Goal: Task Accomplishment & Management: Complete application form

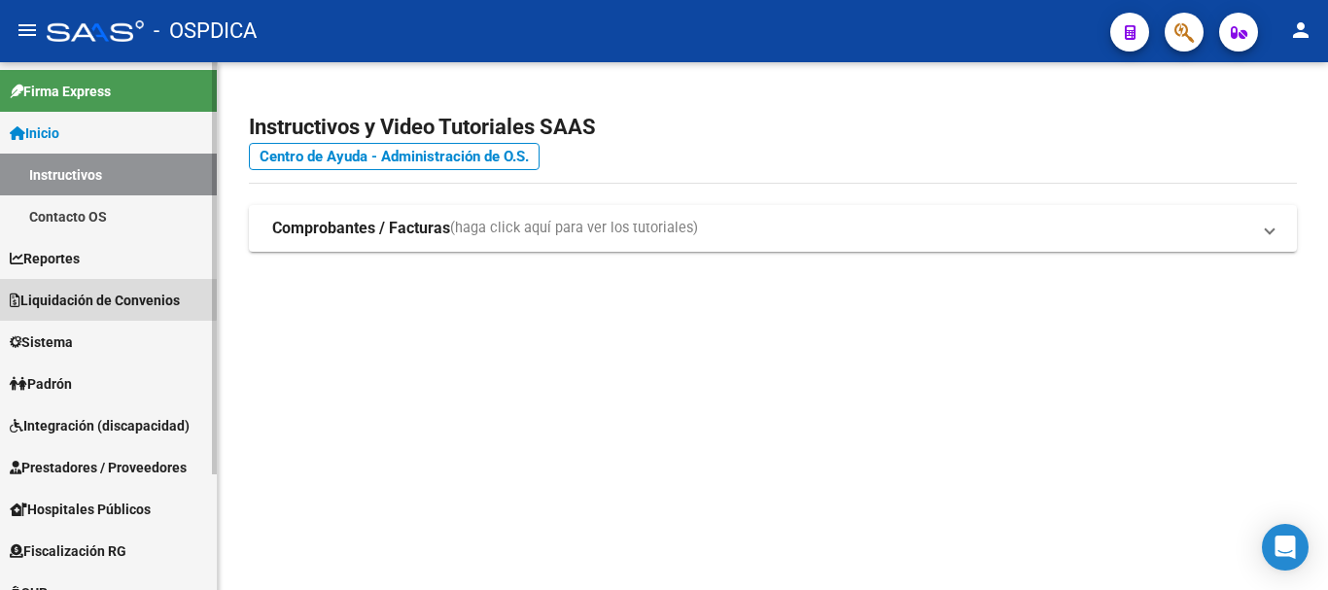
click at [74, 295] on span "Liquidación de Convenios" at bounding box center [95, 300] width 170 height 21
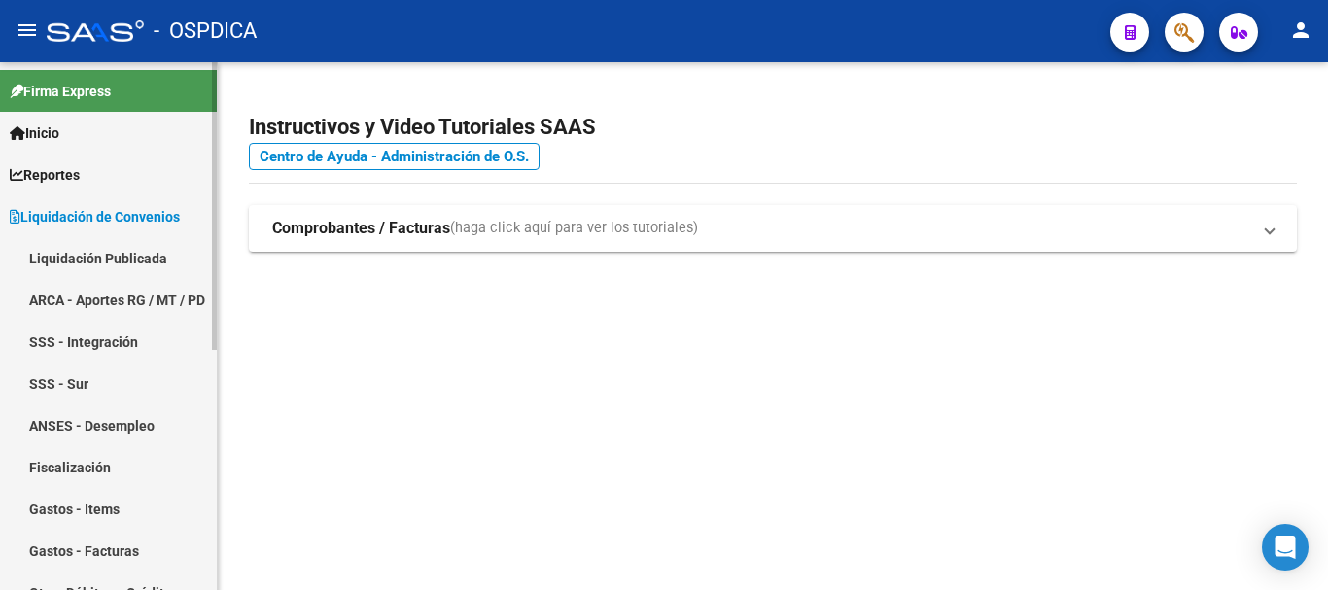
click at [145, 256] on link "Liquidación Publicada" at bounding box center [108, 258] width 217 height 42
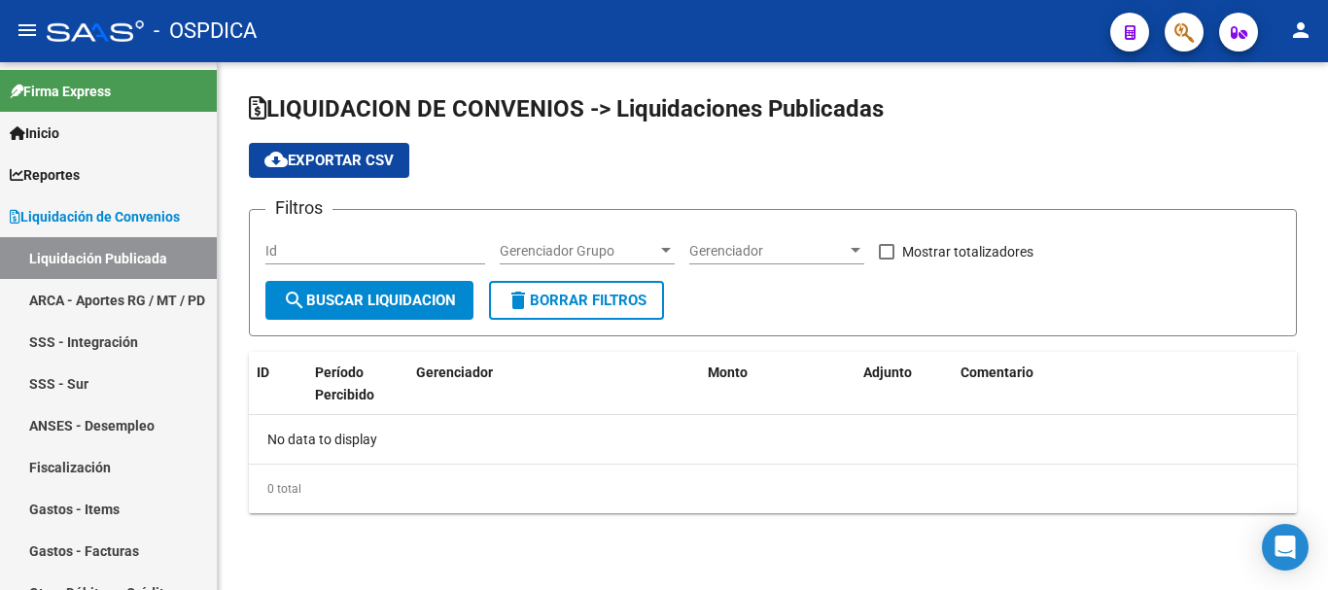
checkbox input "true"
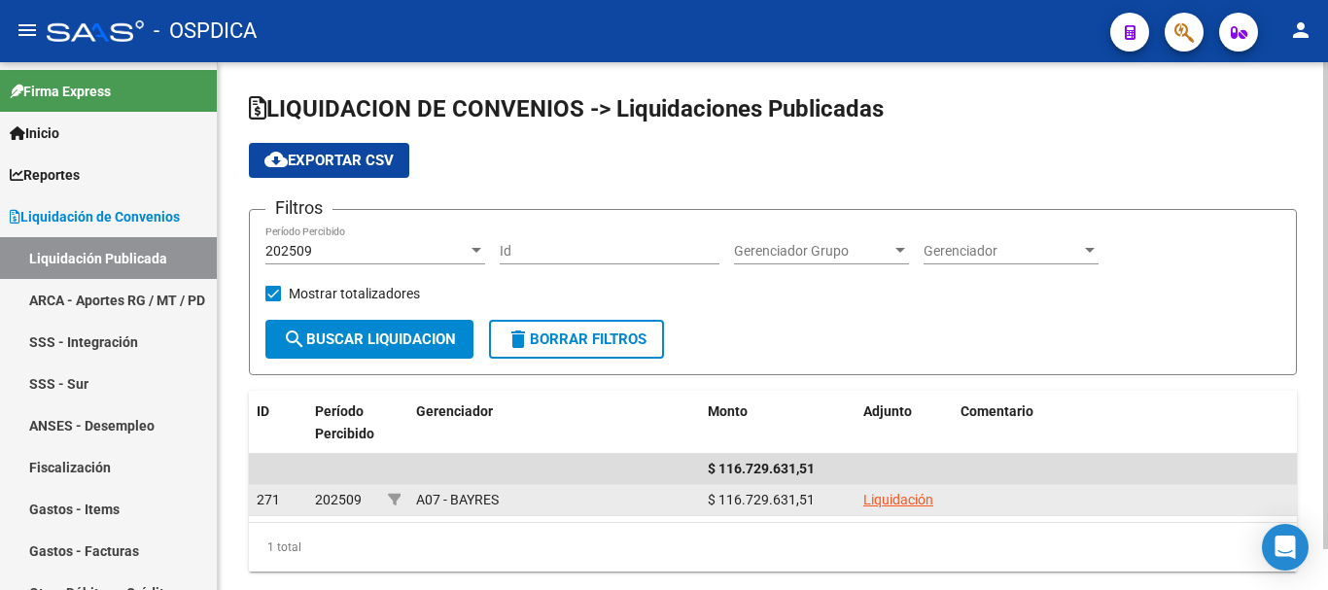
click at [885, 494] on link "Liquidación" at bounding box center [898, 500] width 70 height 16
click at [884, 493] on link "Liquidación" at bounding box center [898, 500] width 70 height 16
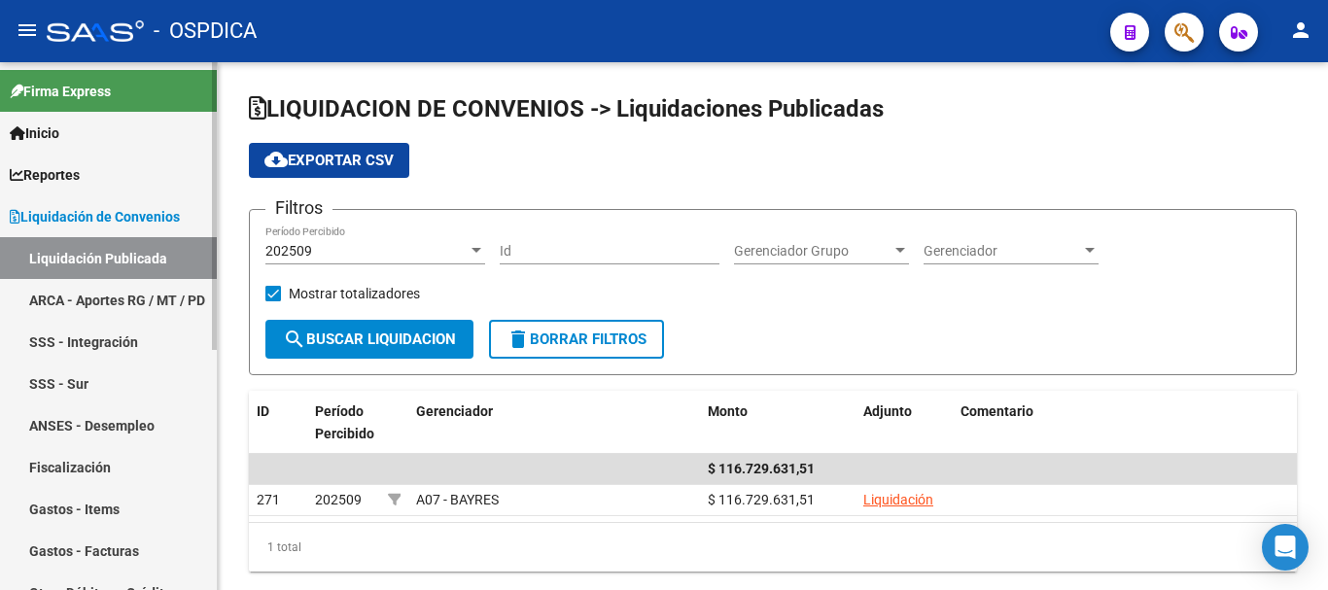
scroll to position [97, 0]
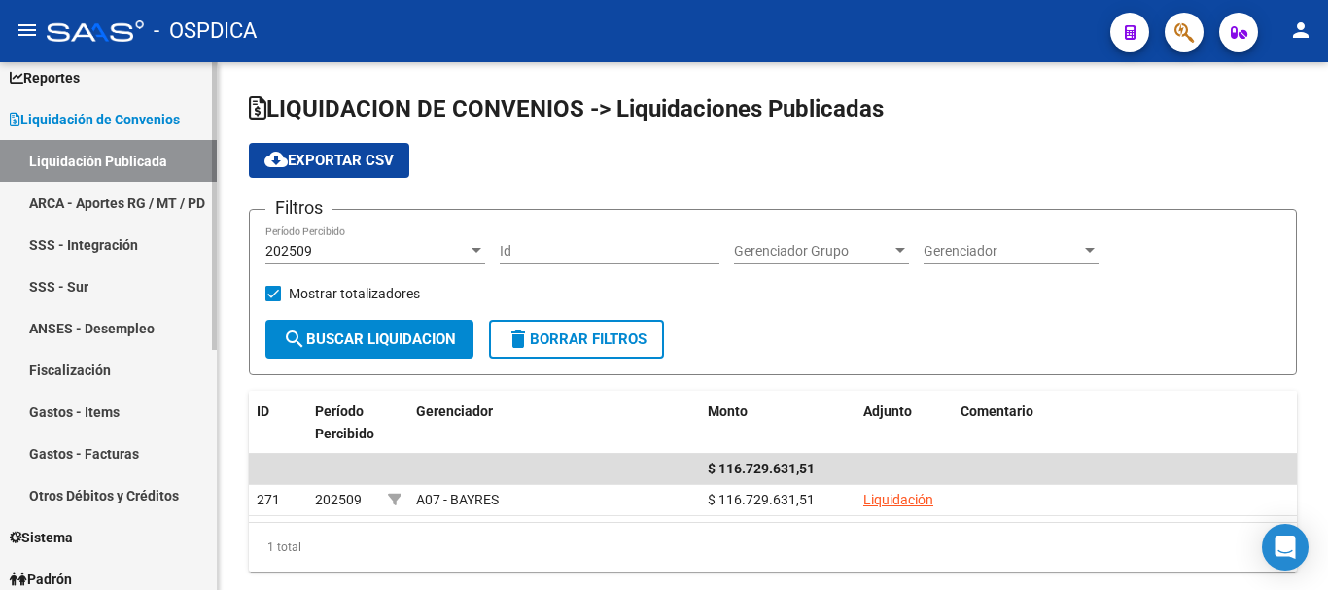
click at [118, 448] on link "Gastos - Facturas" at bounding box center [108, 454] width 217 height 42
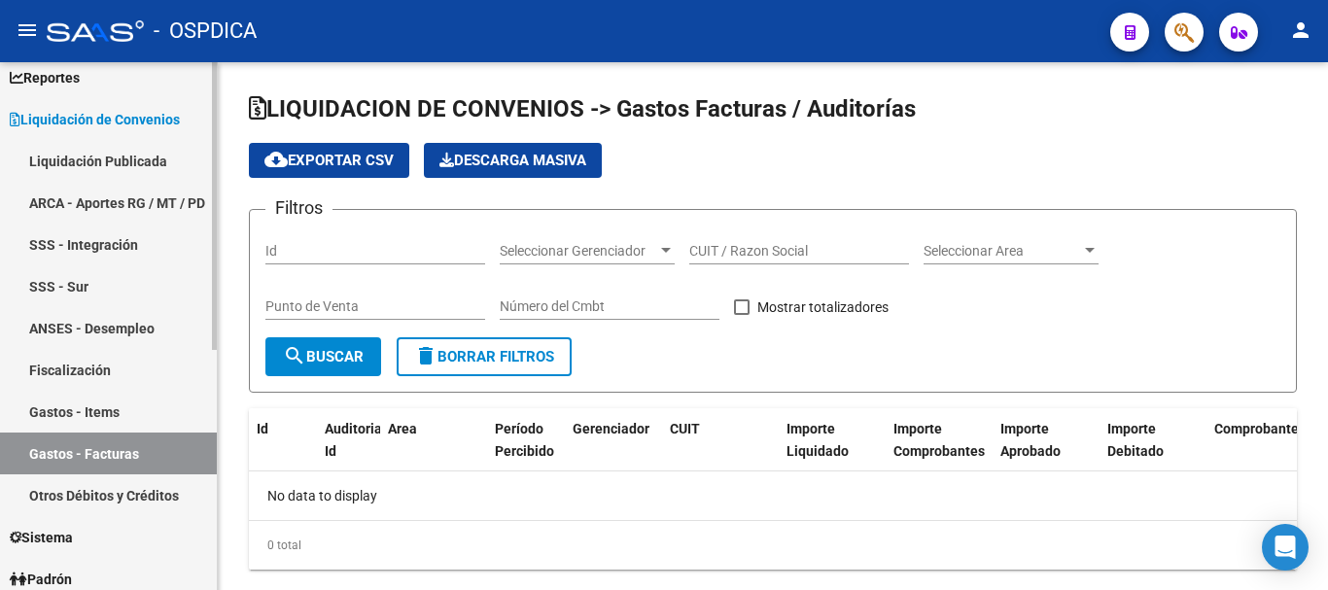
checkbox input "true"
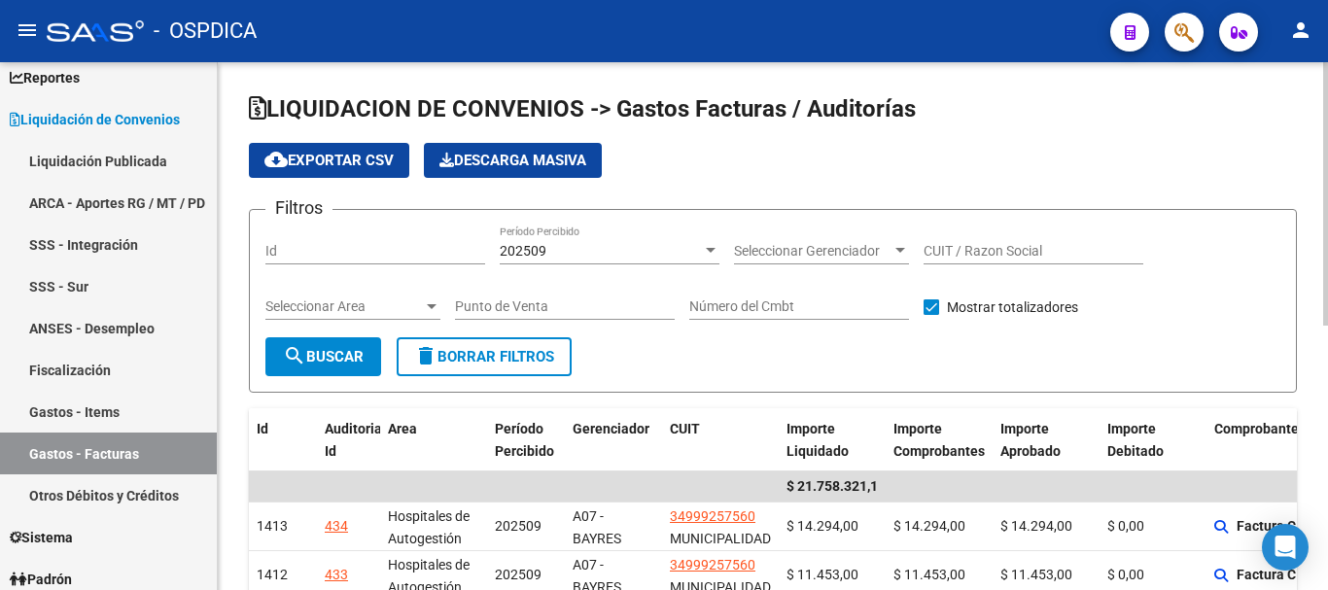
click at [508, 162] on span "Descarga Masiva" at bounding box center [512, 160] width 147 height 17
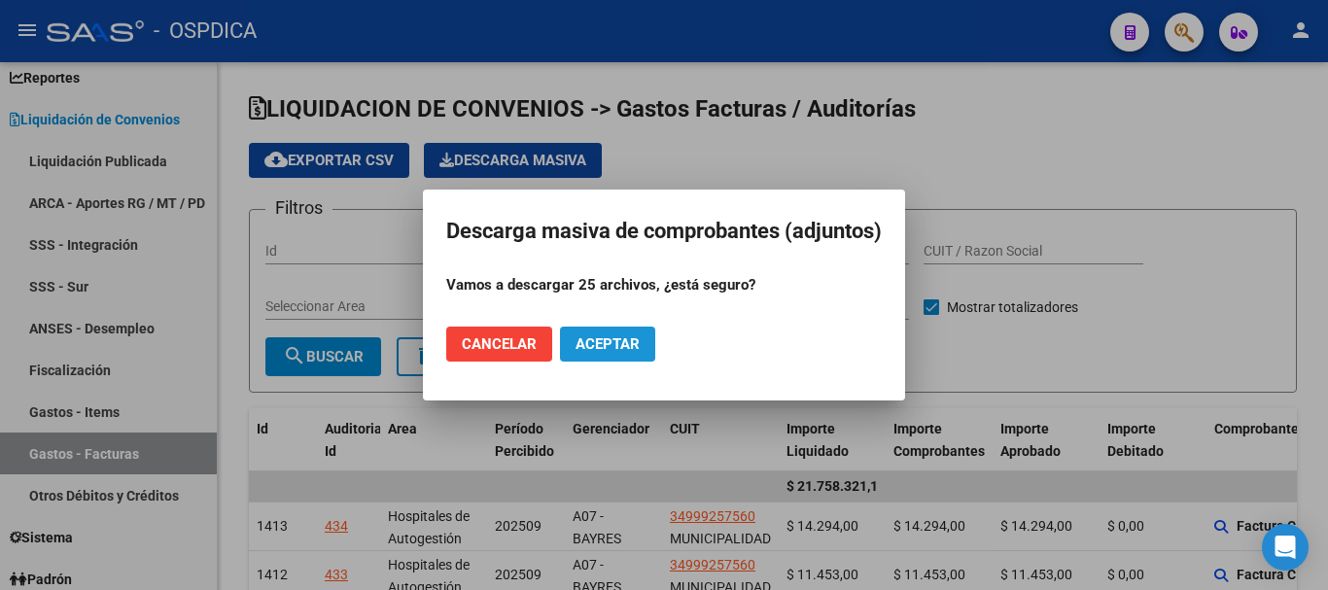
click at [616, 353] on button "Aceptar" at bounding box center [607, 344] width 95 height 35
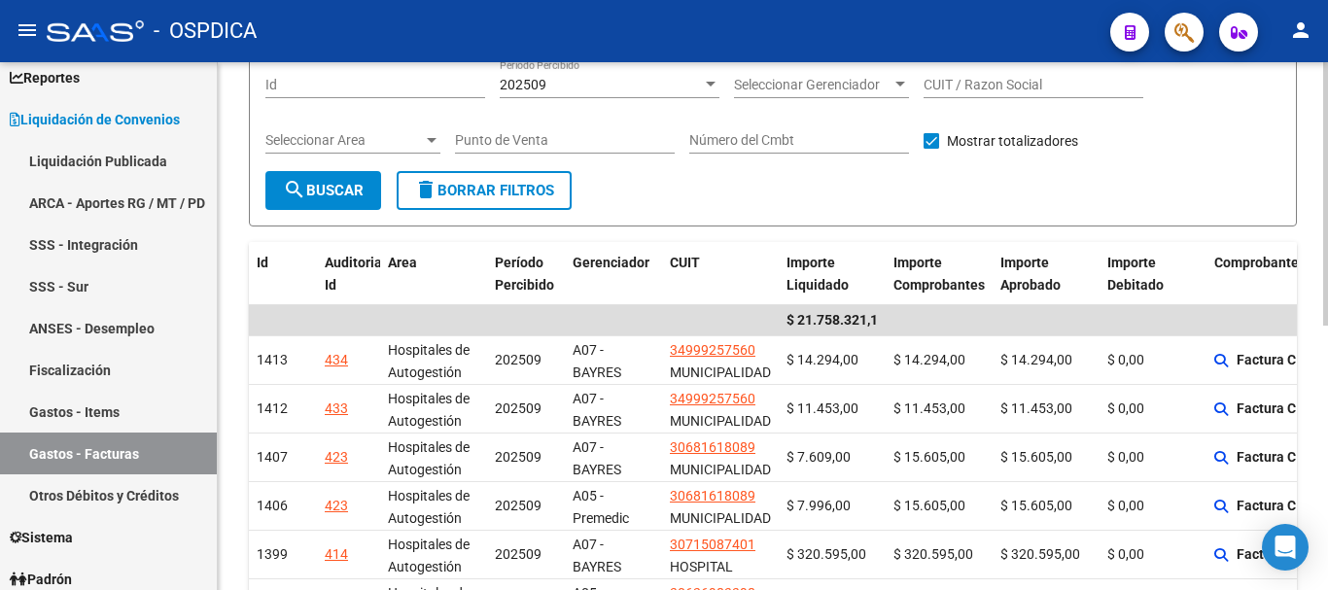
scroll to position [194, 0]
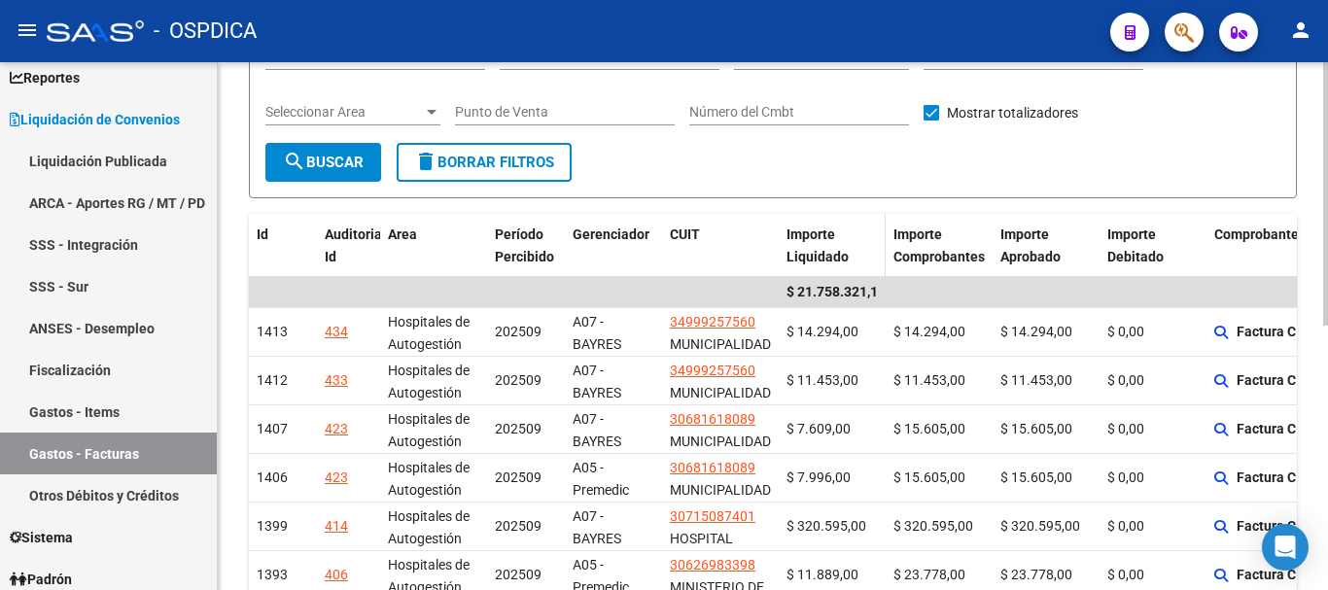
click at [815, 241] on span "Importe Liquidado" at bounding box center [817, 245] width 62 height 38
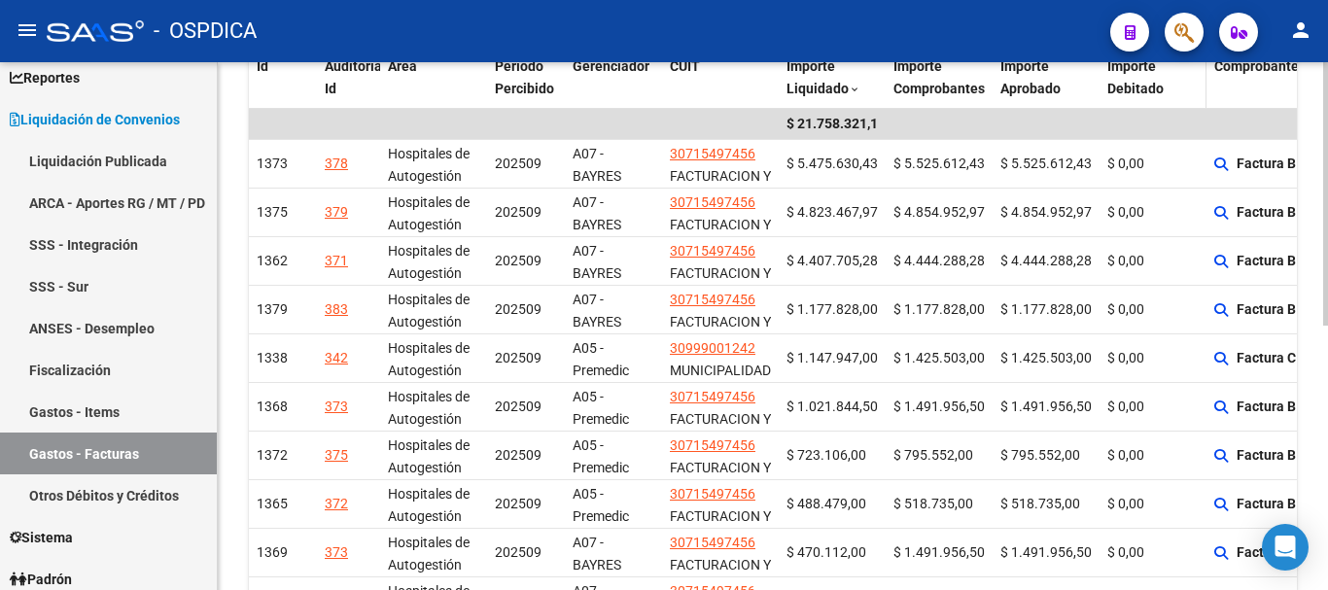
scroll to position [389, 0]
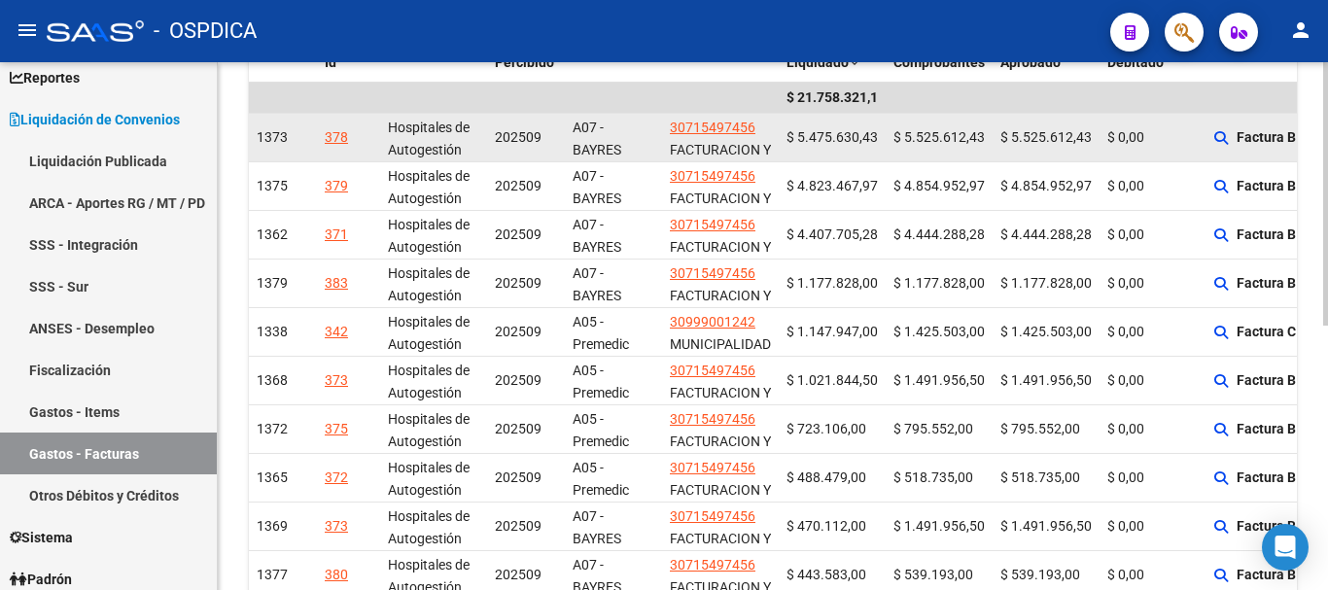
click at [1017, 136] on span "$ 5.525.612,43" at bounding box center [1045, 137] width 91 height 16
click at [1017, 135] on span "$ 5.525.612,43" at bounding box center [1045, 137] width 91 height 16
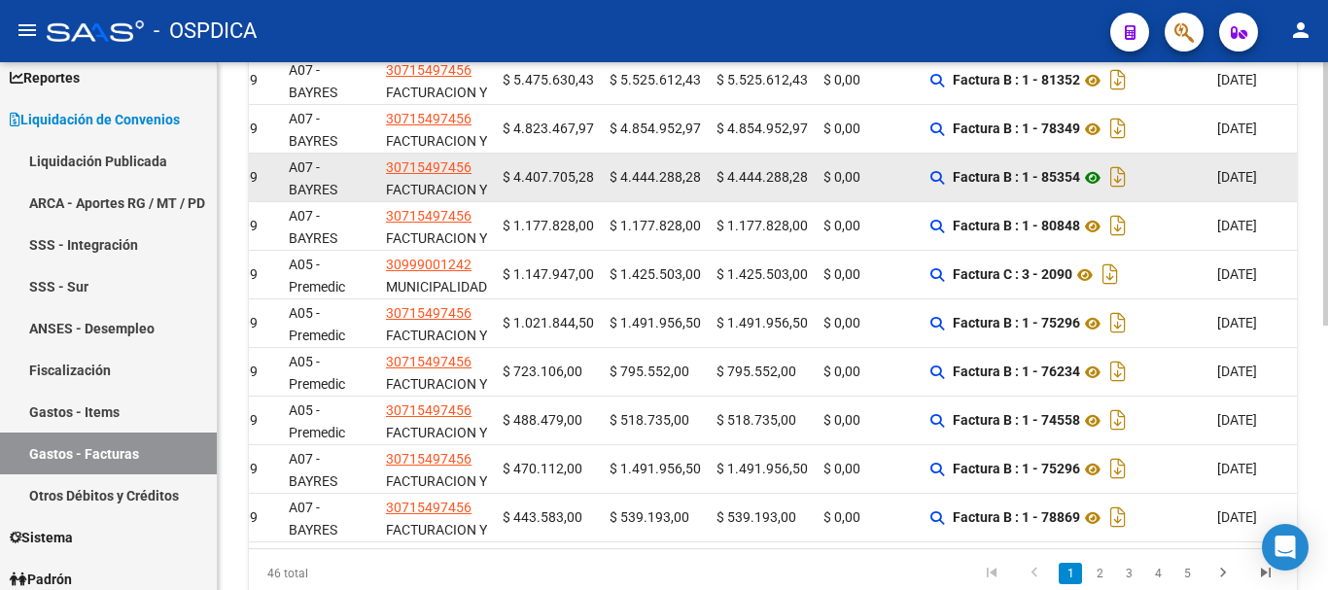
scroll to position [337, 0]
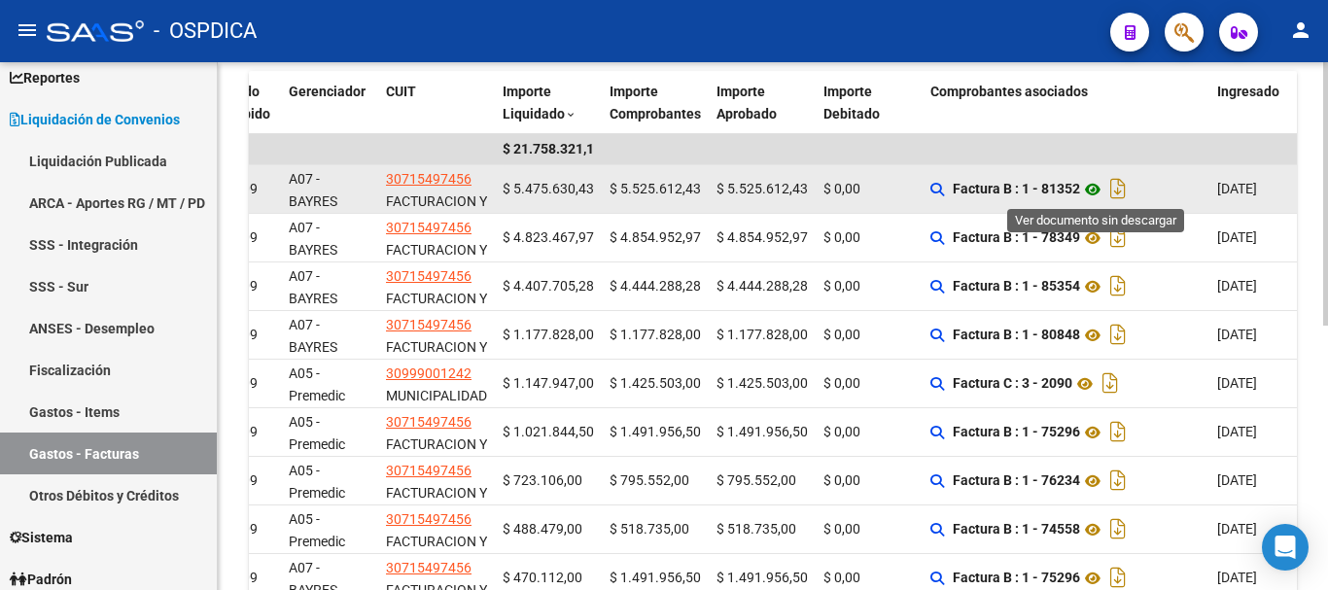
click at [1094, 187] on icon at bounding box center [1092, 189] width 25 height 23
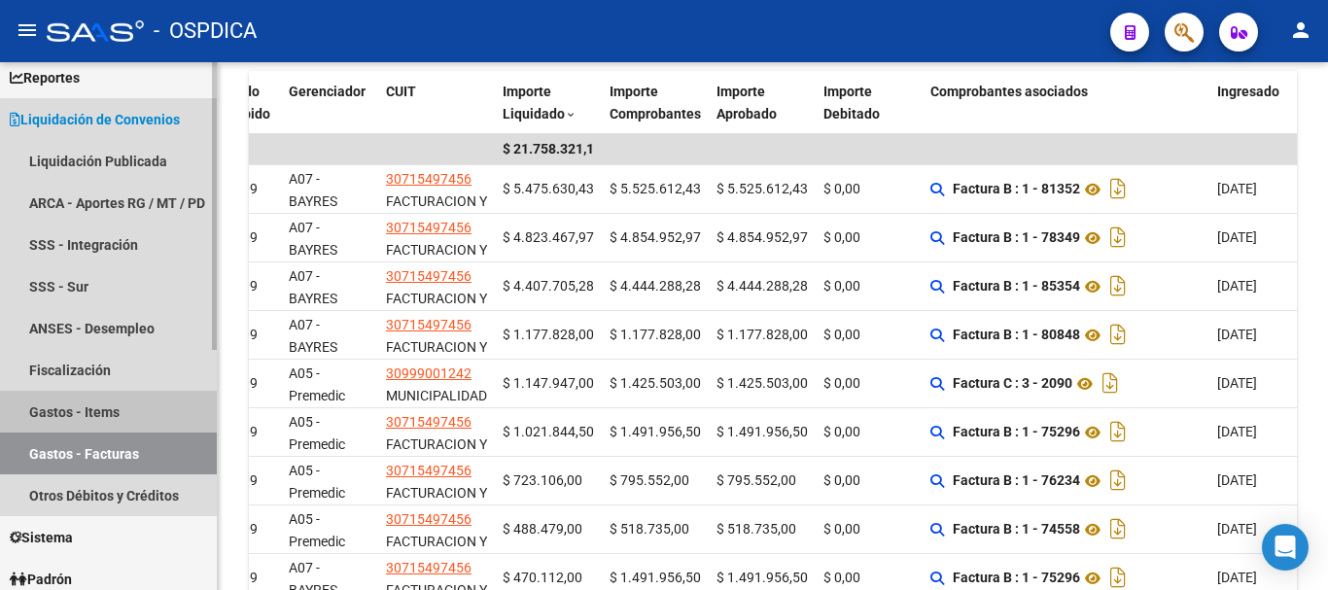
click at [88, 411] on link "Gastos - Items" at bounding box center [108, 412] width 217 height 42
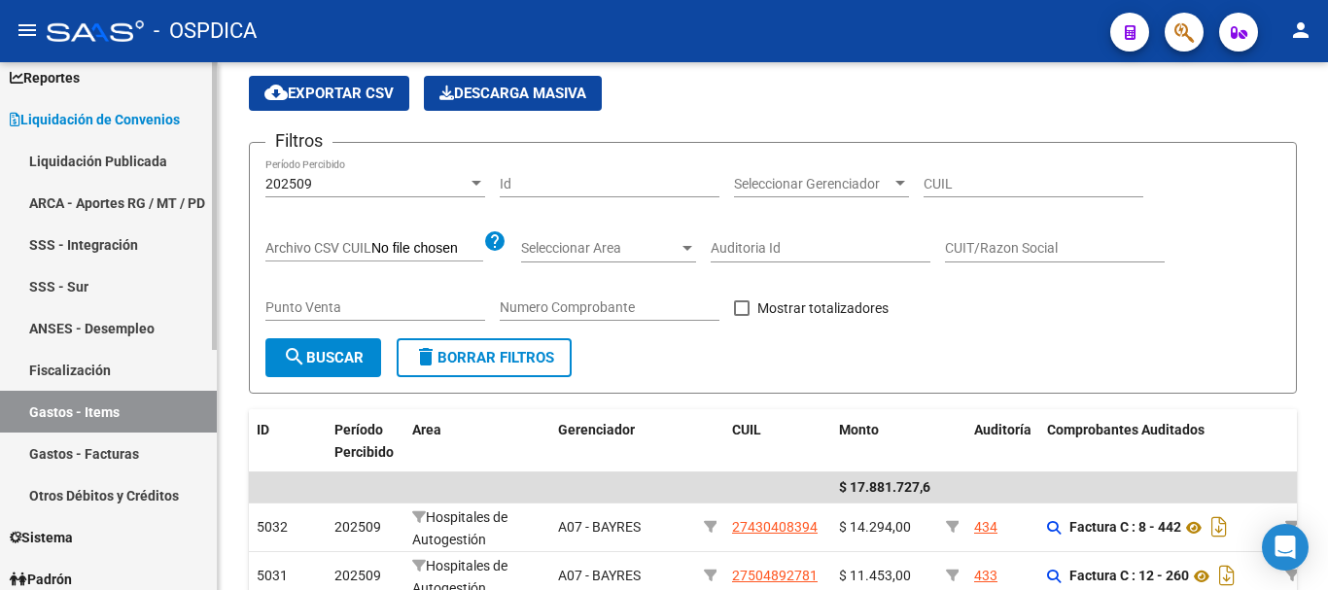
scroll to position [337, 0]
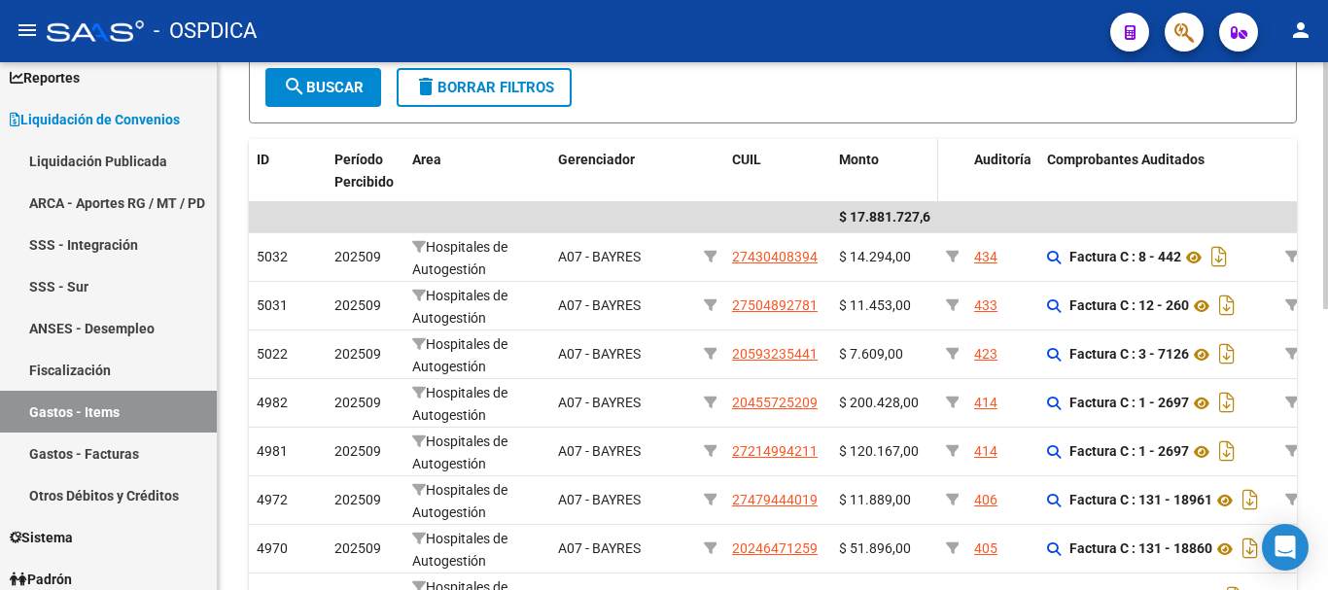
click at [870, 162] on span "Monto" at bounding box center [859, 160] width 40 height 16
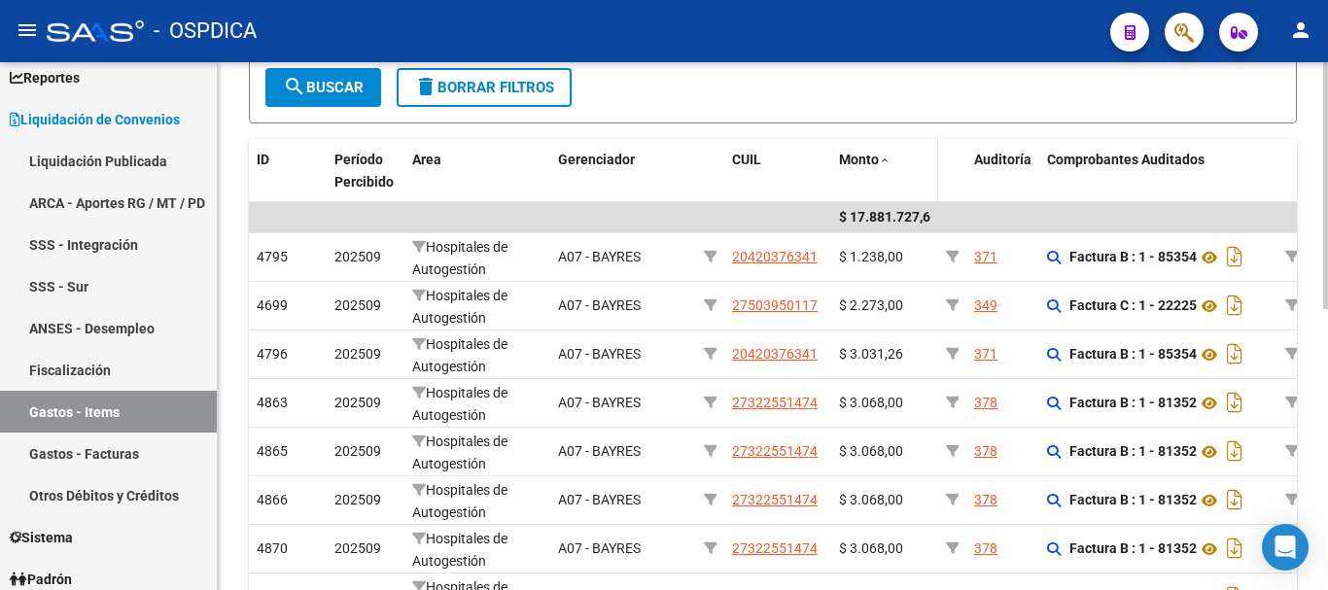
click at [867, 160] on span "Monto" at bounding box center [859, 160] width 40 height 16
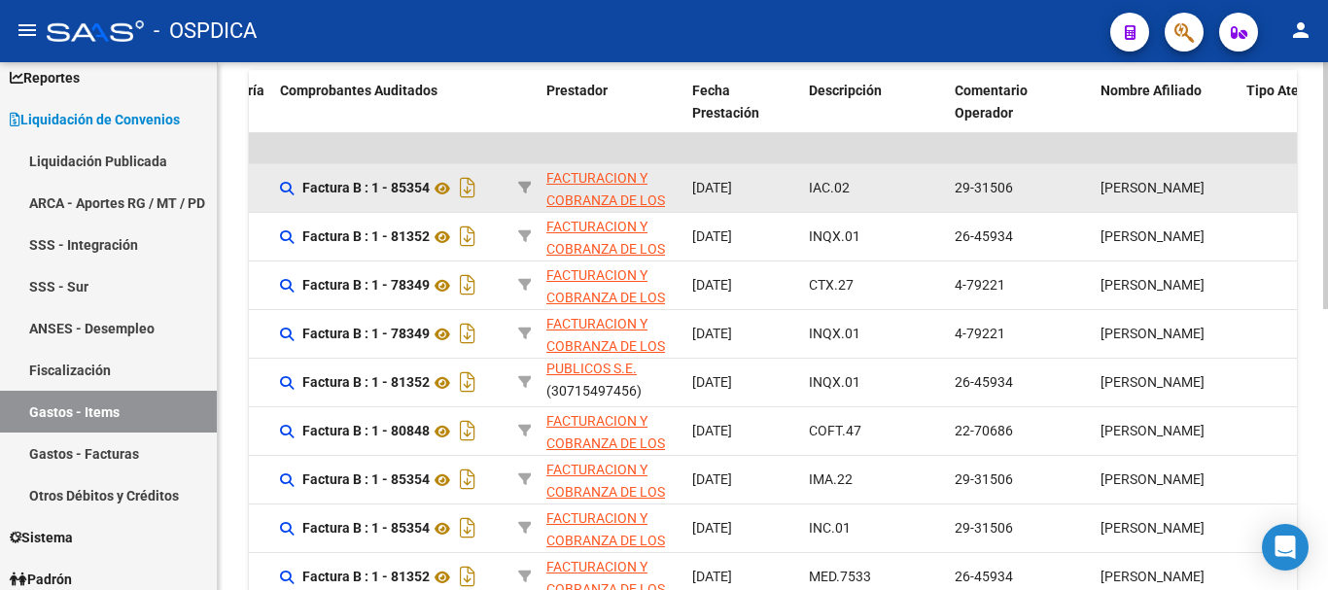
scroll to position [309, 0]
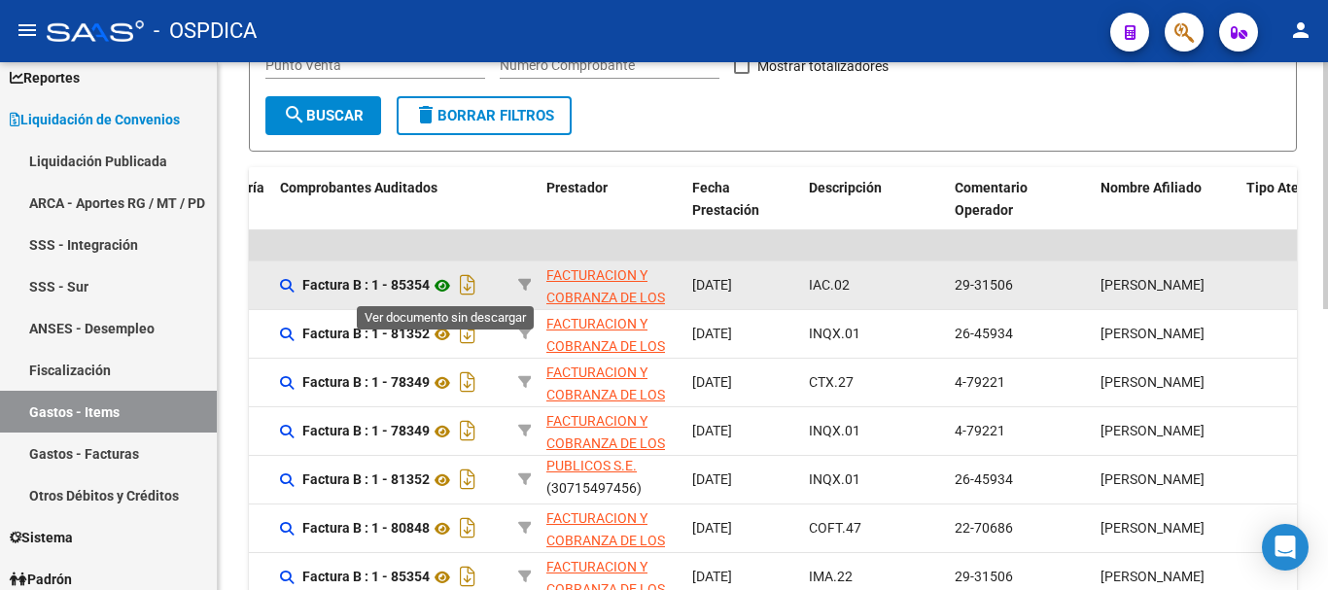
click at [446, 280] on icon at bounding box center [442, 285] width 25 height 23
click at [823, 279] on span "IAC.02" at bounding box center [829, 285] width 41 height 16
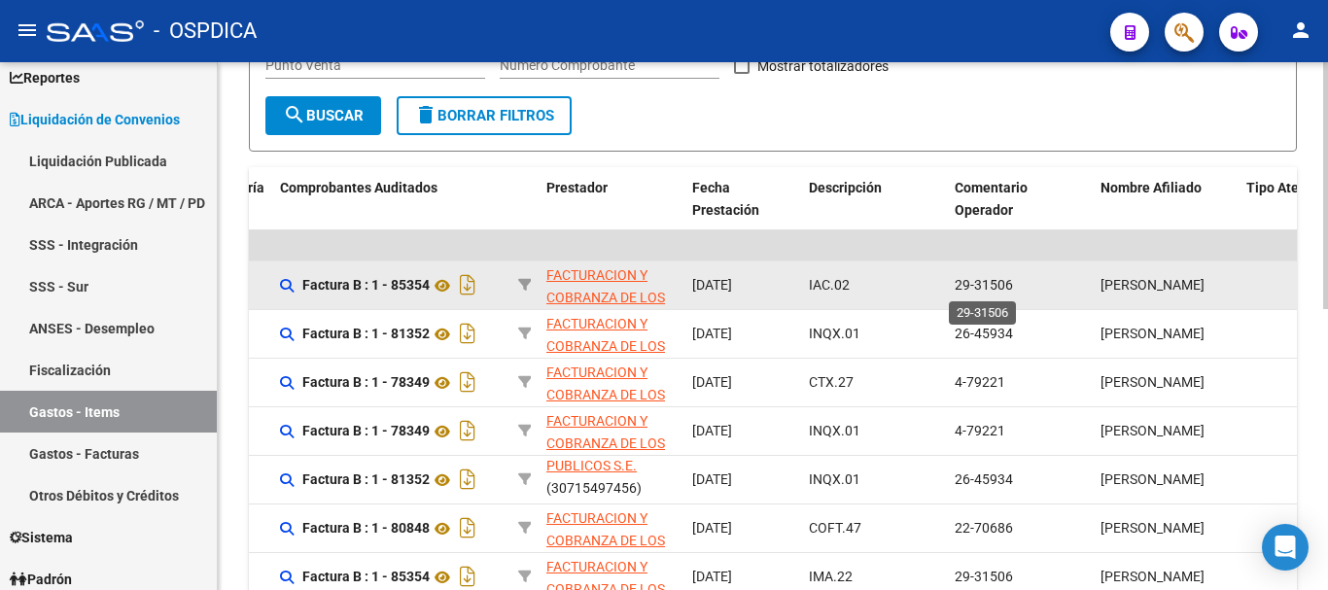
click at [994, 279] on span "29-31506" at bounding box center [983, 285] width 58 height 16
click at [1154, 277] on span "[PERSON_NAME]" at bounding box center [1152, 285] width 104 height 16
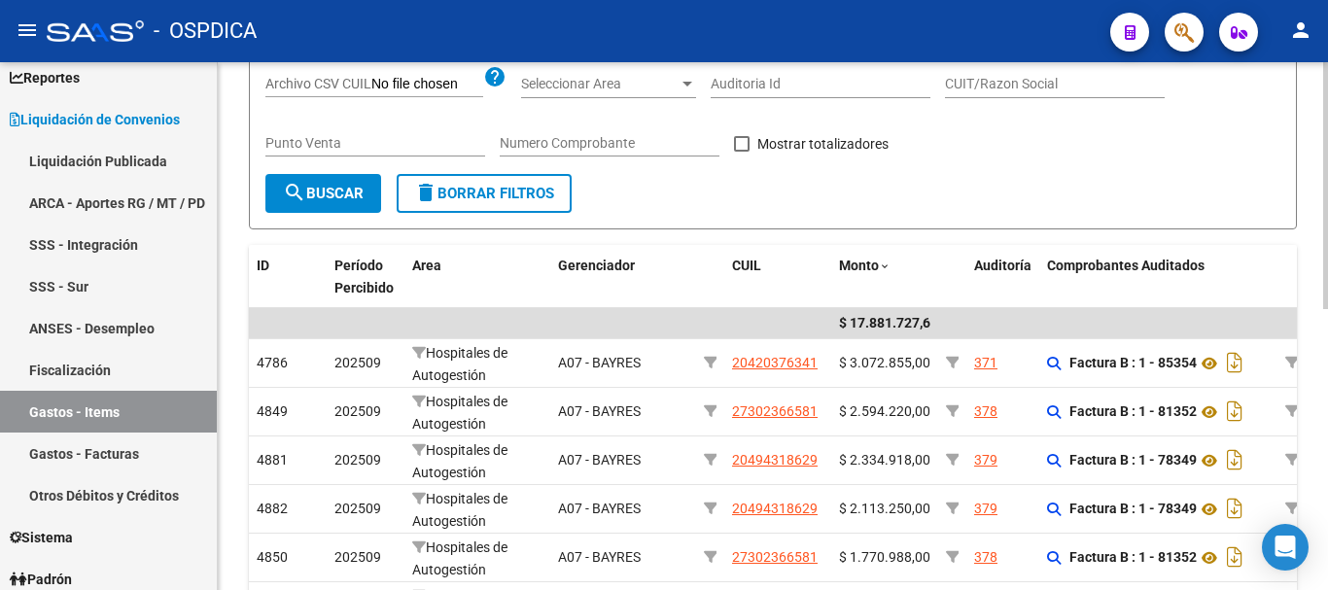
scroll to position [212, 0]
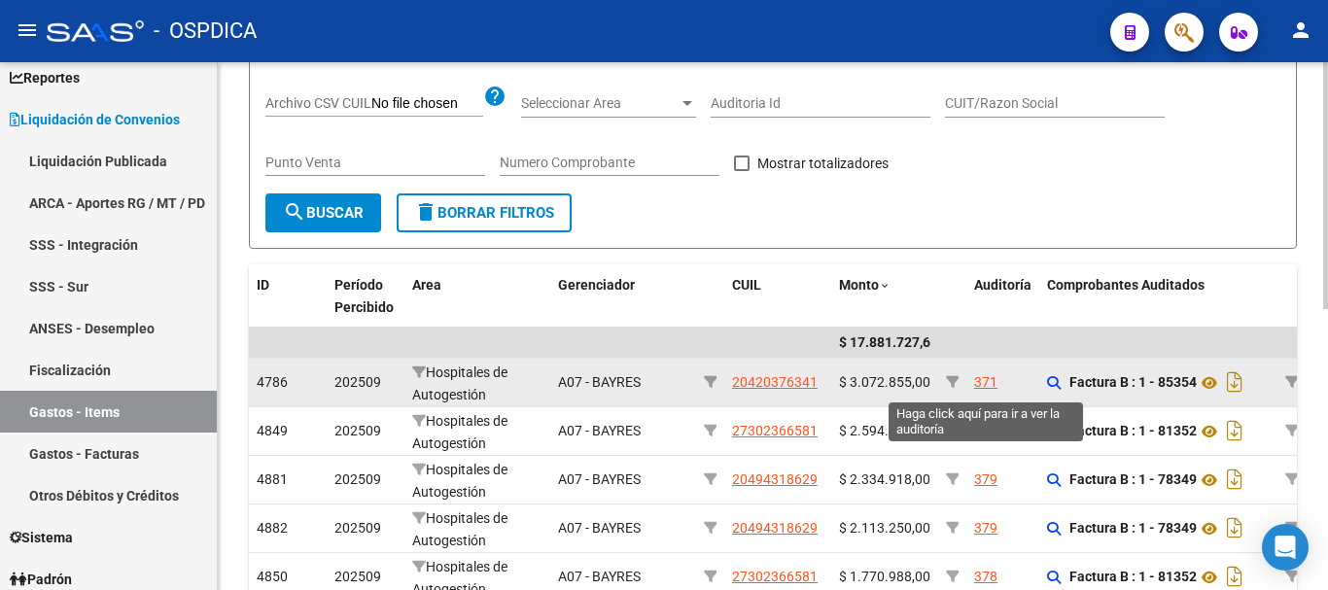
click at [981, 385] on div "371" at bounding box center [985, 382] width 23 height 22
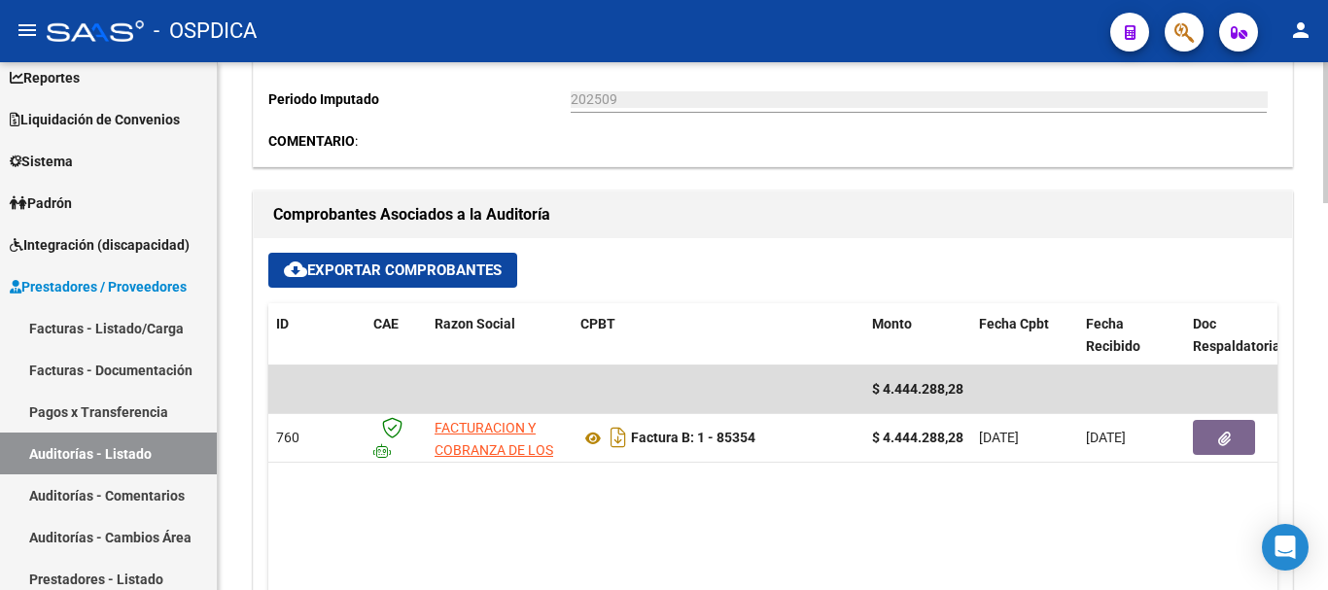
scroll to position [680, 0]
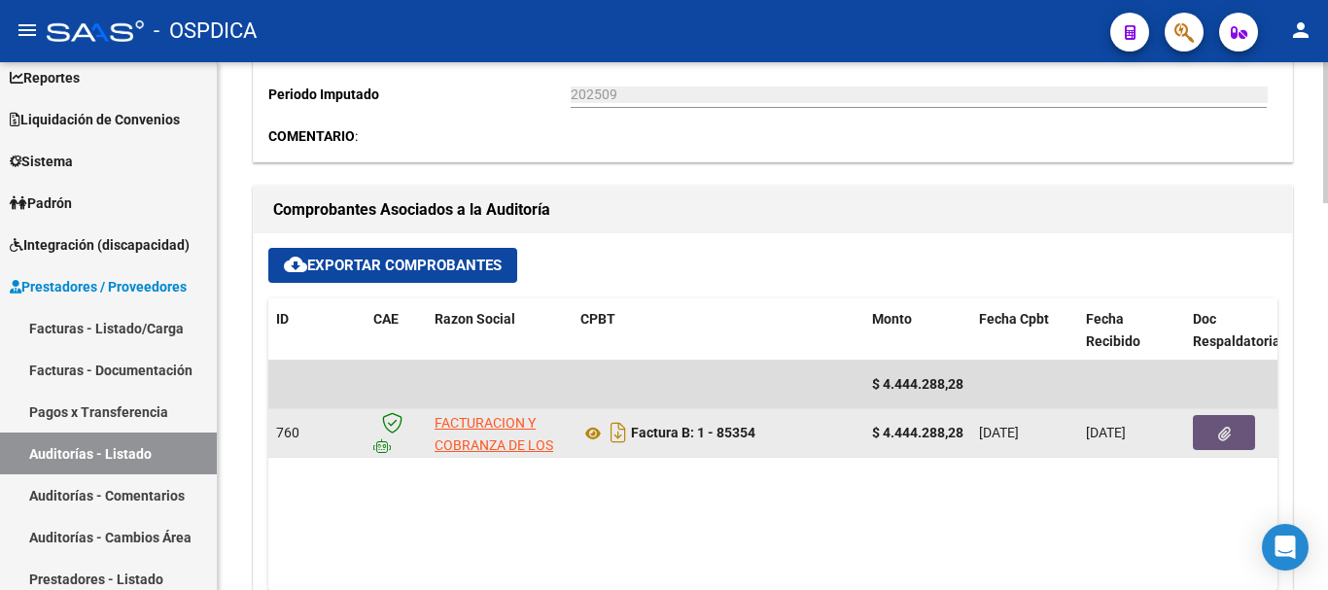
click at [1230, 431] on icon "button" at bounding box center [1224, 434] width 13 height 15
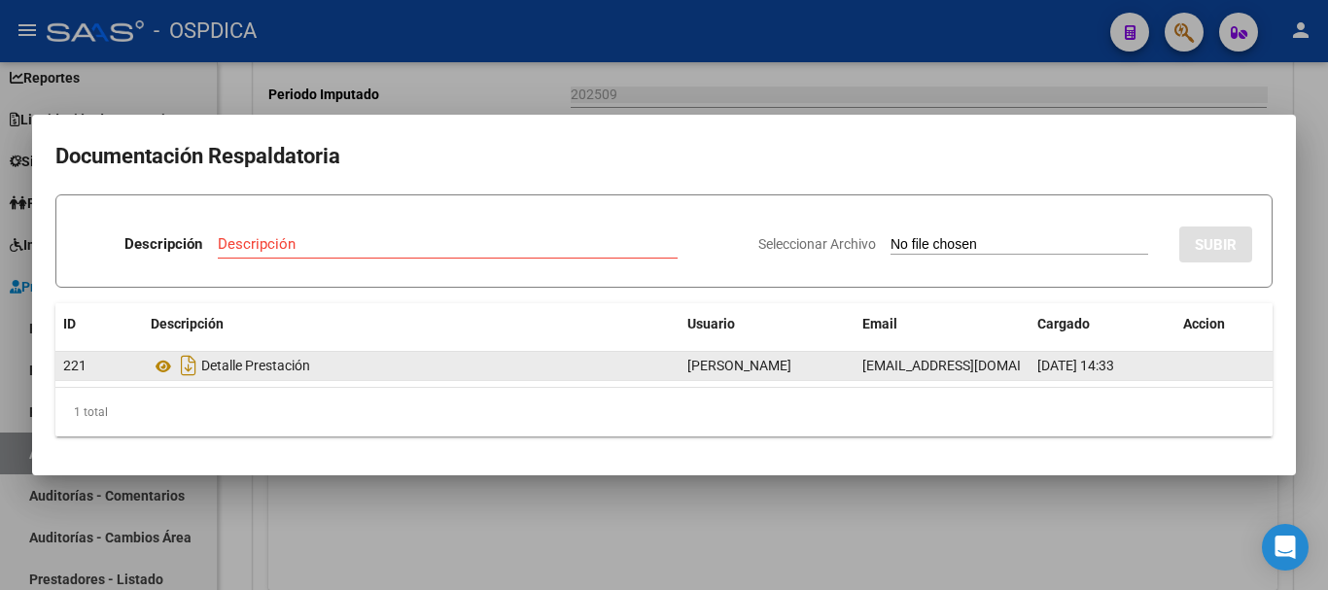
click at [257, 365] on div "Detalle Prestación" at bounding box center [411, 365] width 521 height 31
click at [191, 364] on icon "Descargar documento" at bounding box center [188, 365] width 25 height 31
click at [637, 478] on div at bounding box center [664, 295] width 1328 height 590
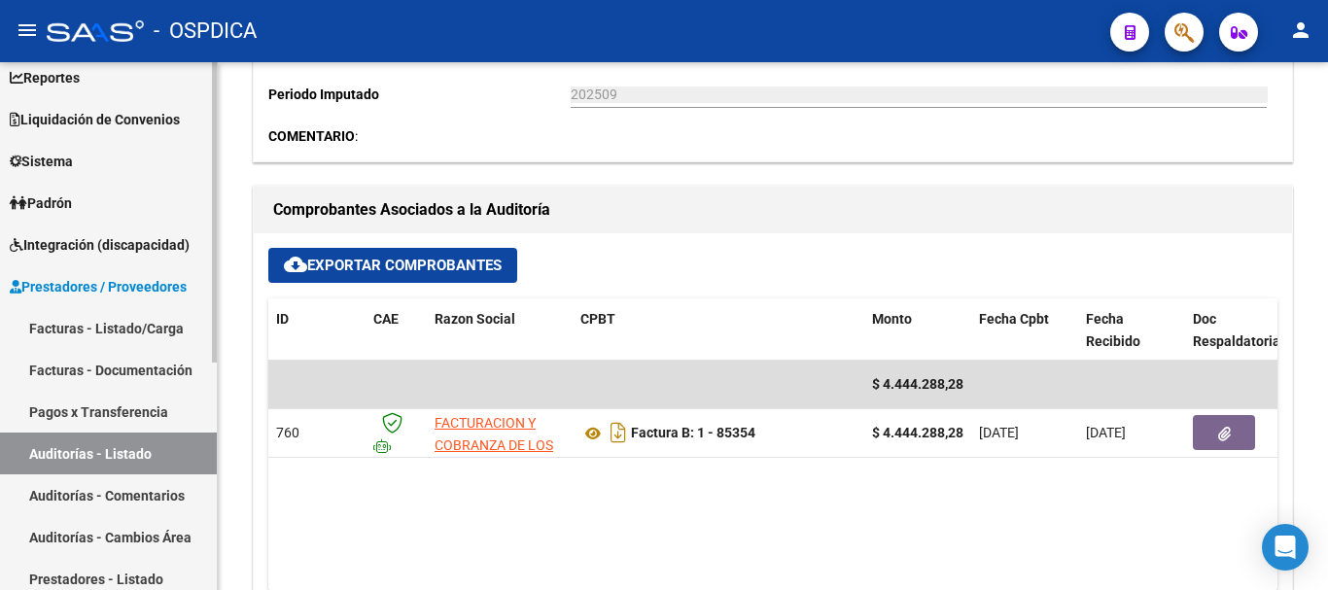
click at [48, 201] on span "Padrón" at bounding box center [41, 202] width 62 height 21
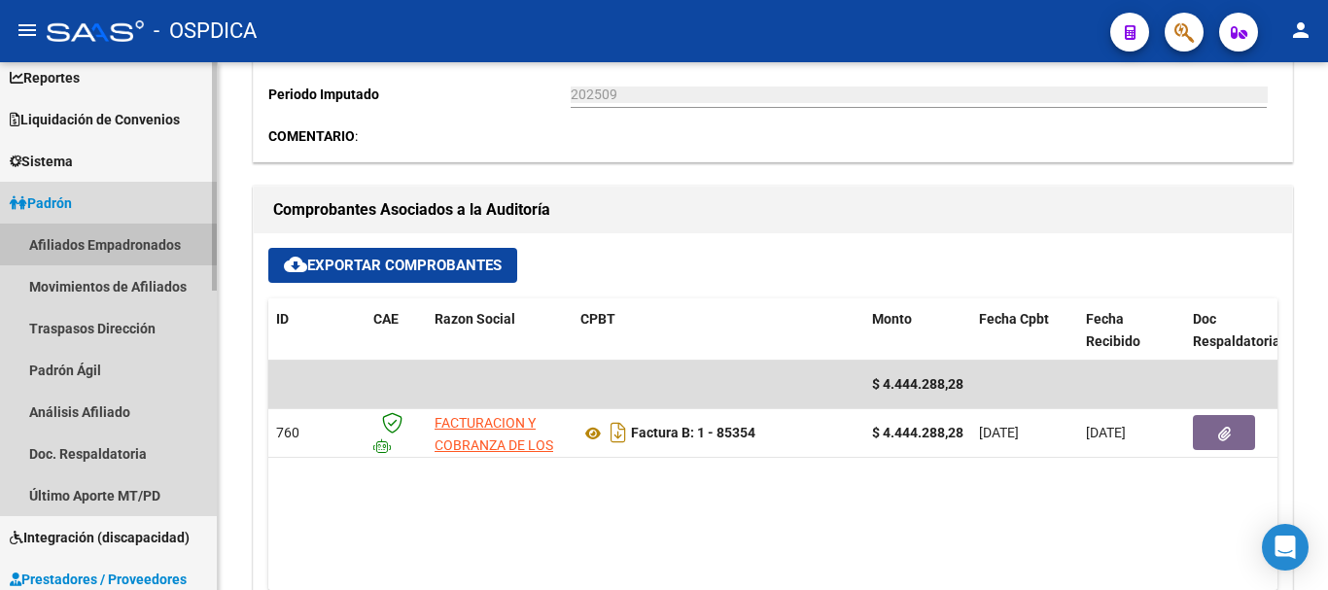
click at [80, 237] on link "Afiliados Empadronados" at bounding box center [108, 245] width 217 height 42
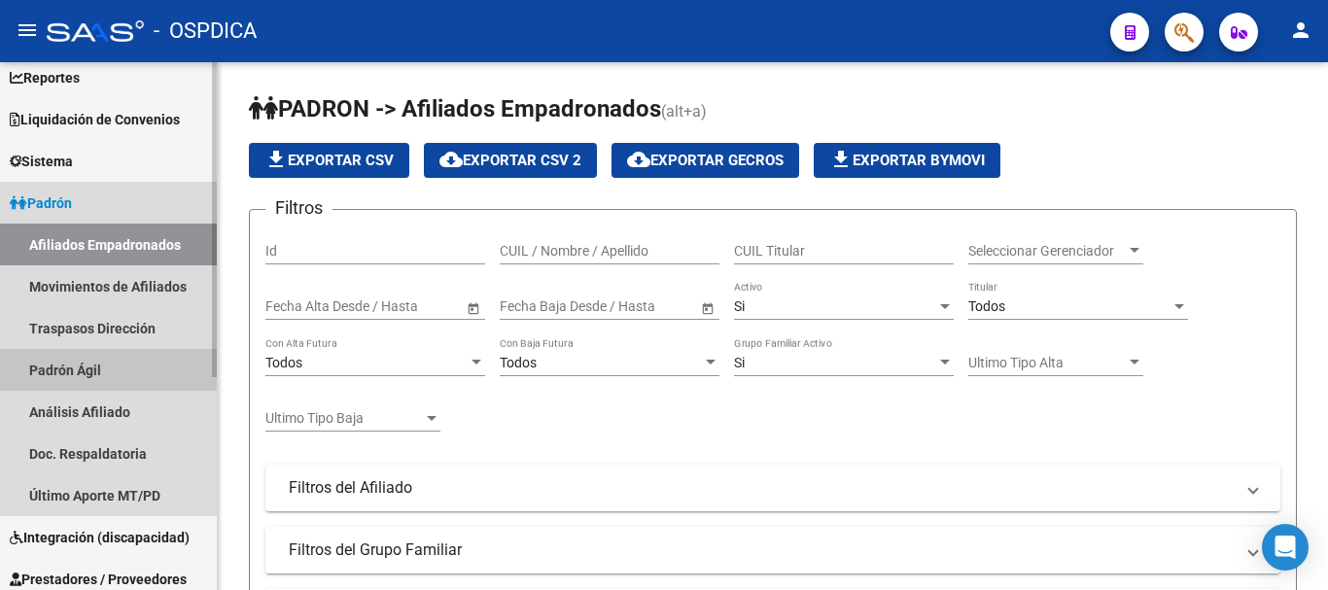
click at [101, 364] on link "Padrón Ágil" at bounding box center [108, 370] width 217 height 42
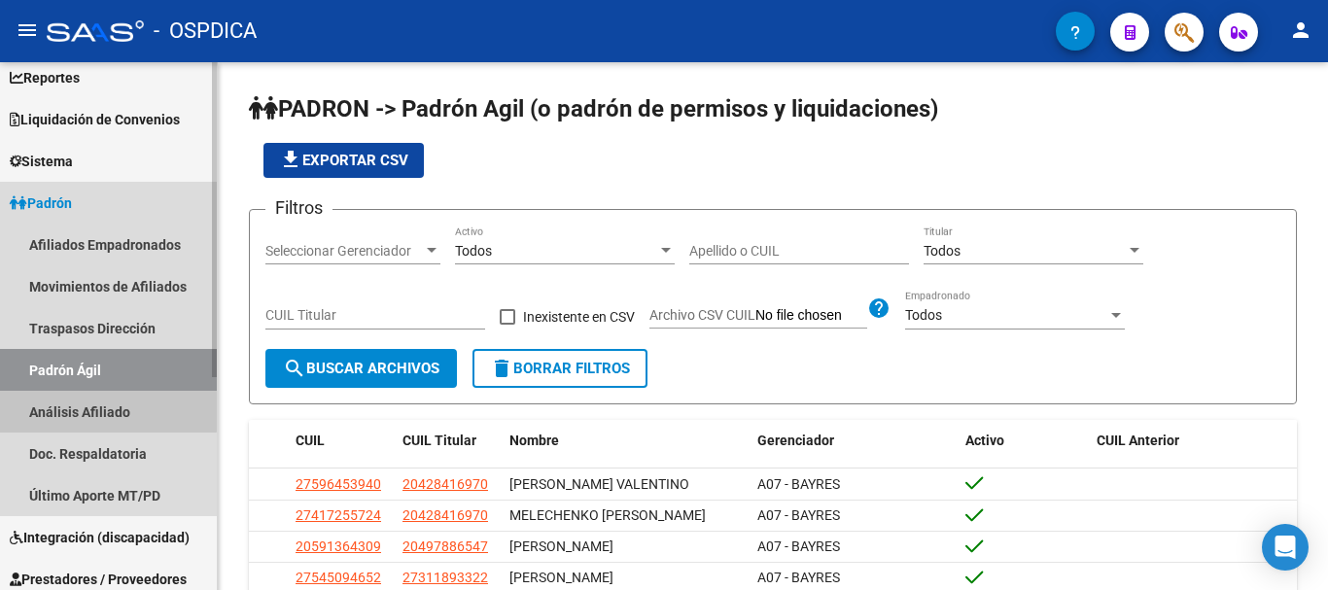
click at [50, 400] on link "Análisis Afiliado" at bounding box center [108, 412] width 217 height 42
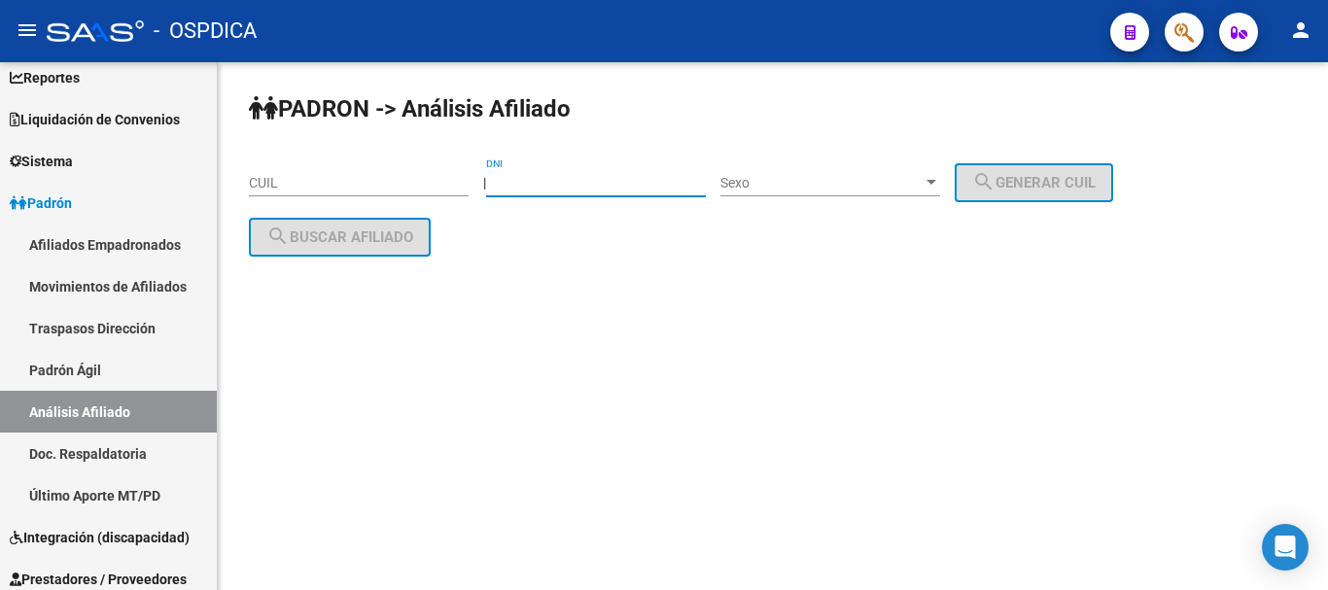
drag, startPoint x: 579, startPoint y: 169, endPoint x: 553, endPoint y: 183, distance: 29.6
click at [553, 183] on input "DNI" at bounding box center [596, 183] width 220 height 17
paste input "42037634"
type input "42037634"
click at [902, 196] on div "Sexo Sexo" at bounding box center [830, 184] width 220 height 55
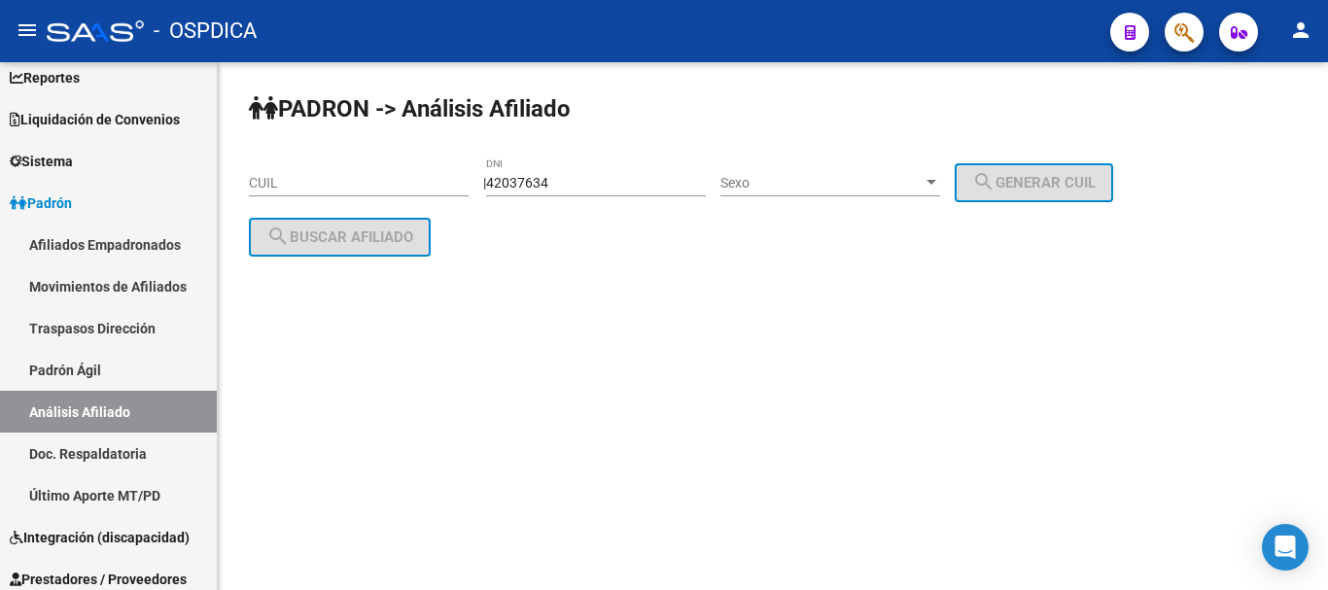
click at [898, 182] on span "Sexo" at bounding box center [821, 183] width 202 height 17
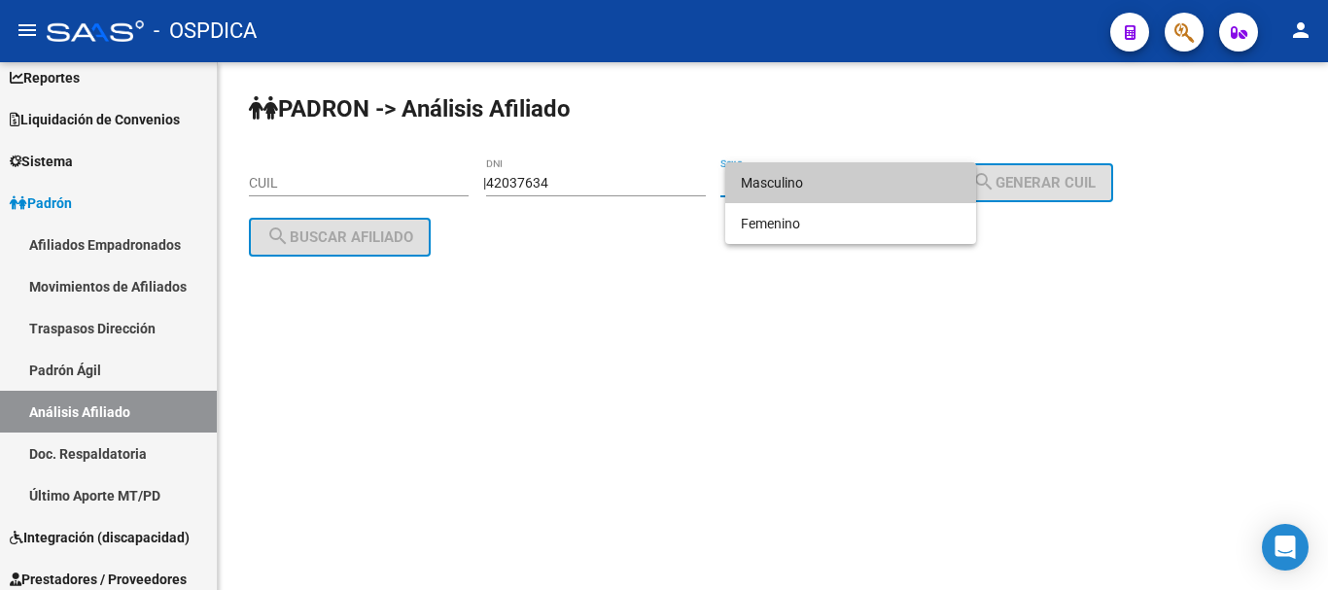
click at [844, 186] on span "Masculino" at bounding box center [851, 182] width 220 height 41
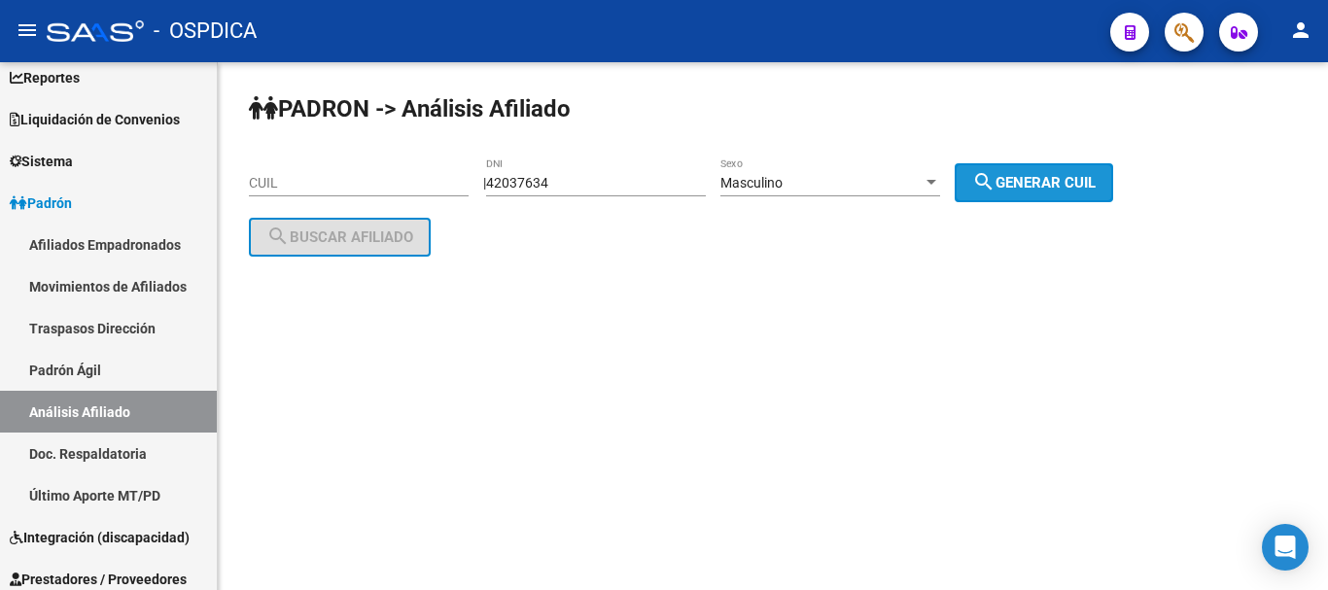
click at [1042, 178] on span "search Generar CUIL" at bounding box center [1033, 182] width 123 height 17
type input "20-42037634-1"
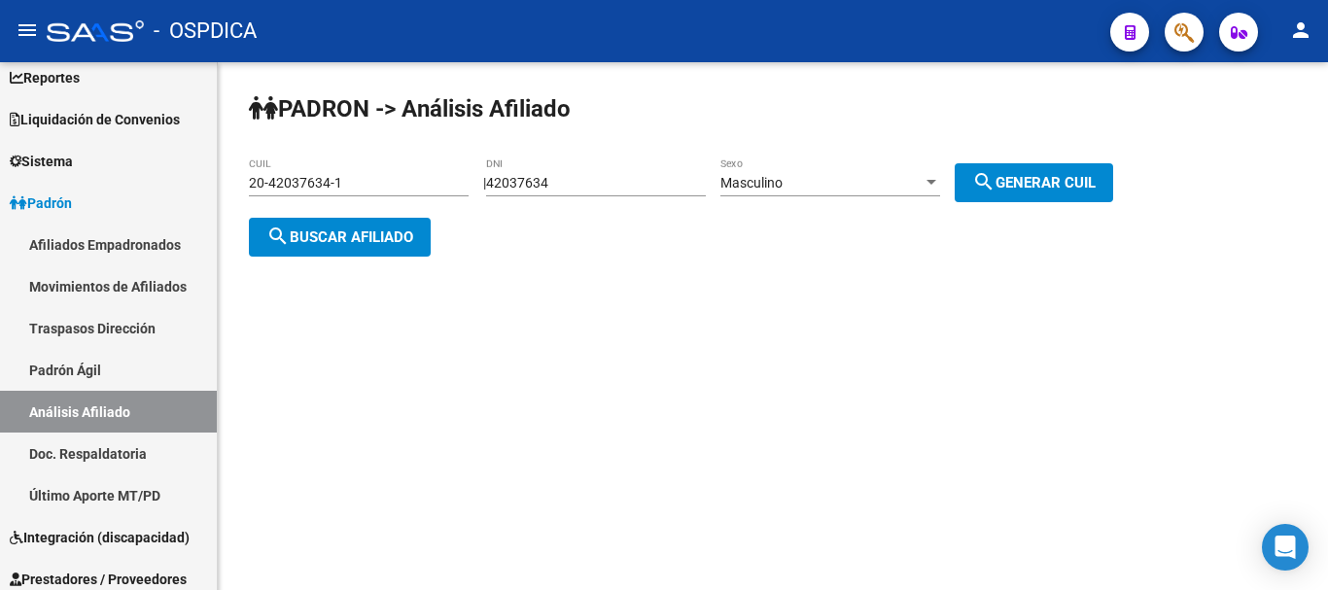
click at [359, 240] on span "search Buscar afiliado" at bounding box center [339, 236] width 147 height 17
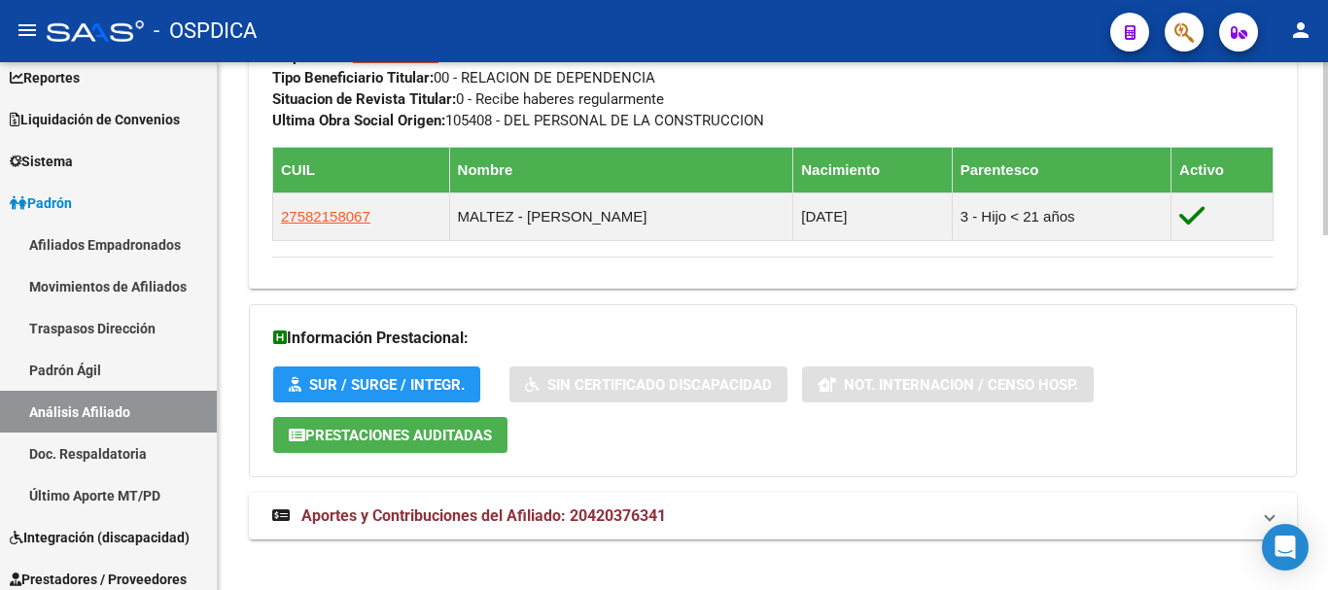
scroll to position [1087, 0]
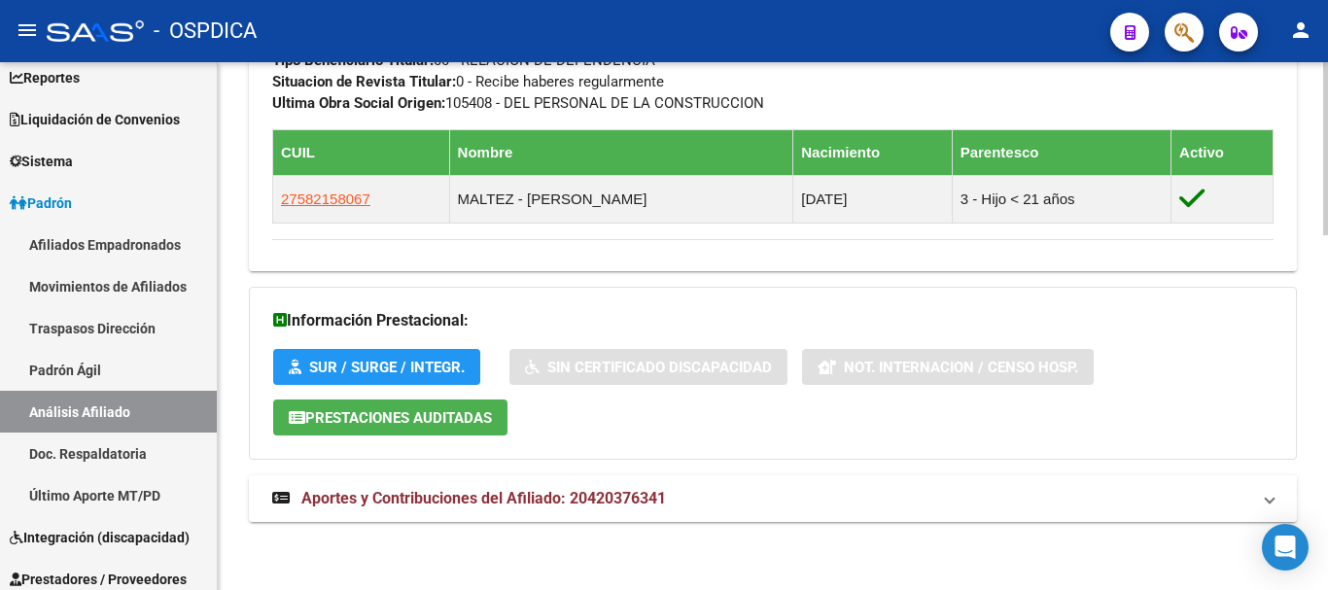
click at [903, 495] on mat-panel-title "Aportes y Contribuciones del Afiliado: 20420376341" at bounding box center [761, 498] width 978 height 21
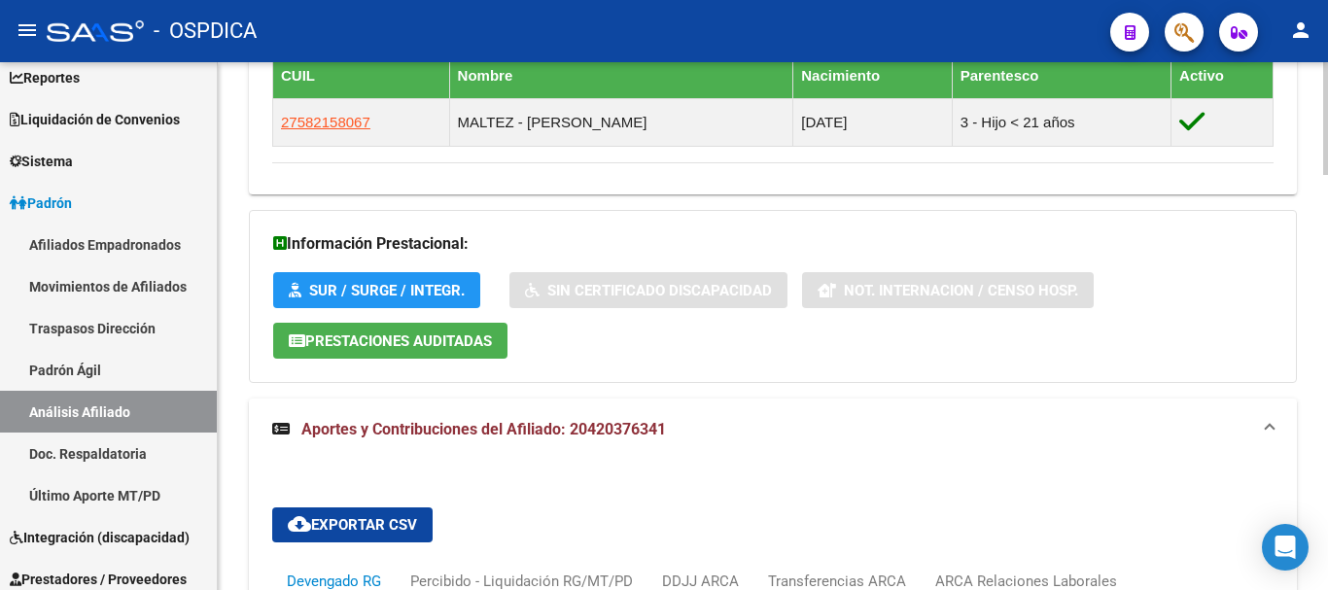
scroll to position [1747, 0]
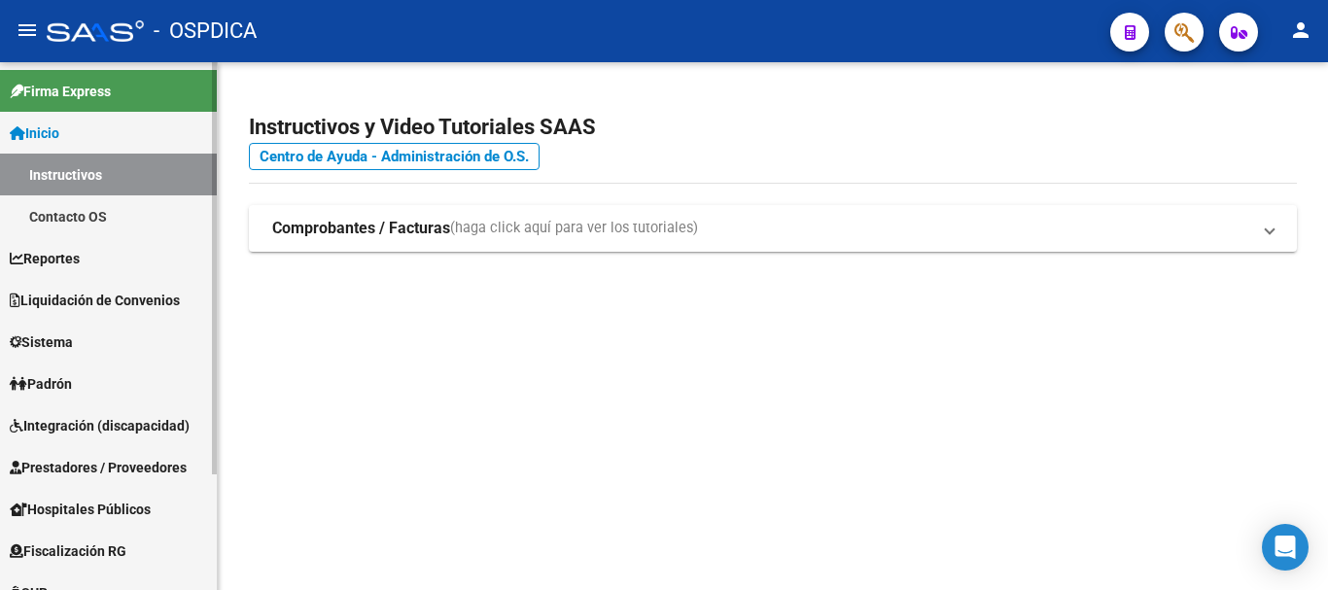
click at [63, 383] on span "Padrón" at bounding box center [41, 383] width 62 height 21
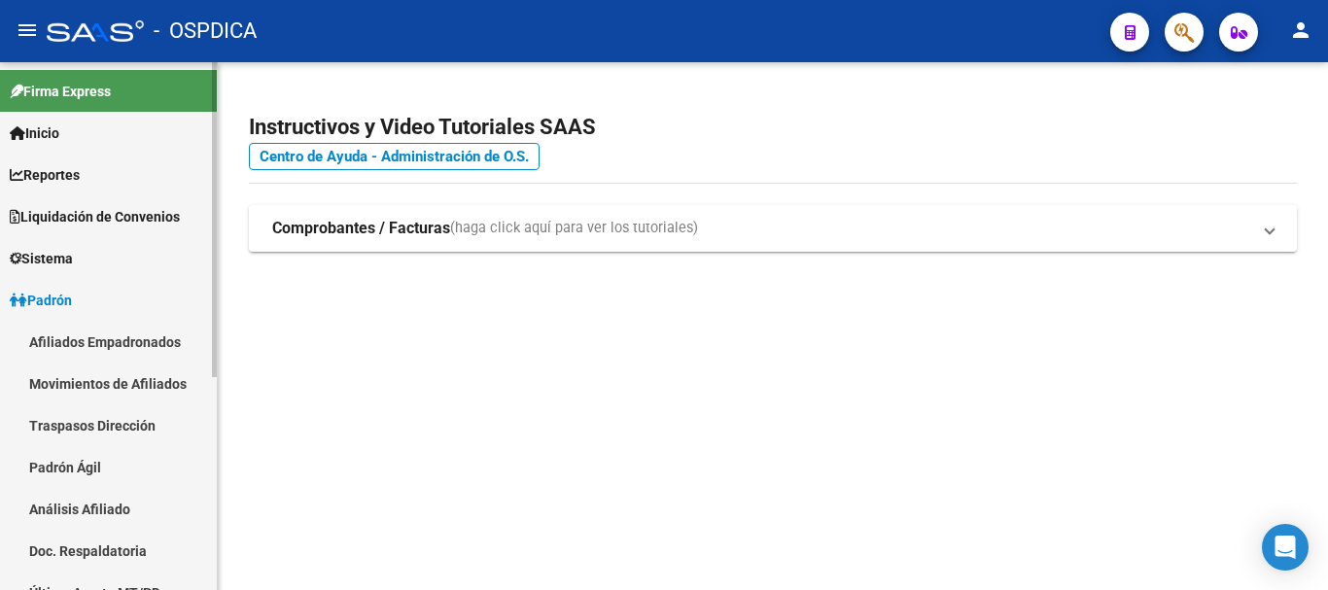
click at [78, 505] on link "Análisis Afiliado" at bounding box center [108, 509] width 217 height 42
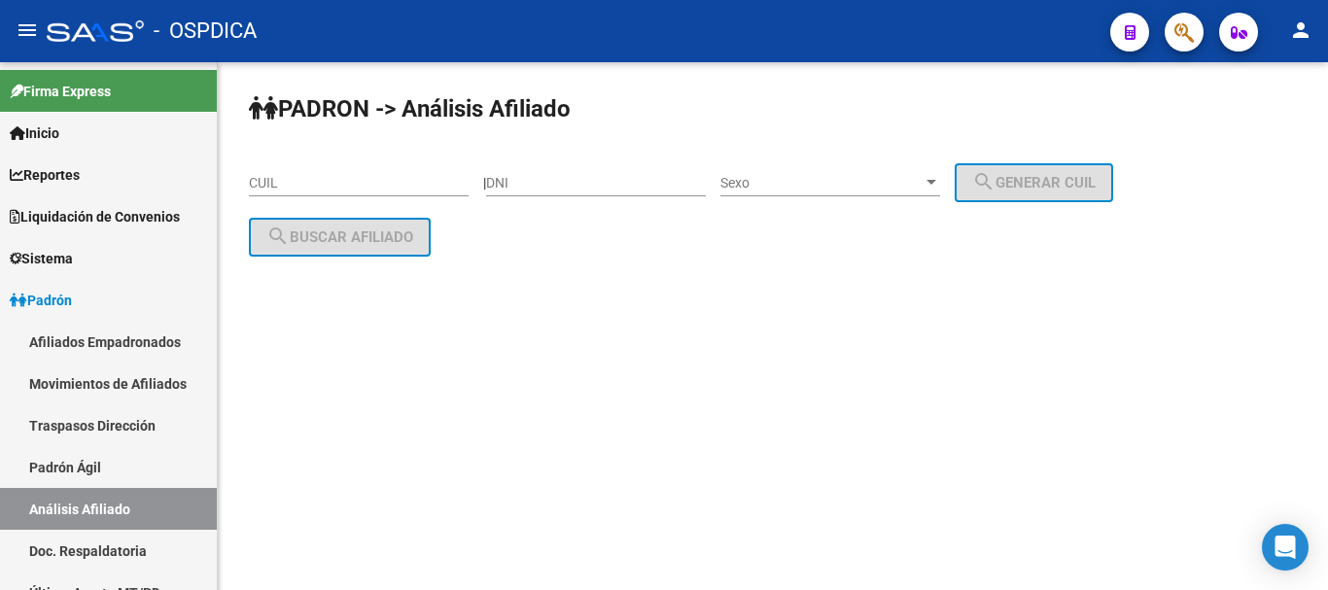
click at [552, 179] on input "DNI" at bounding box center [596, 183] width 220 height 17
paste input "70137668"
type input "70137668"
click at [798, 180] on span "Sexo" at bounding box center [821, 183] width 202 height 17
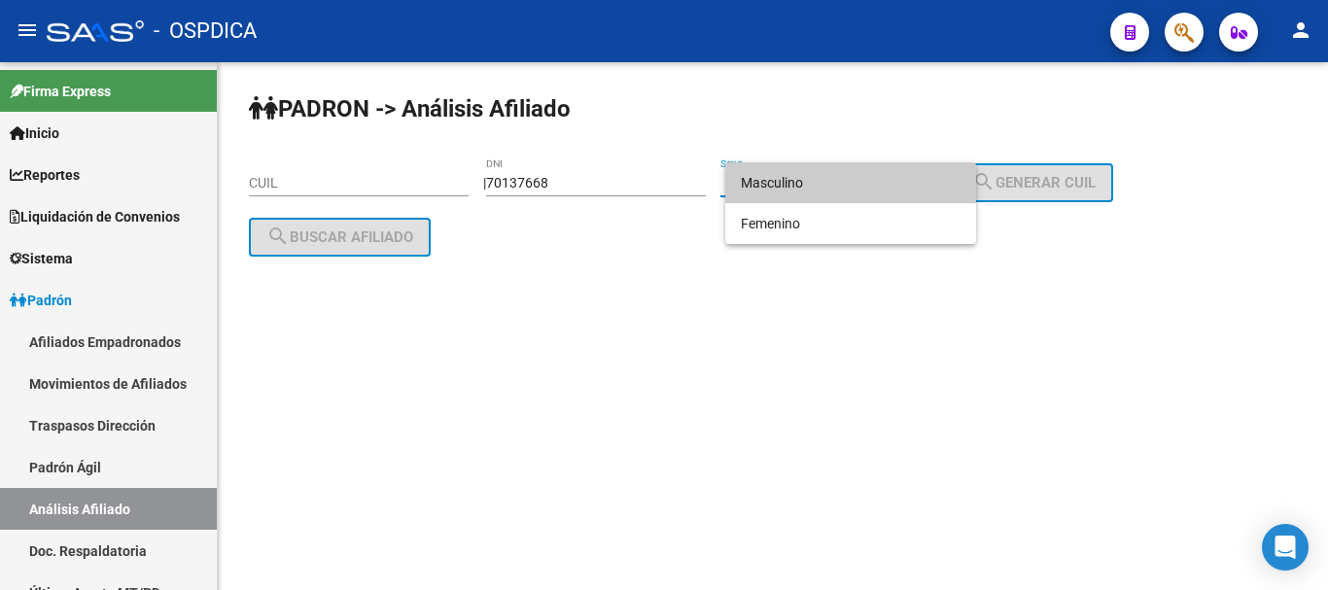
click at [803, 188] on span "Masculino" at bounding box center [851, 182] width 220 height 41
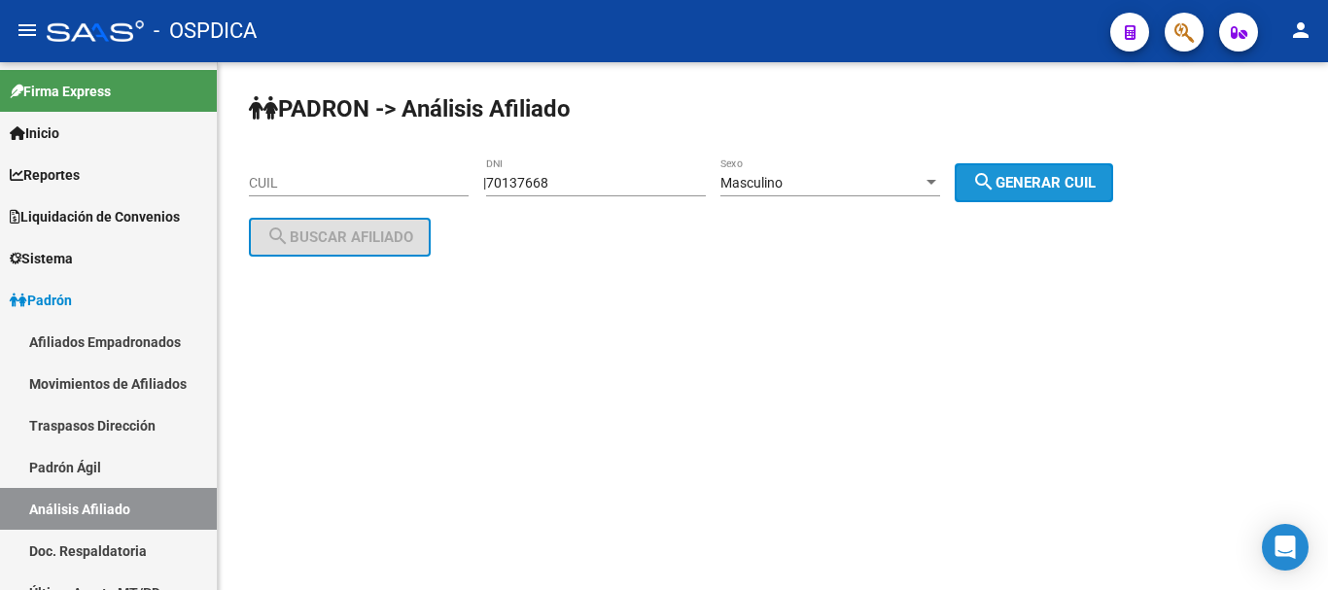
click at [1055, 174] on span "search Generar CUIL" at bounding box center [1033, 182] width 123 height 17
type input "20-70137668-5"
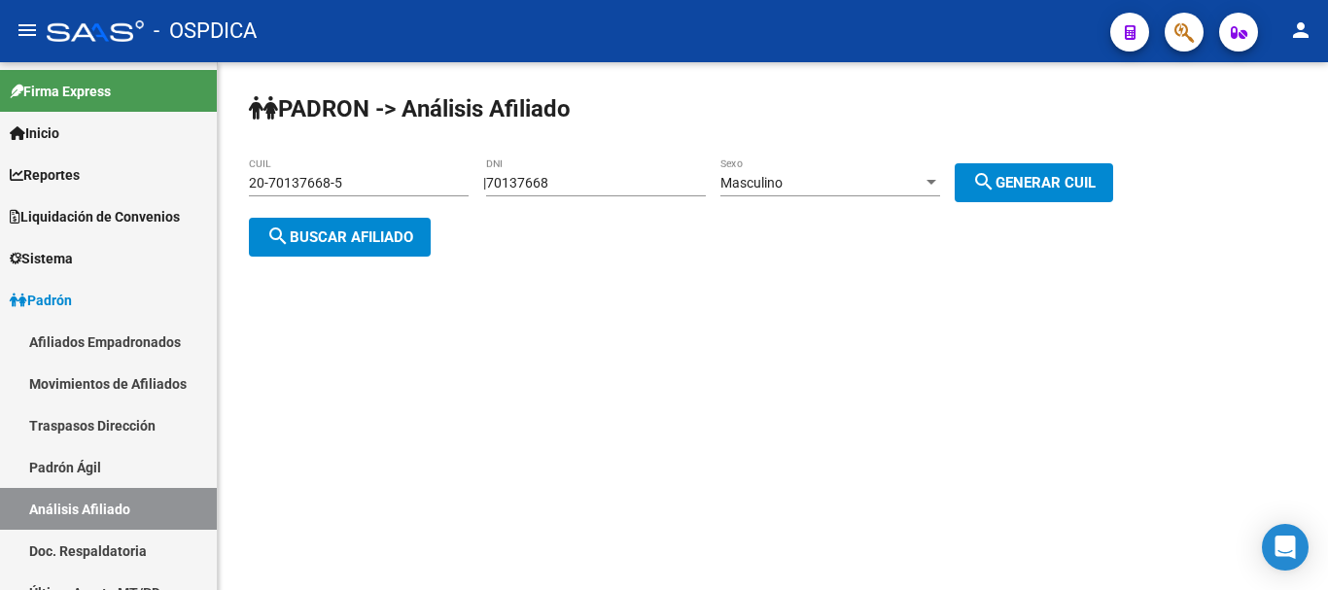
click at [349, 228] on span "search Buscar afiliado" at bounding box center [339, 236] width 147 height 17
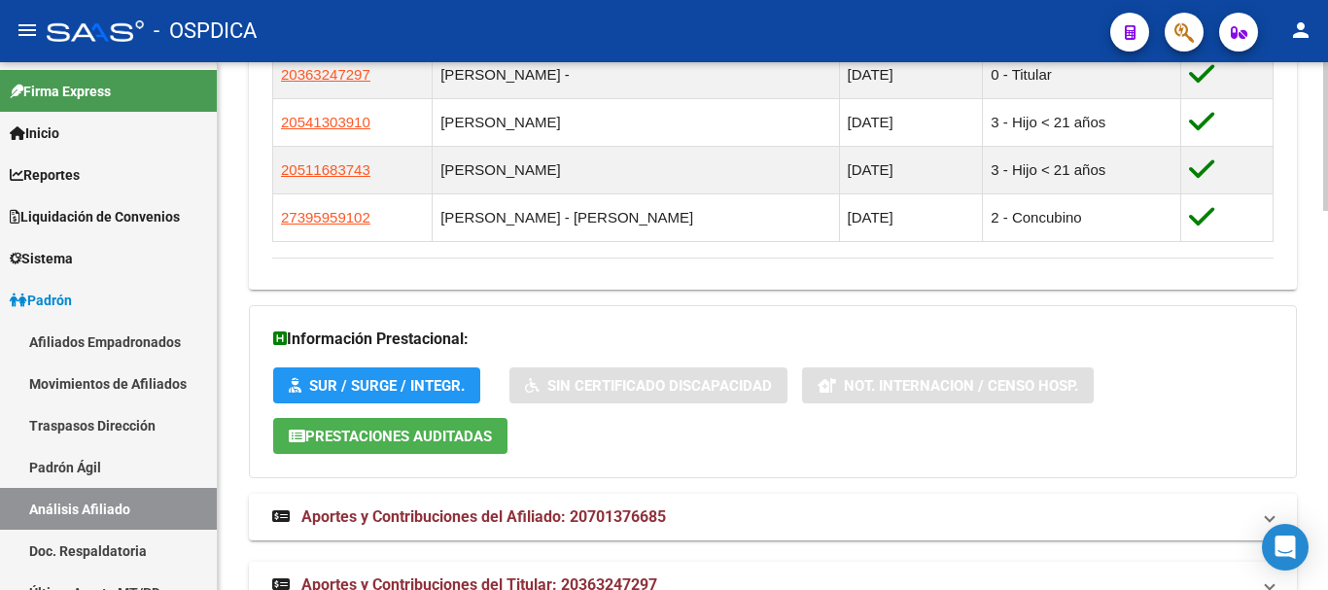
scroll to position [1347, 0]
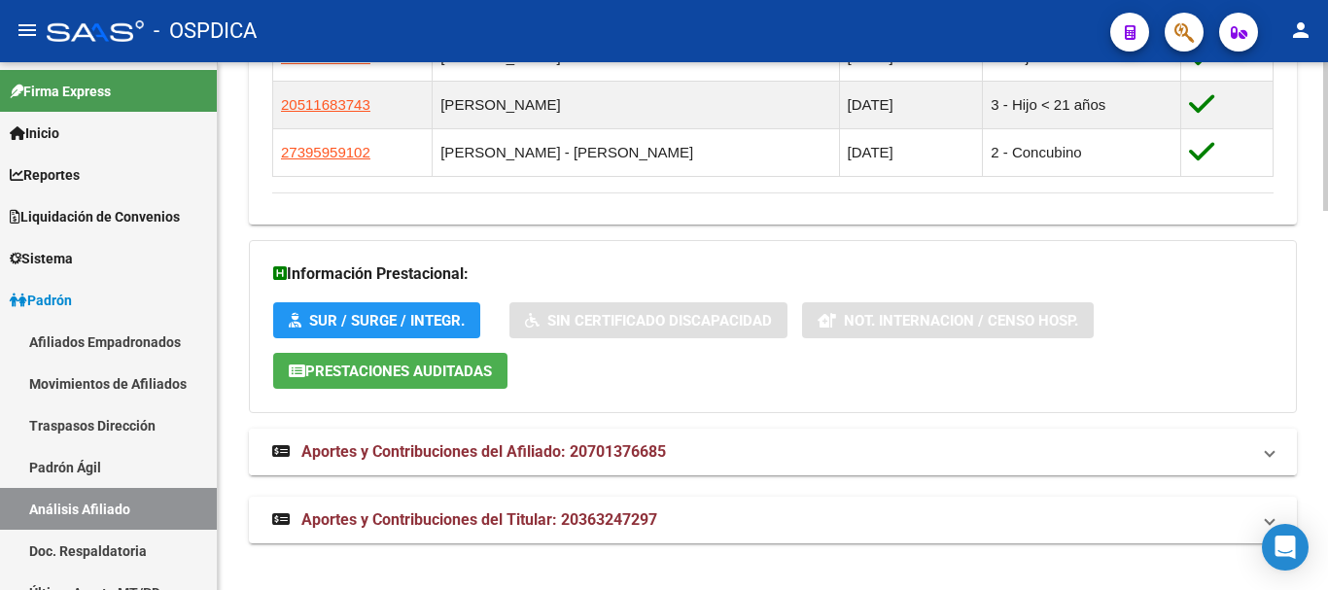
click at [661, 442] on span "Aportes y Contribuciones del Afiliado: 20701376685" at bounding box center [483, 451] width 364 height 18
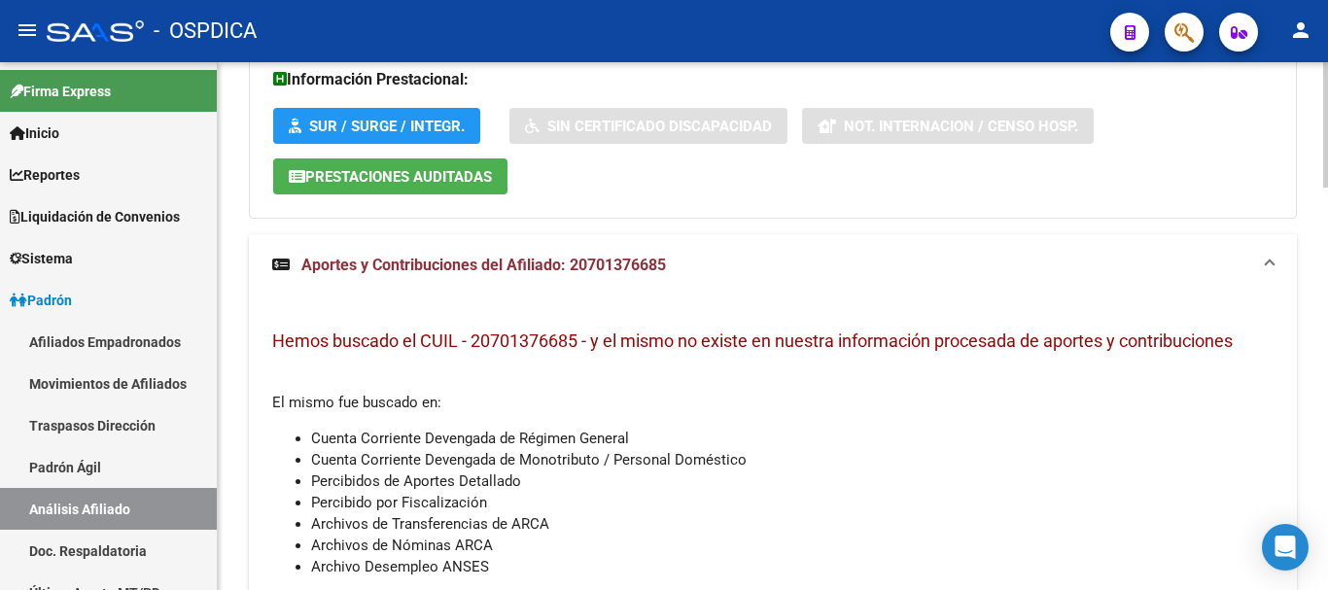
scroll to position [1691, 0]
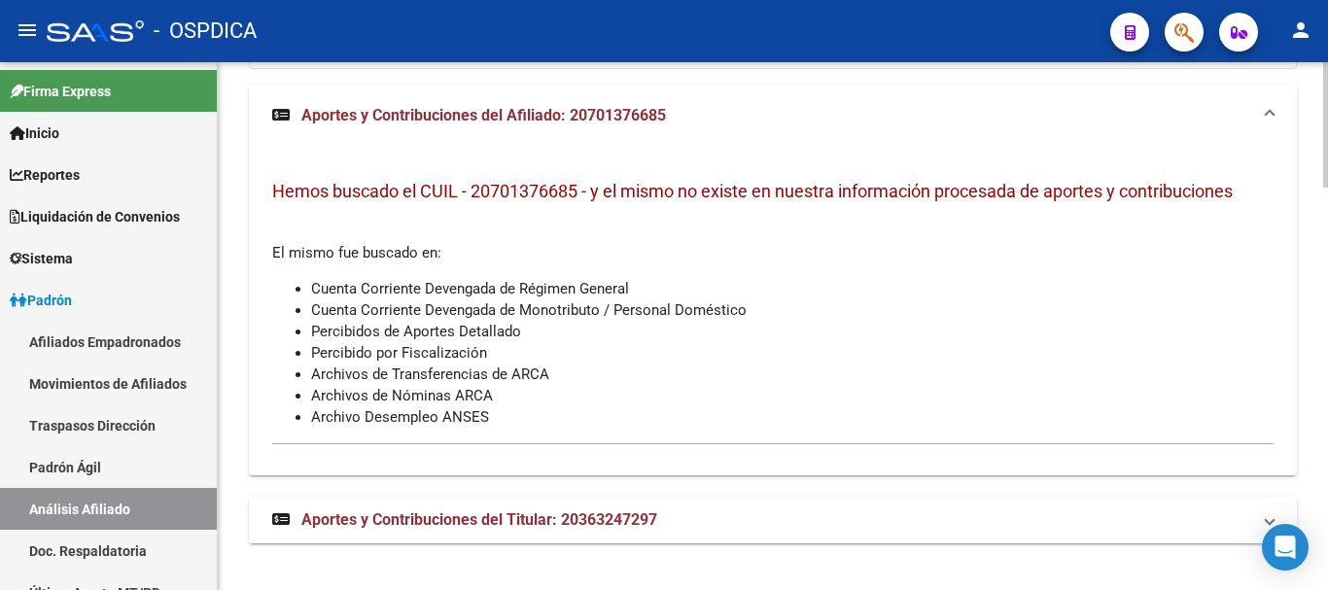
click at [566, 514] on span "Aportes y Contribuciones del Titular: 20363247297" at bounding box center [479, 519] width 356 height 18
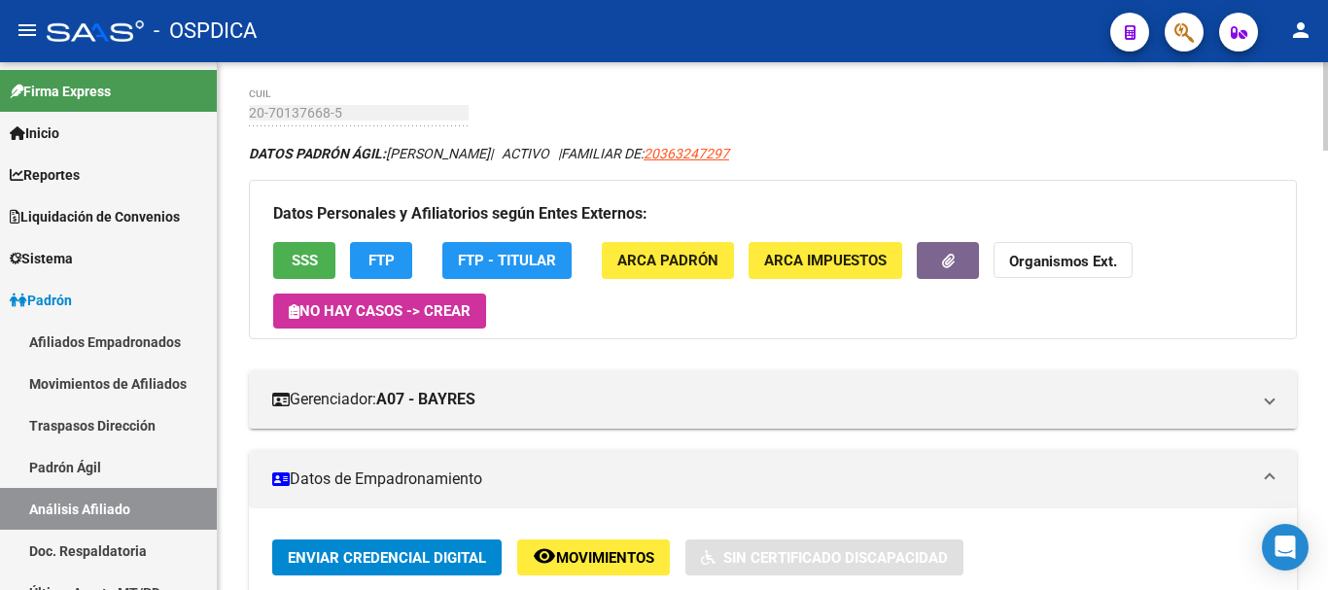
scroll to position [0, 0]
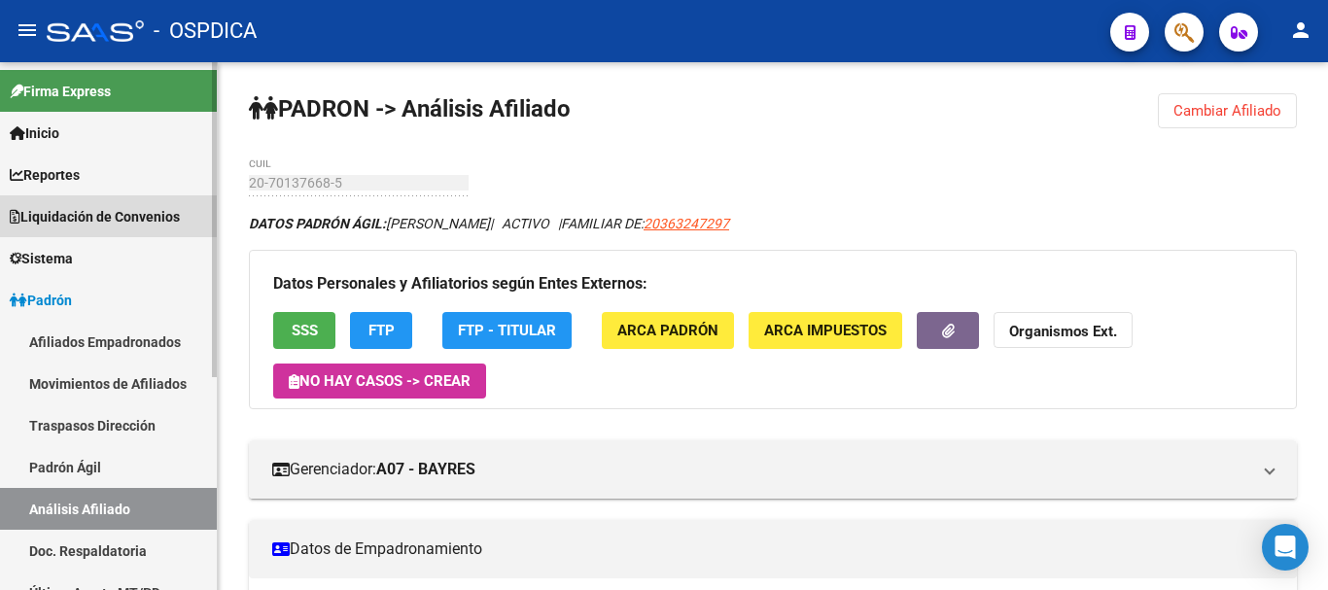
click at [90, 217] on span "Liquidación de Convenios" at bounding box center [95, 216] width 170 height 21
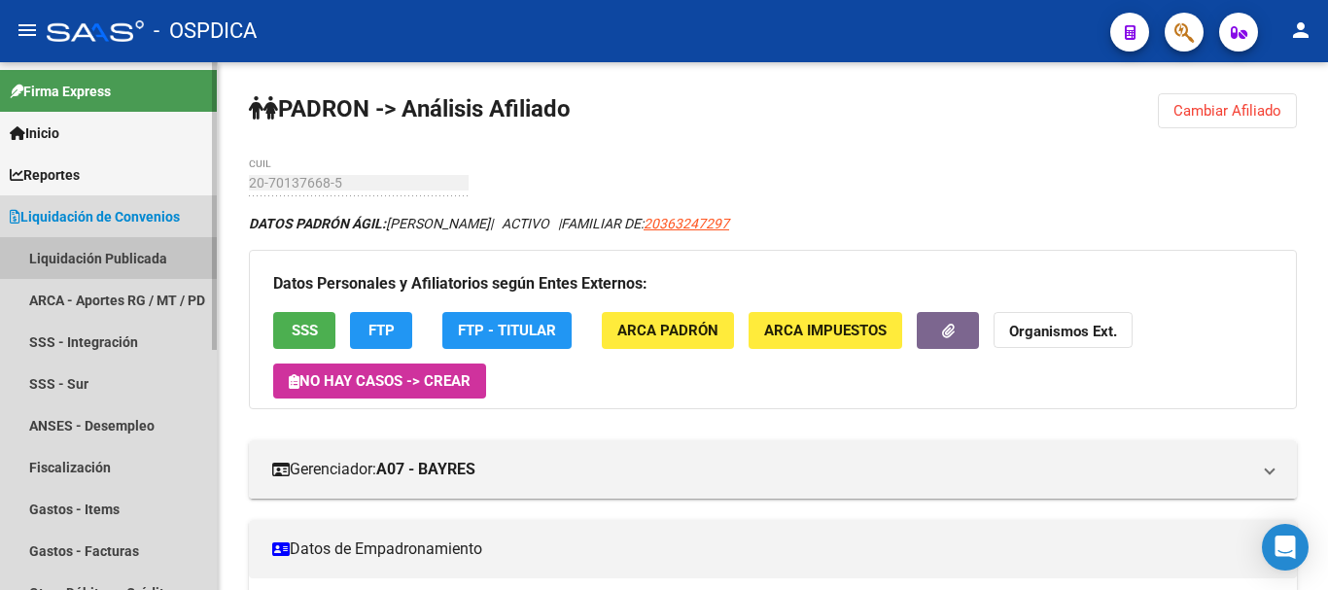
click at [91, 253] on link "Liquidación Publicada" at bounding box center [108, 258] width 217 height 42
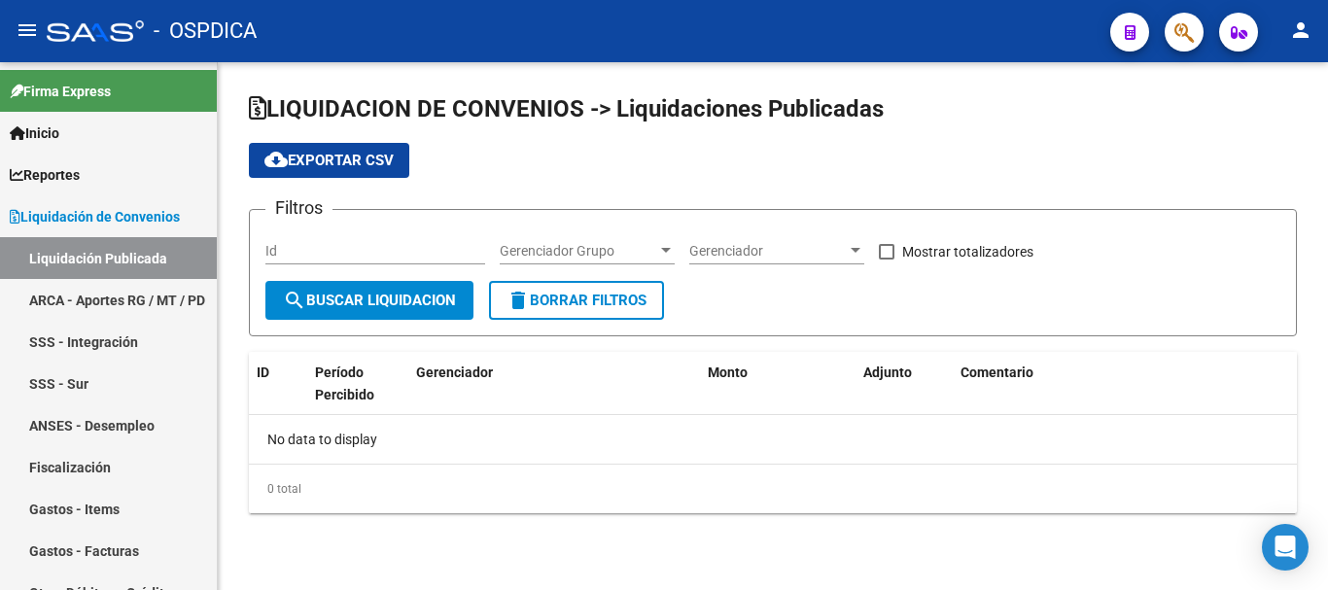
checkbox input "true"
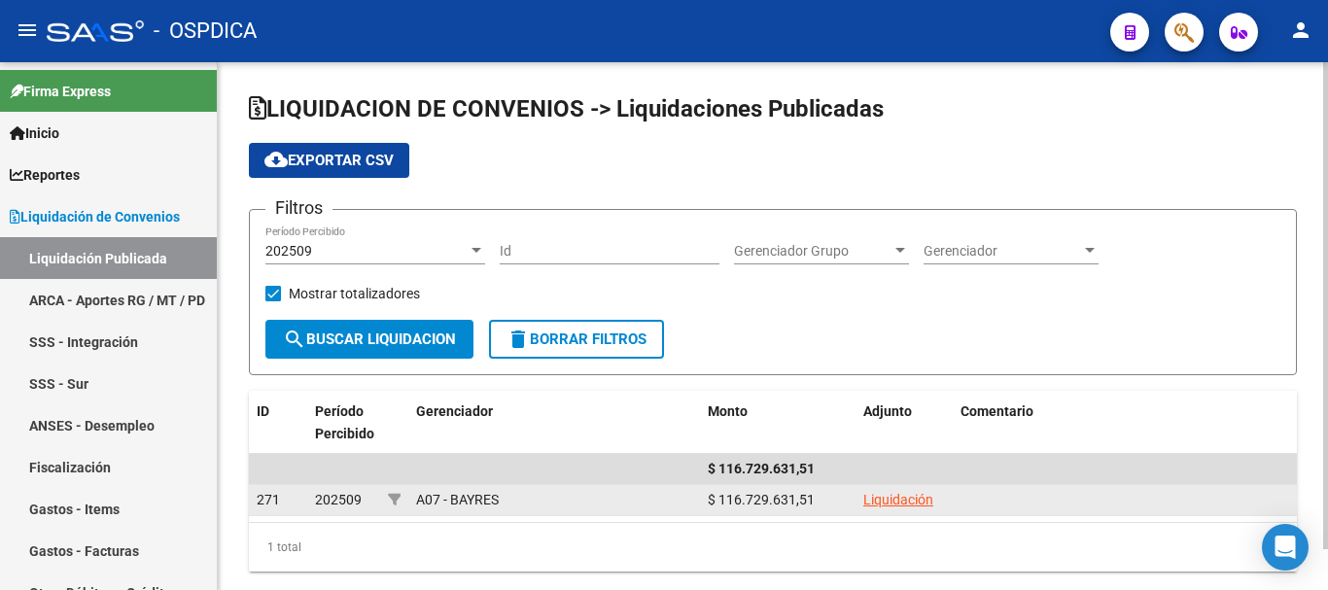
click at [906, 495] on link "Liquidación" at bounding box center [898, 500] width 70 height 16
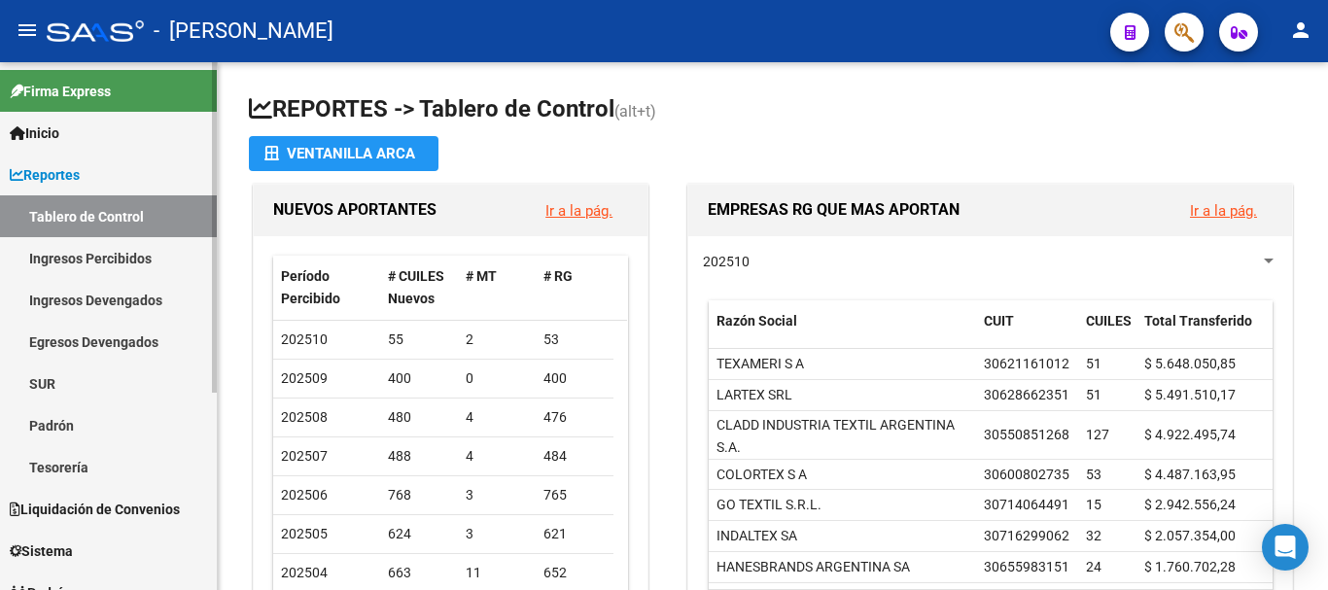
click at [122, 251] on link "Ingresos Percibidos" at bounding box center [108, 258] width 217 height 42
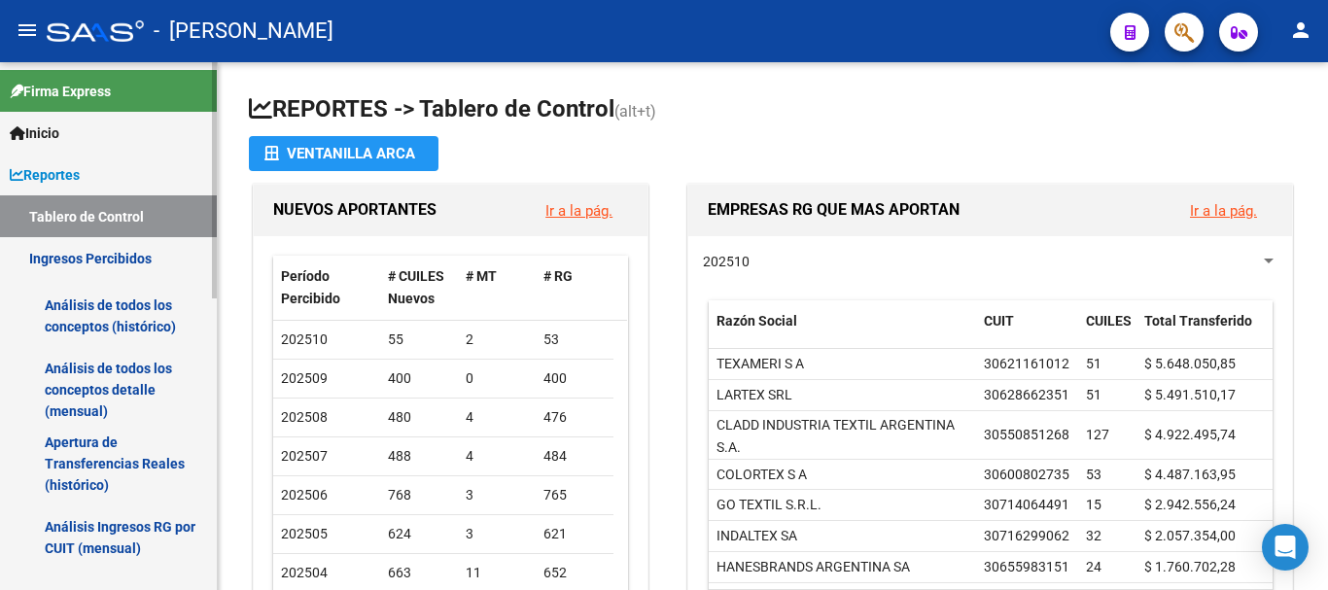
click at [74, 207] on link "Tablero de Control" at bounding box center [108, 216] width 217 height 42
click at [70, 256] on link "Ingresos Percibidos" at bounding box center [108, 258] width 217 height 42
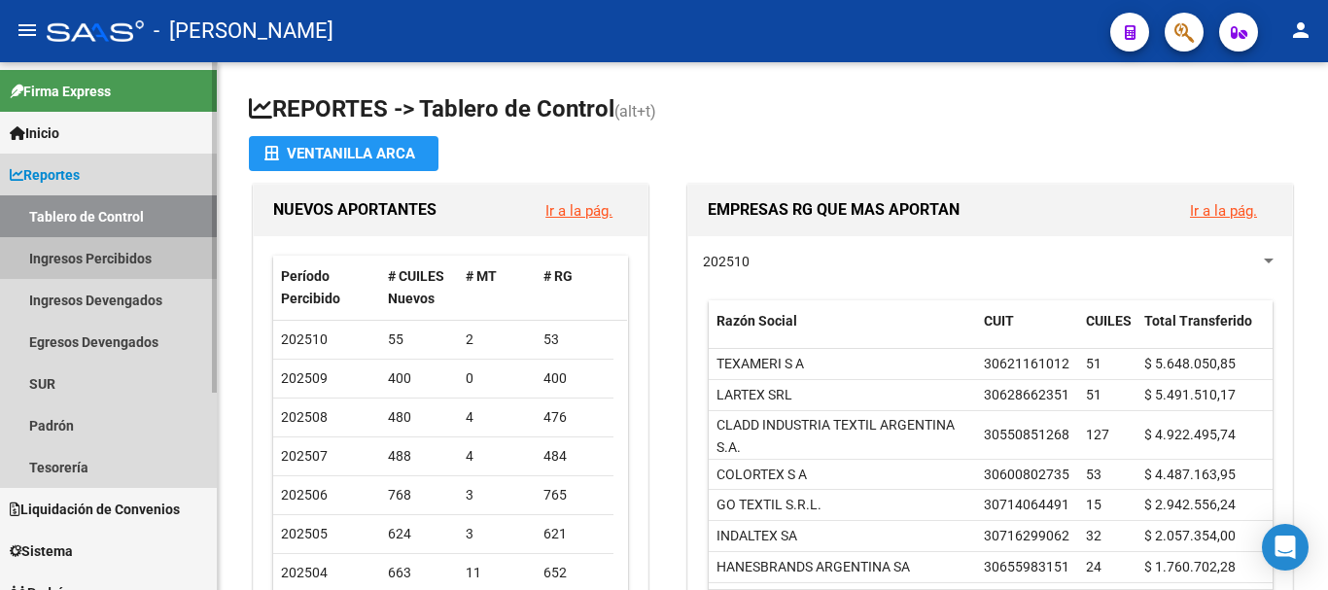
click at [81, 260] on link "Ingresos Percibidos" at bounding box center [108, 258] width 217 height 42
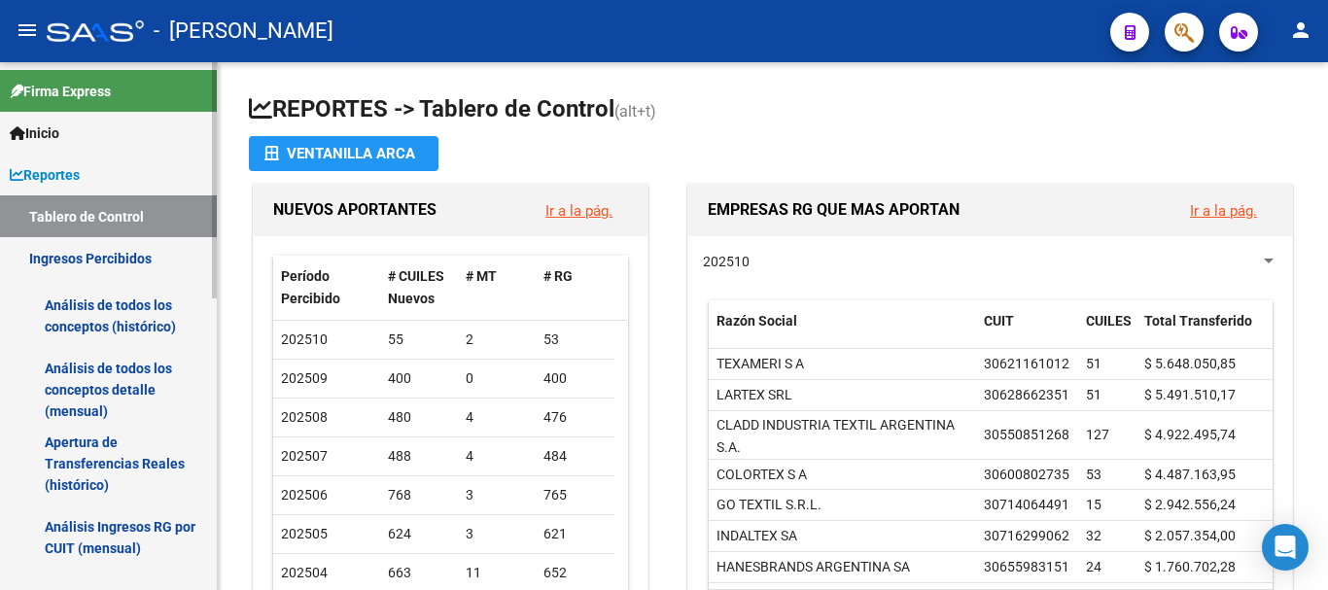
scroll to position [97, 0]
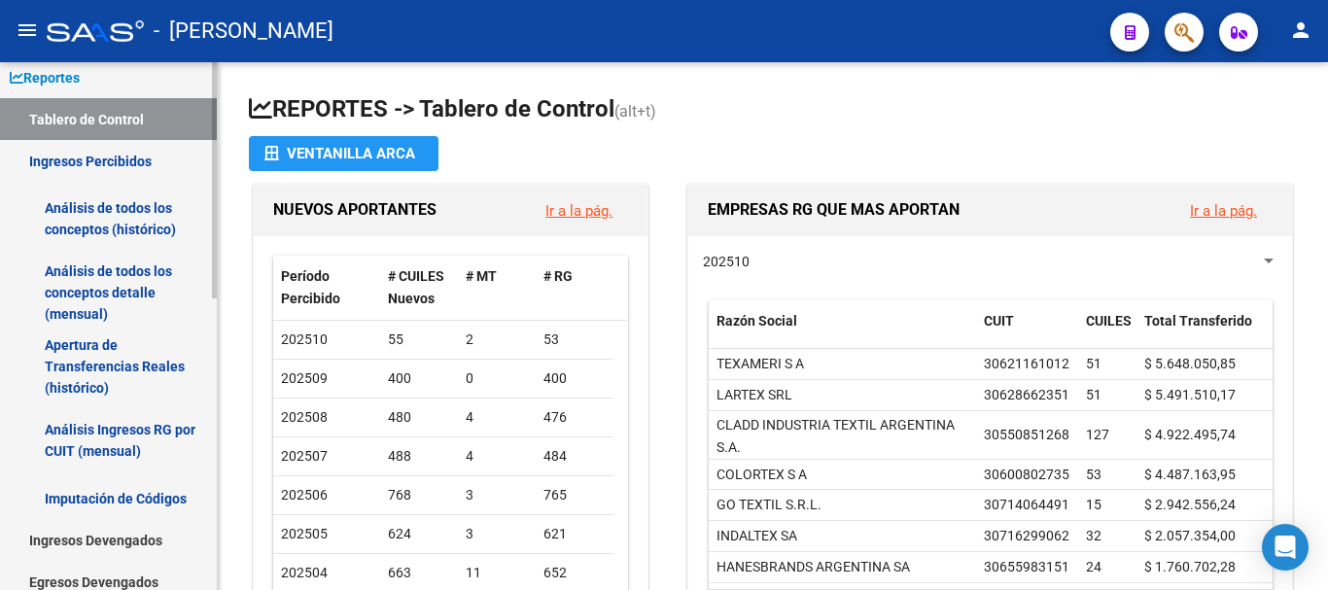
click at [138, 216] on link "Análisis de todos los conceptos (histórico)" at bounding box center [108, 219] width 217 height 74
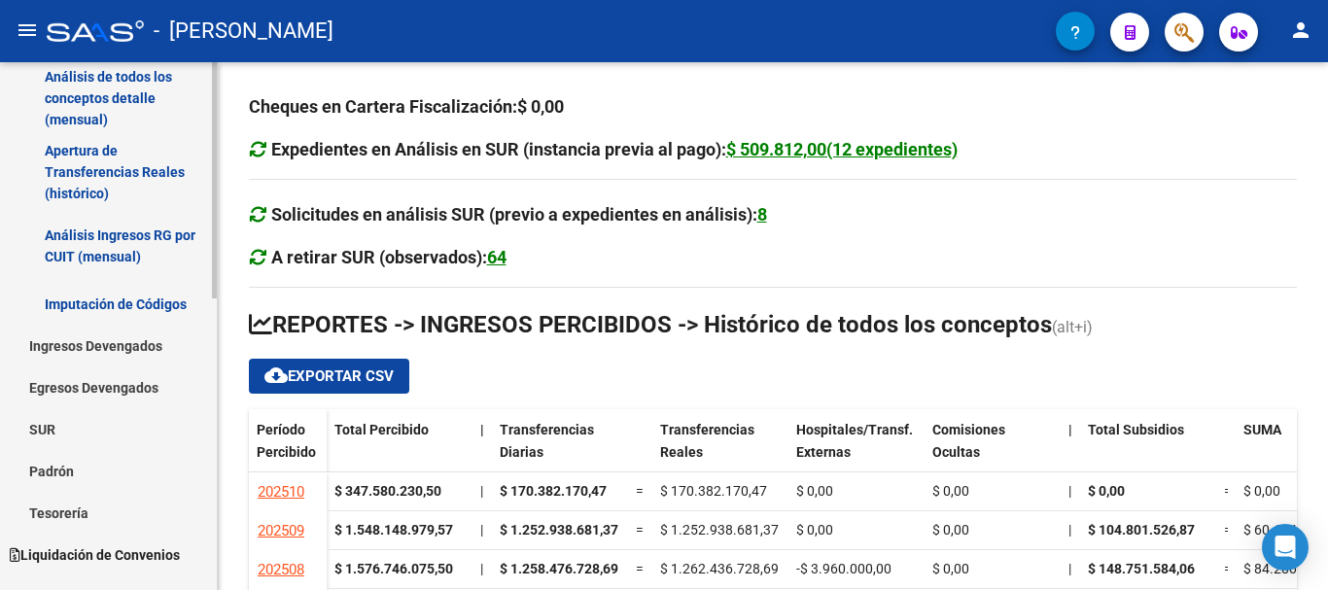
scroll to position [389, 0]
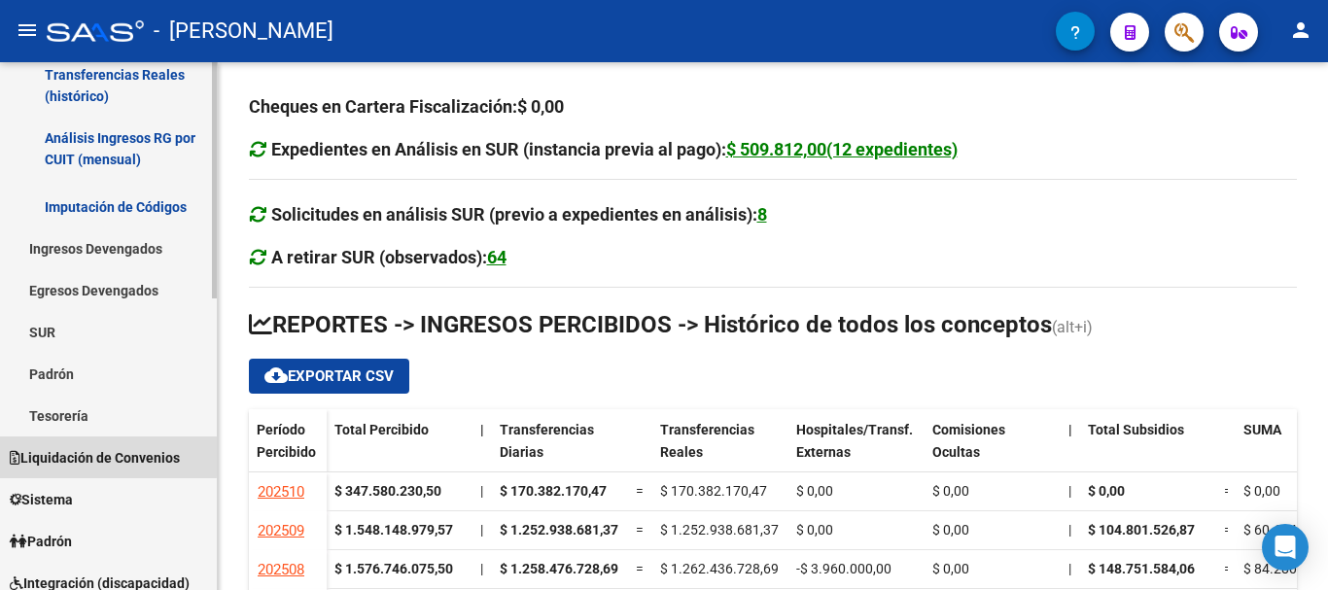
click at [106, 451] on span "Liquidación de Convenios" at bounding box center [95, 457] width 170 height 21
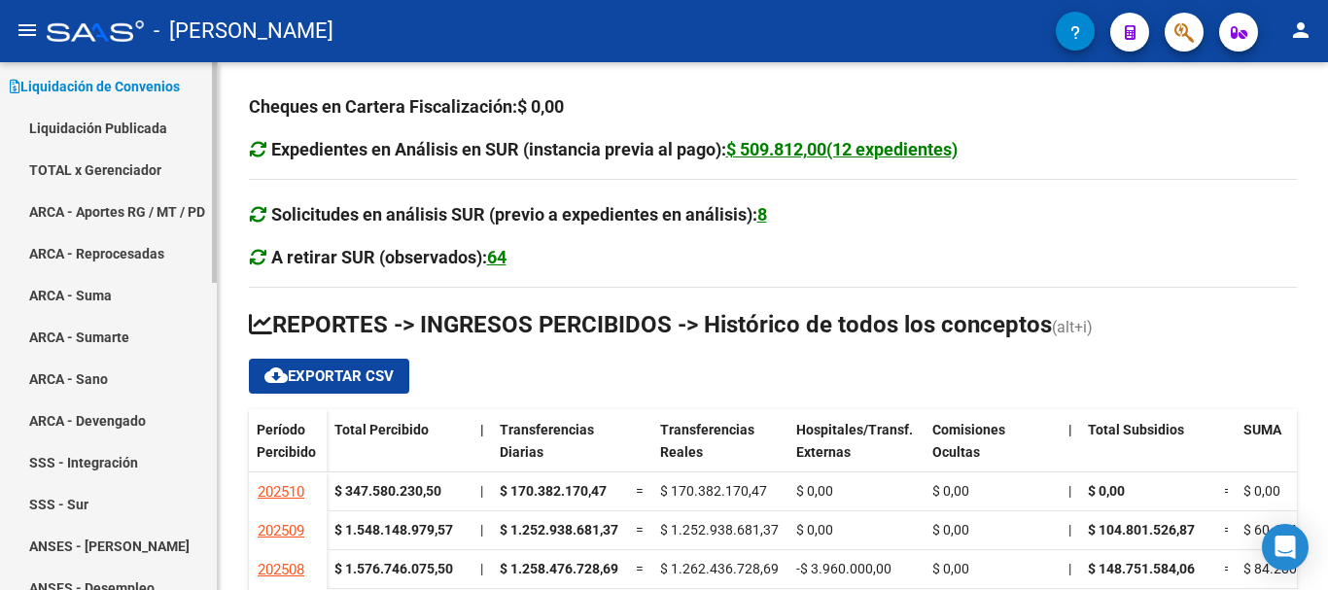
scroll to position [97, 0]
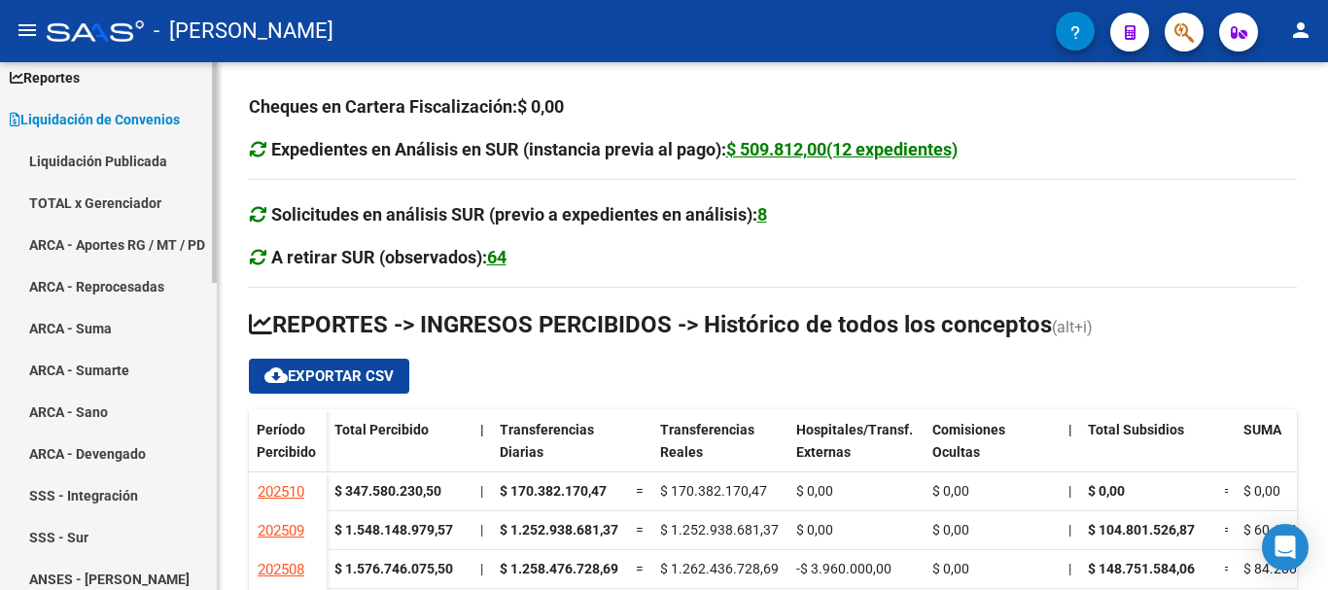
click at [114, 199] on link "TOTAL x Gerenciador" at bounding box center [108, 203] width 217 height 42
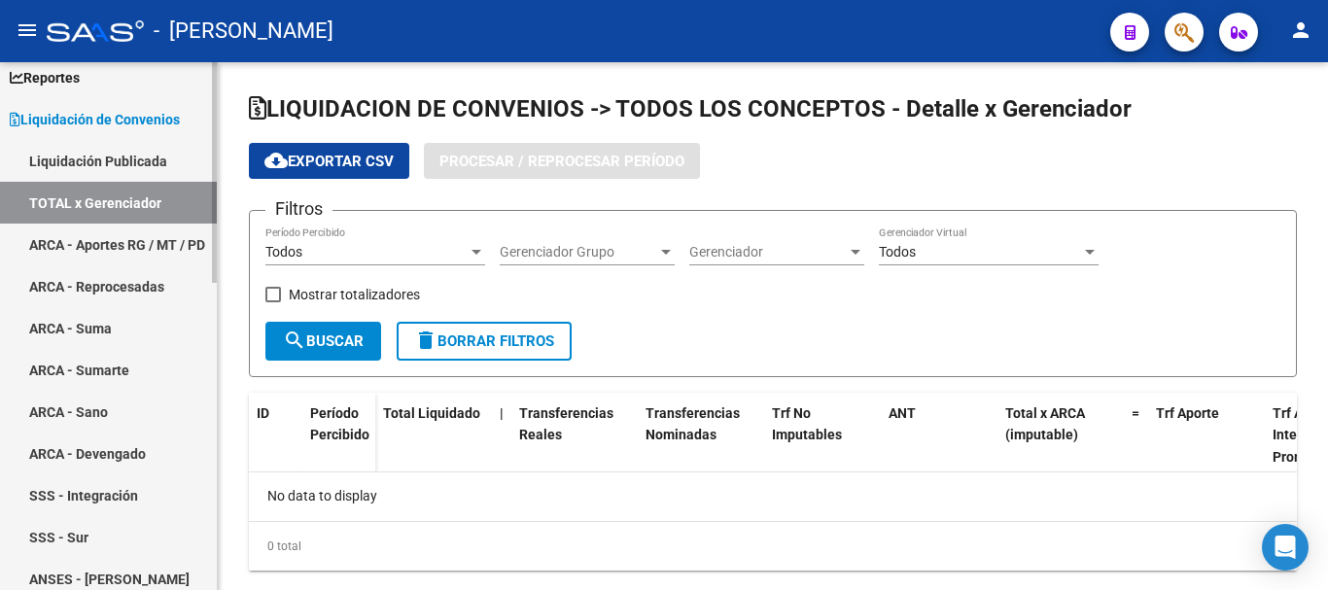
checkbox input "true"
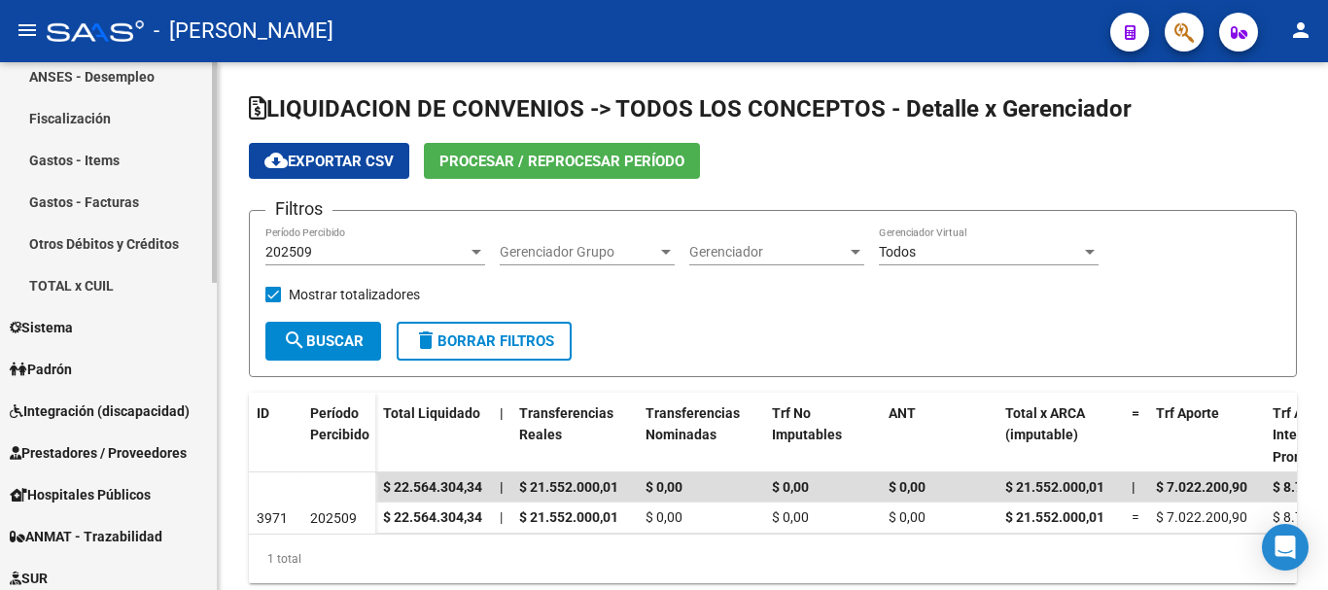
scroll to position [734, 0]
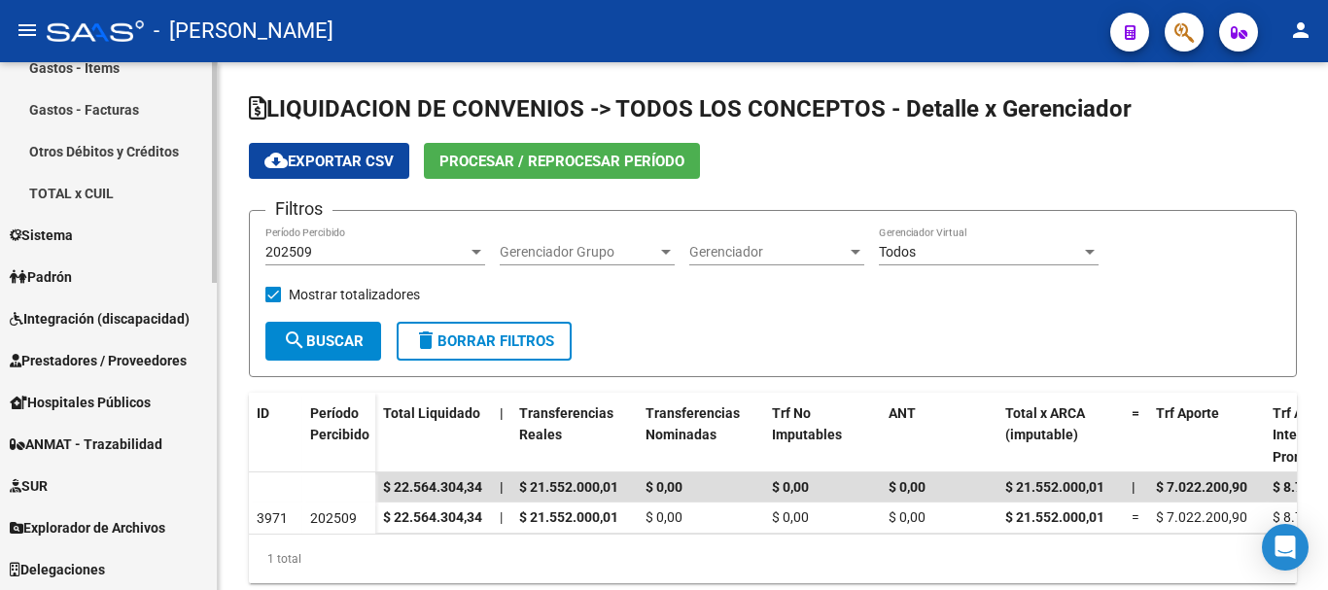
click at [95, 351] on span "Prestadores / Proveedores" at bounding box center [98, 360] width 177 height 21
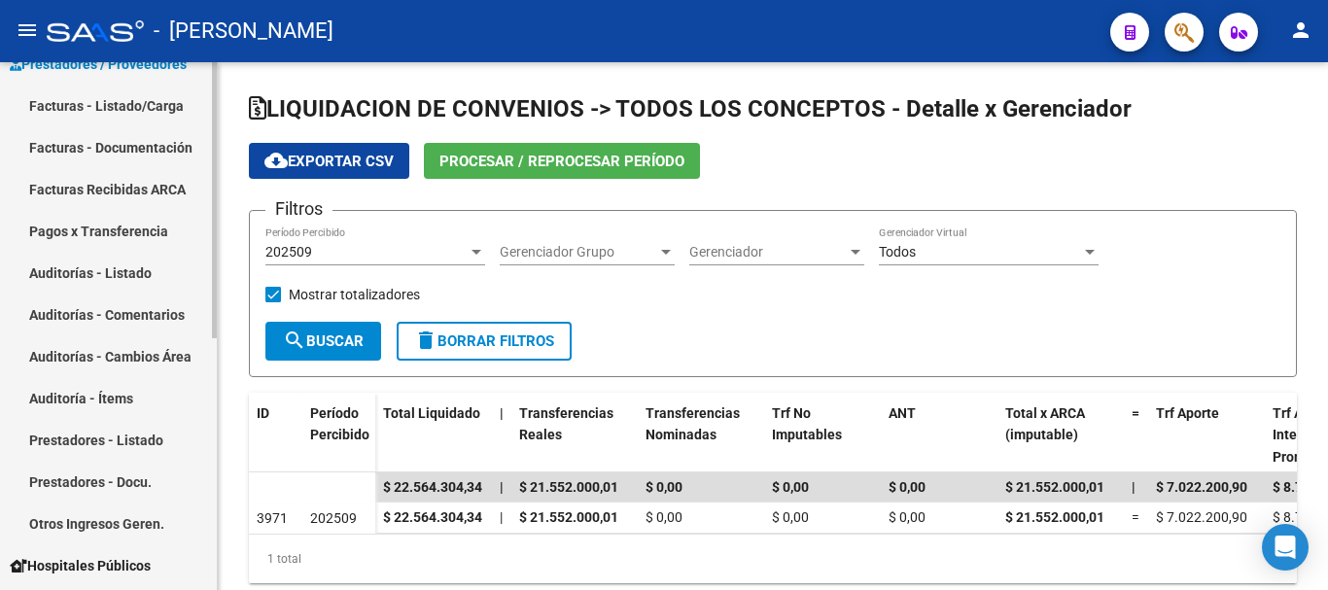
scroll to position [289, 0]
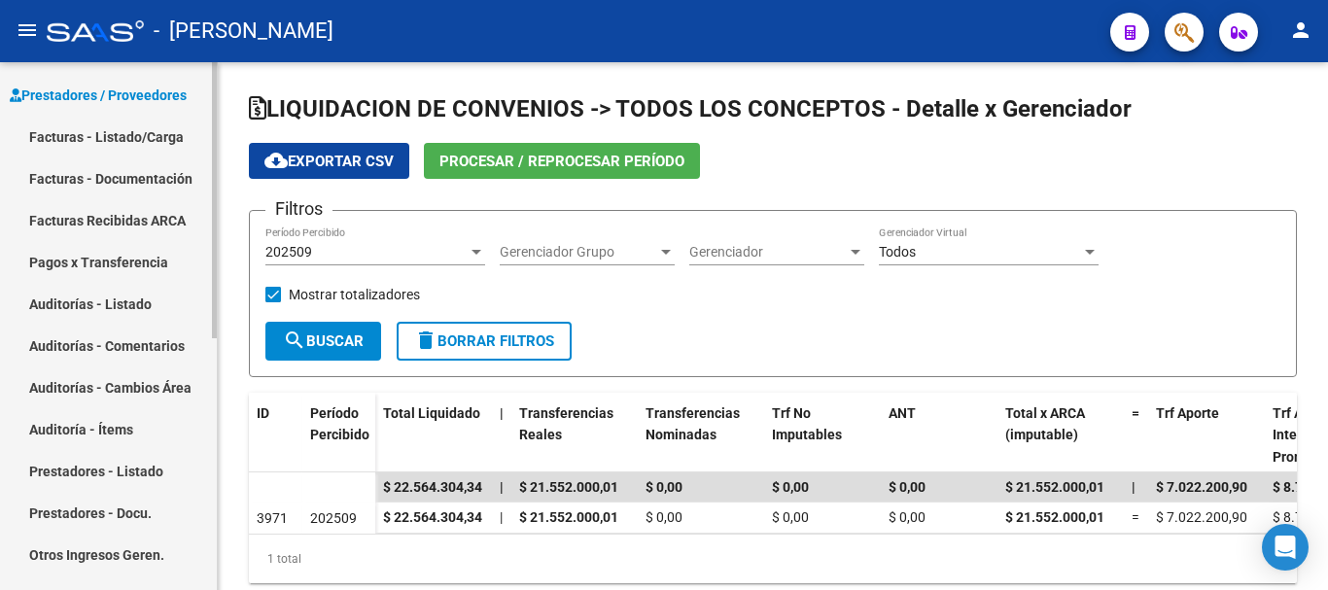
click at [123, 138] on link "Facturas - Listado/Carga" at bounding box center [108, 137] width 217 height 42
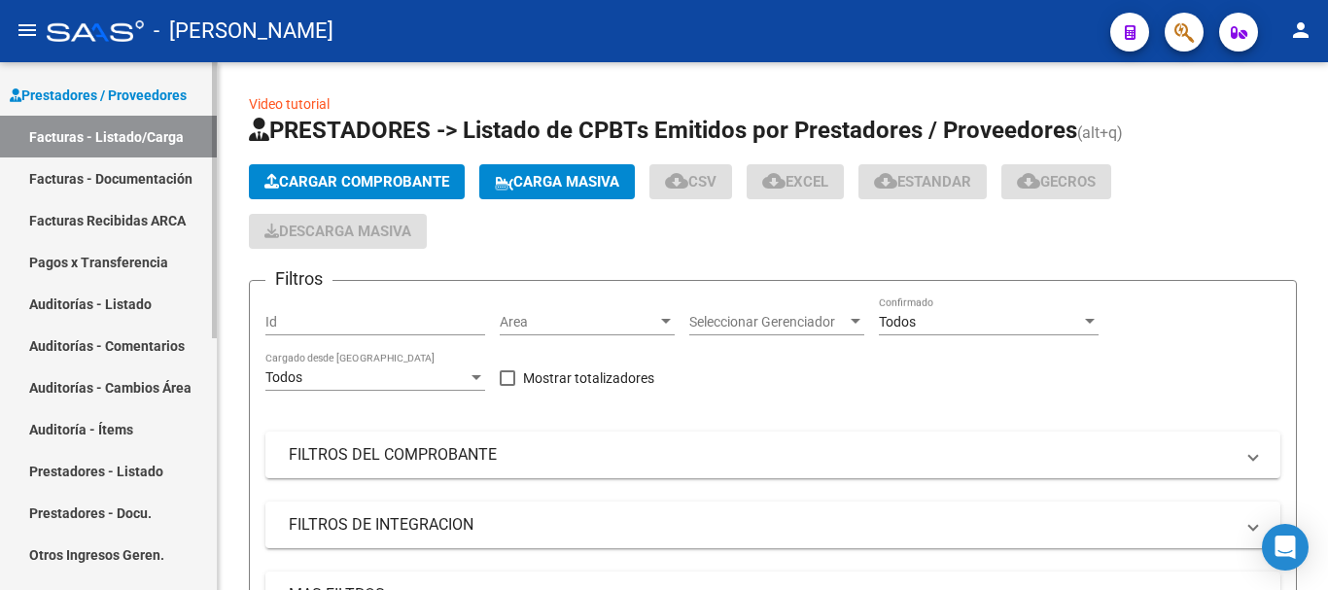
scroll to position [94, 0]
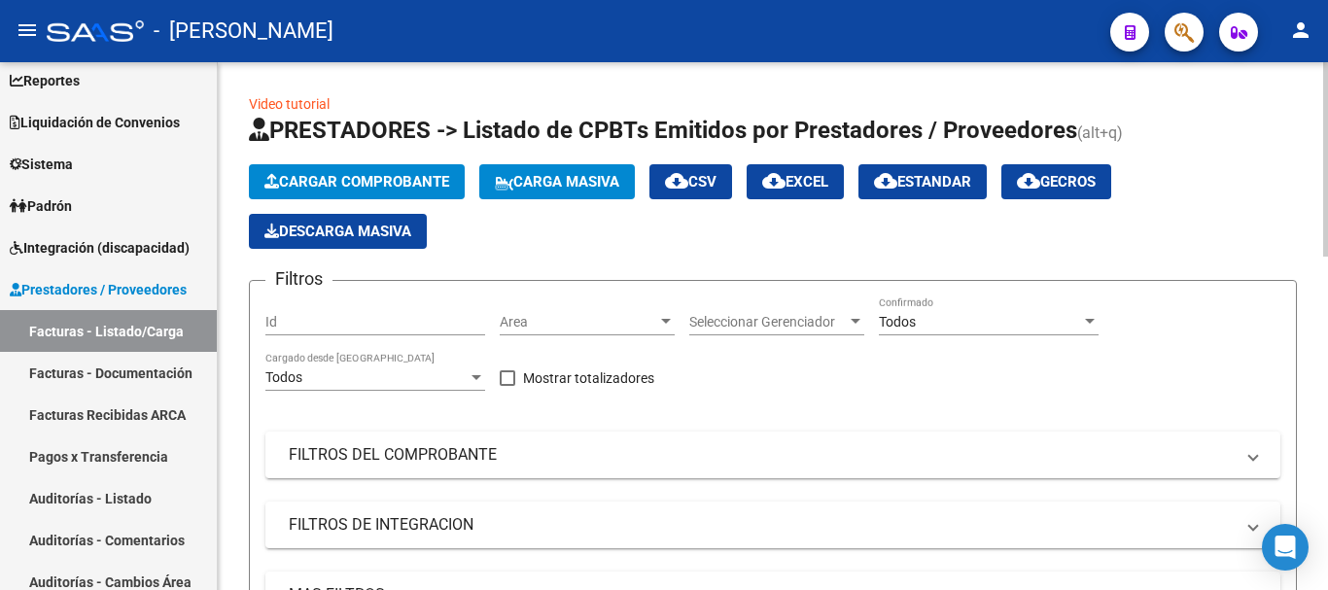
click at [369, 177] on span "Cargar Comprobante" at bounding box center [356, 181] width 185 height 17
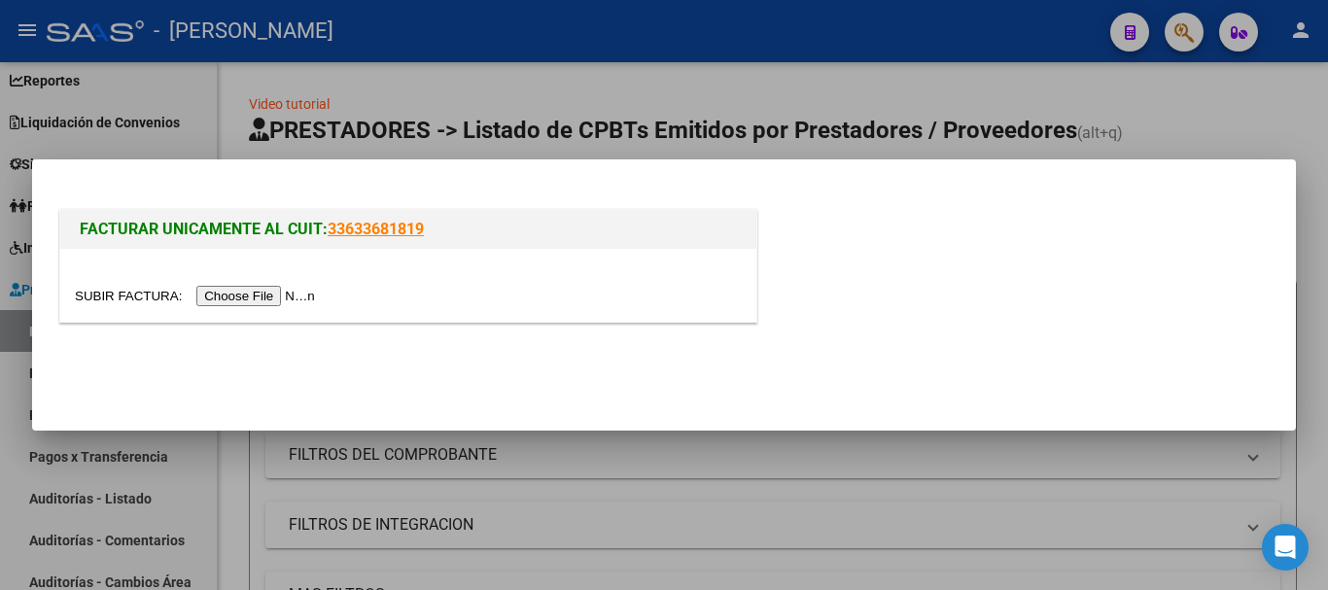
click at [271, 288] on input "file" at bounding box center [198, 296] width 246 height 20
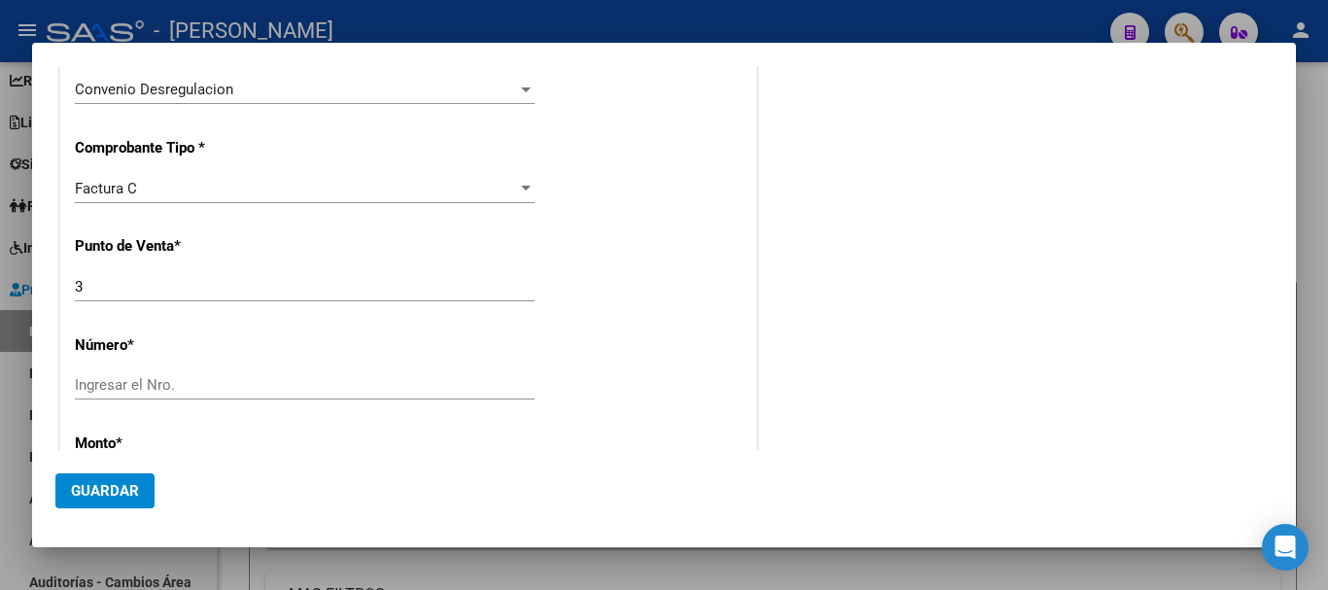
scroll to position [583, 0]
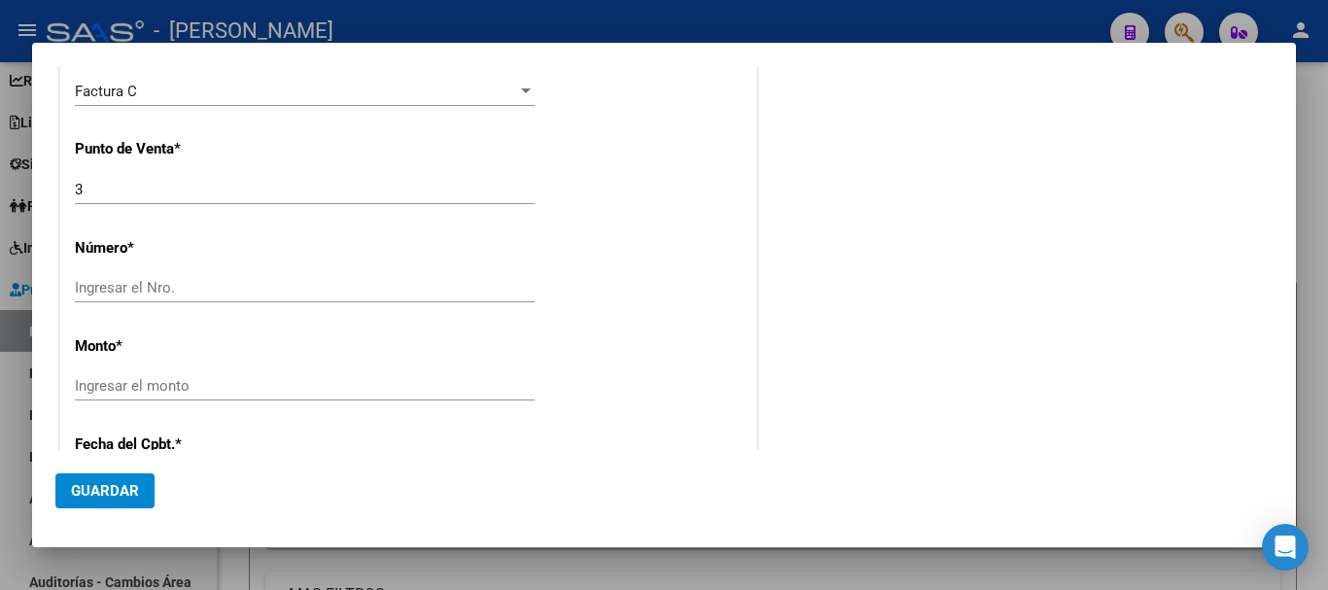
click at [143, 289] on input "Ingresar el Nro." at bounding box center [305, 287] width 460 height 17
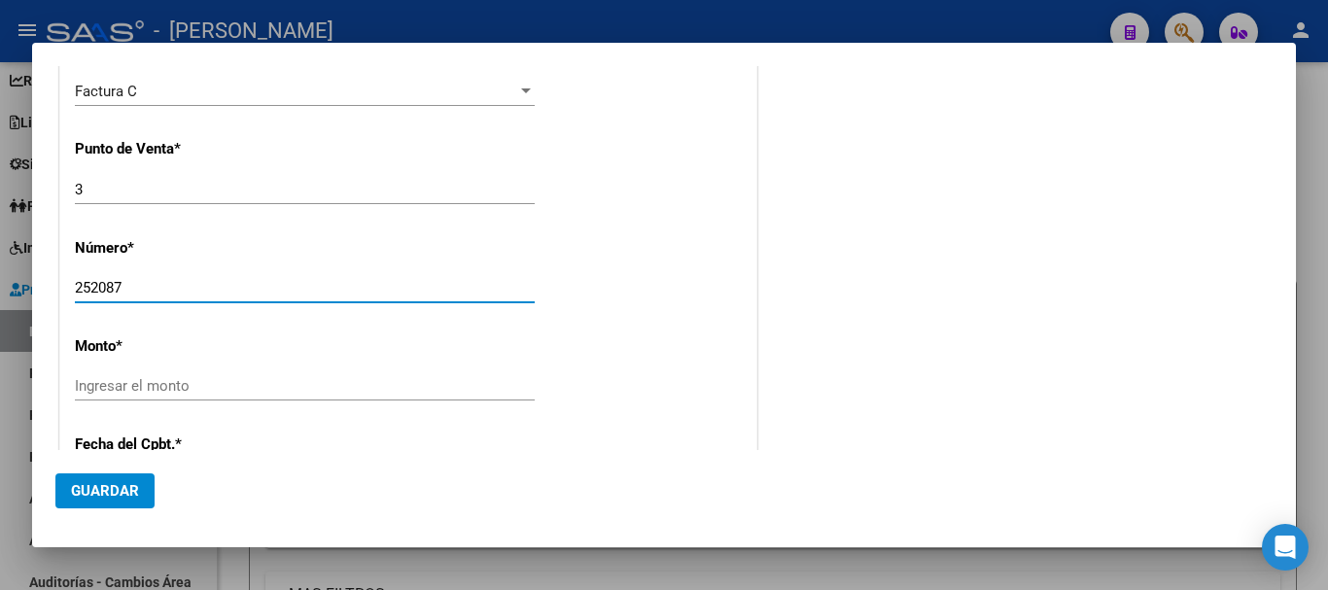
type input "252087"
click at [113, 373] on div "Ingresar el monto" at bounding box center [305, 385] width 460 height 29
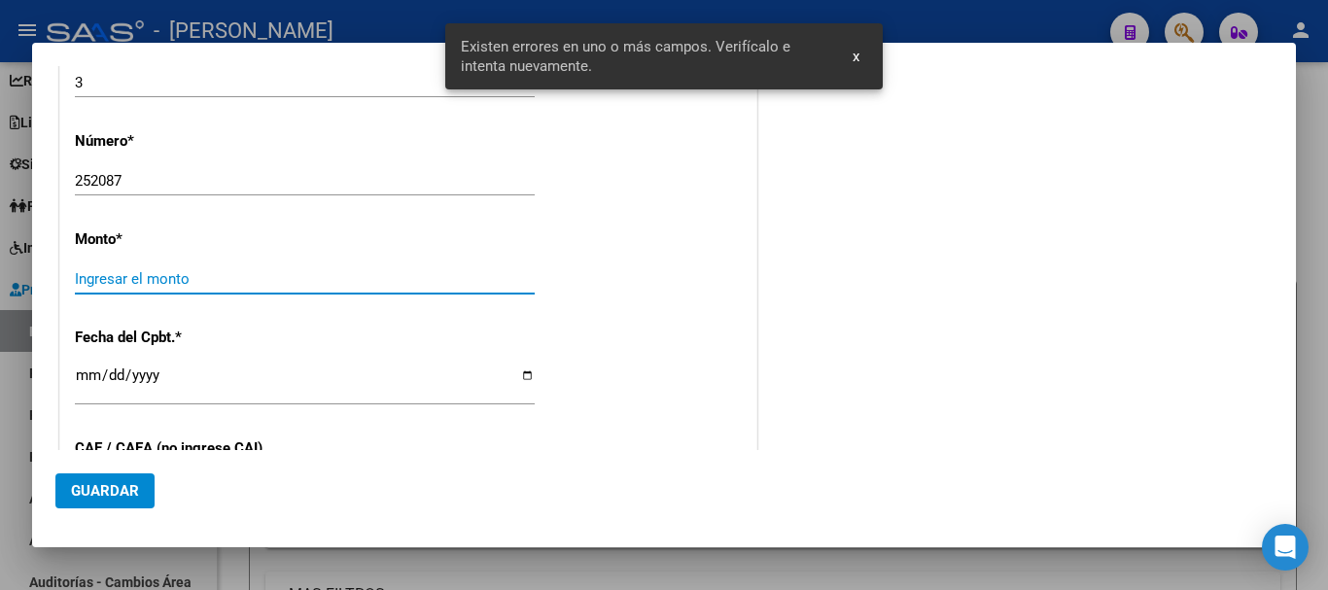
scroll to position [703, 0]
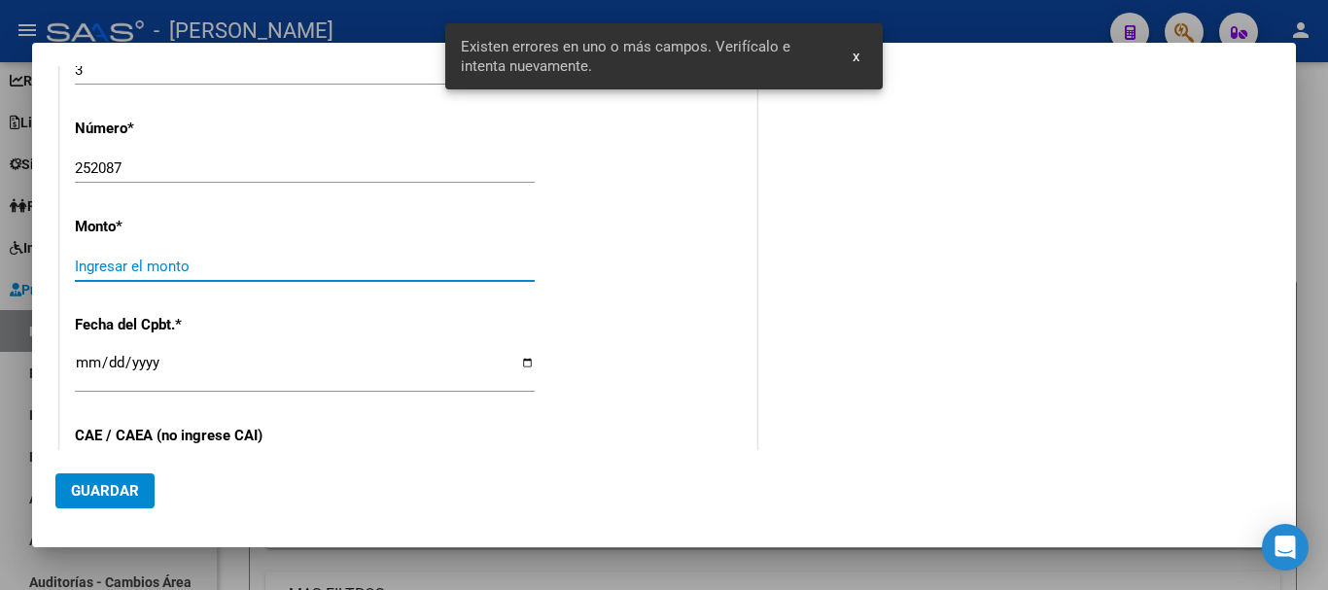
click at [111, 383] on input "Ingresar la fecha" at bounding box center [305, 370] width 460 height 31
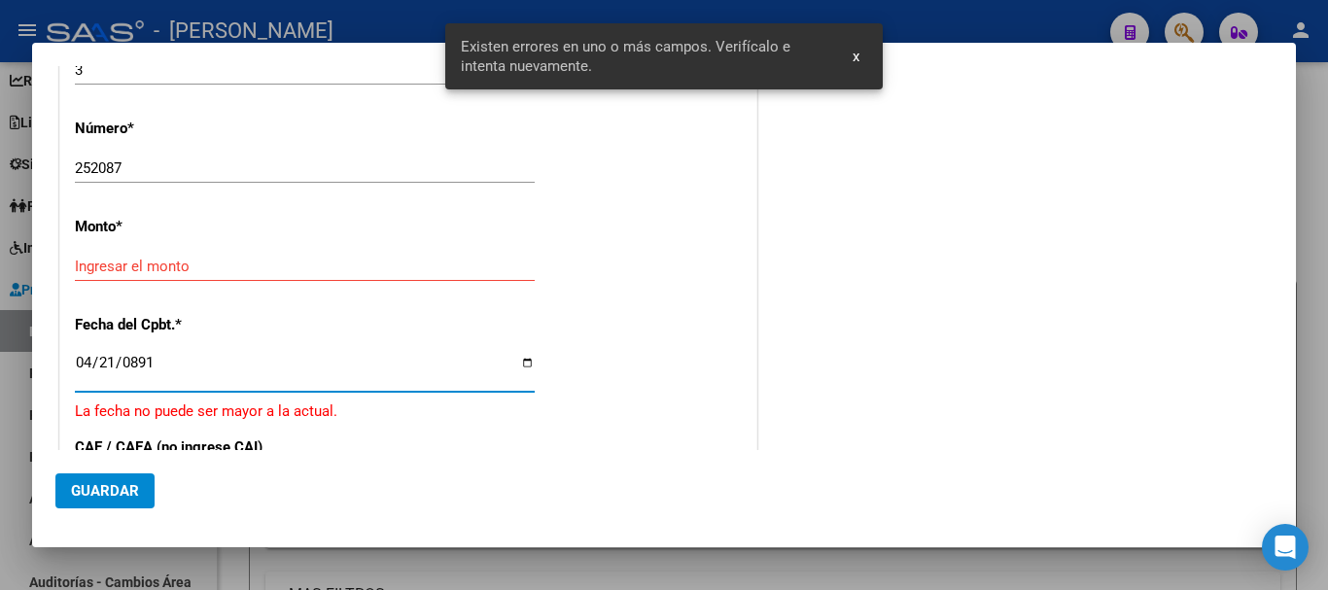
type input "8912-04-21"
click at [84, 273] on input "Ingresar el monto" at bounding box center [305, 266] width 460 height 17
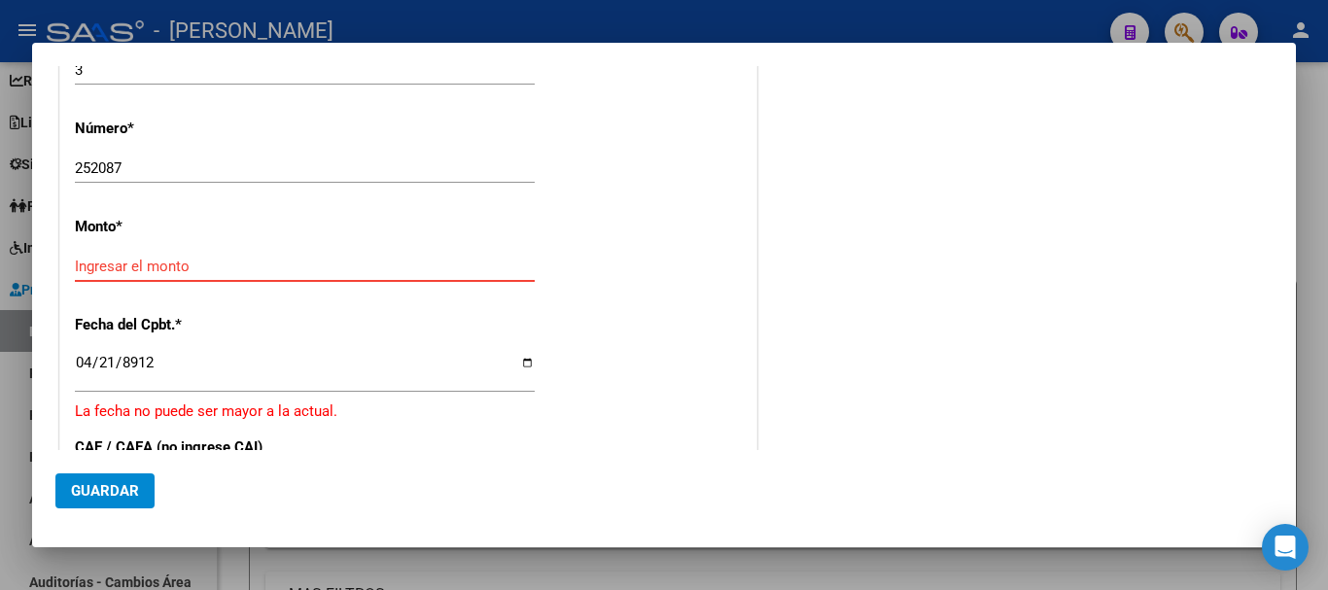
click at [84, 270] on input "Ingresar el monto" at bounding box center [305, 266] width 460 height 17
type input "$ 21.436.089,12"
click at [70, 369] on div "CUIT * 30-71067446-5 Ingresar CUIT ANALISIS PRESTADOR ASOCIACION MUTUAL MEDICA …" at bounding box center [408, 246] width 696 height 1279
click at [140, 364] on input "8912-04-21" at bounding box center [305, 370] width 460 height 31
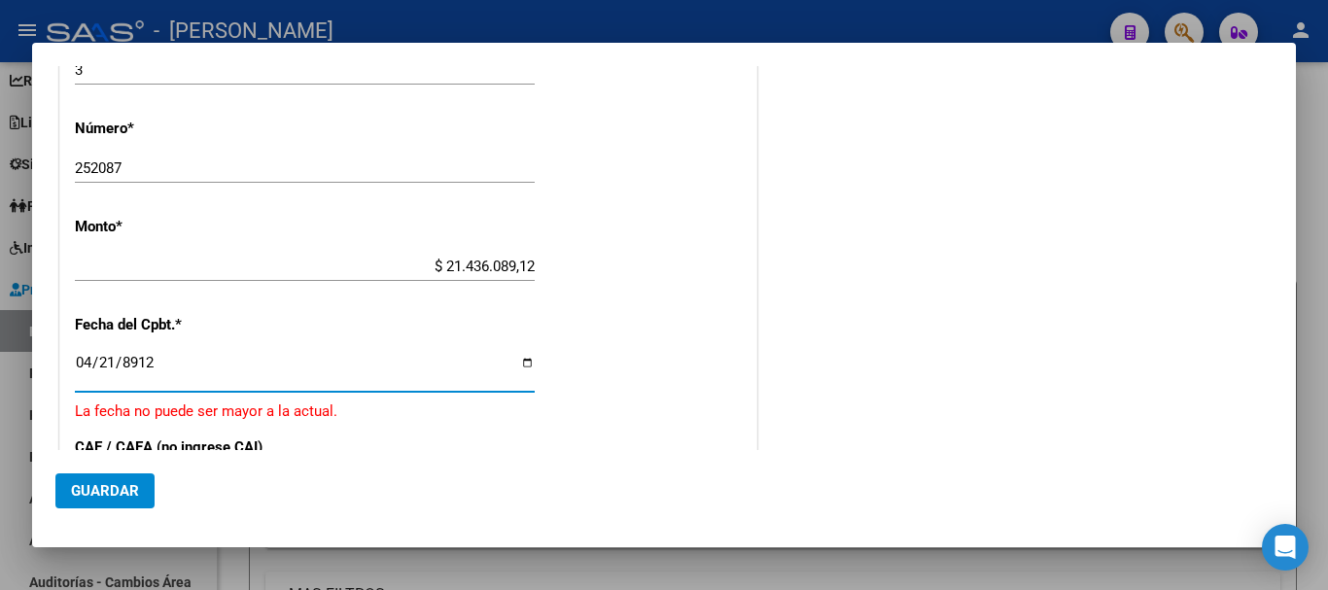
click at [140, 364] on input "8912-04-21" at bounding box center [305, 370] width 460 height 31
drag, startPoint x: 170, startPoint y: 358, endPoint x: 0, endPoint y: 385, distance: 172.3
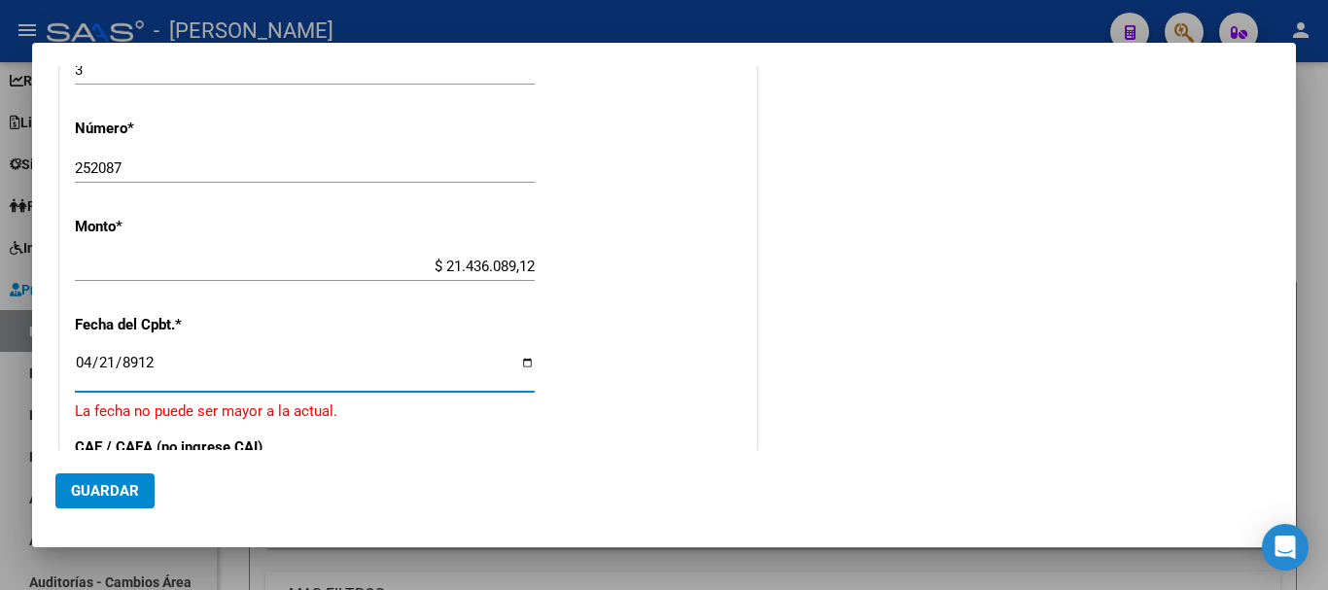
click at [0, 385] on div "COMPROBANTE VER COMPROBANTE El comprobante fue leído exitosamente. DATOS DEL CO…" at bounding box center [664, 295] width 1328 height 590
click at [98, 372] on input "8912-04-21" at bounding box center [305, 370] width 460 height 31
click at [87, 362] on input "8912-04-21" at bounding box center [305, 370] width 460 height 31
type input "2025-10-13"
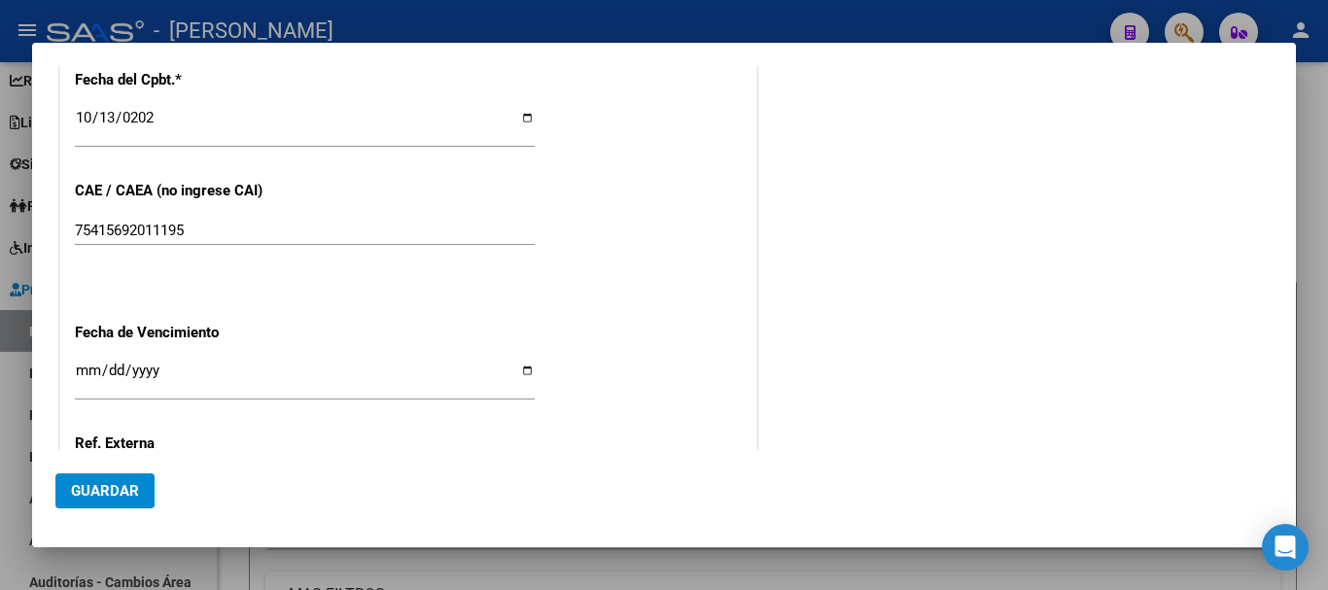
scroll to position [994, 0]
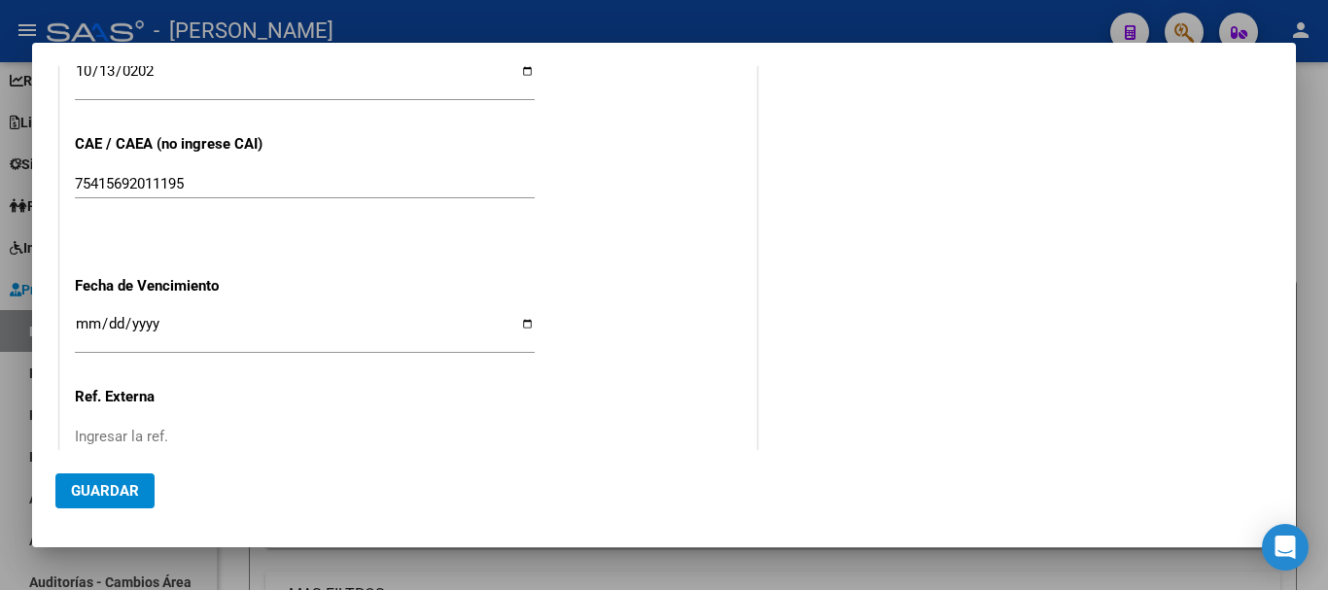
click at [79, 324] on input "Ingresar la fecha" at bounding box center [305, 331] width 460 height 31
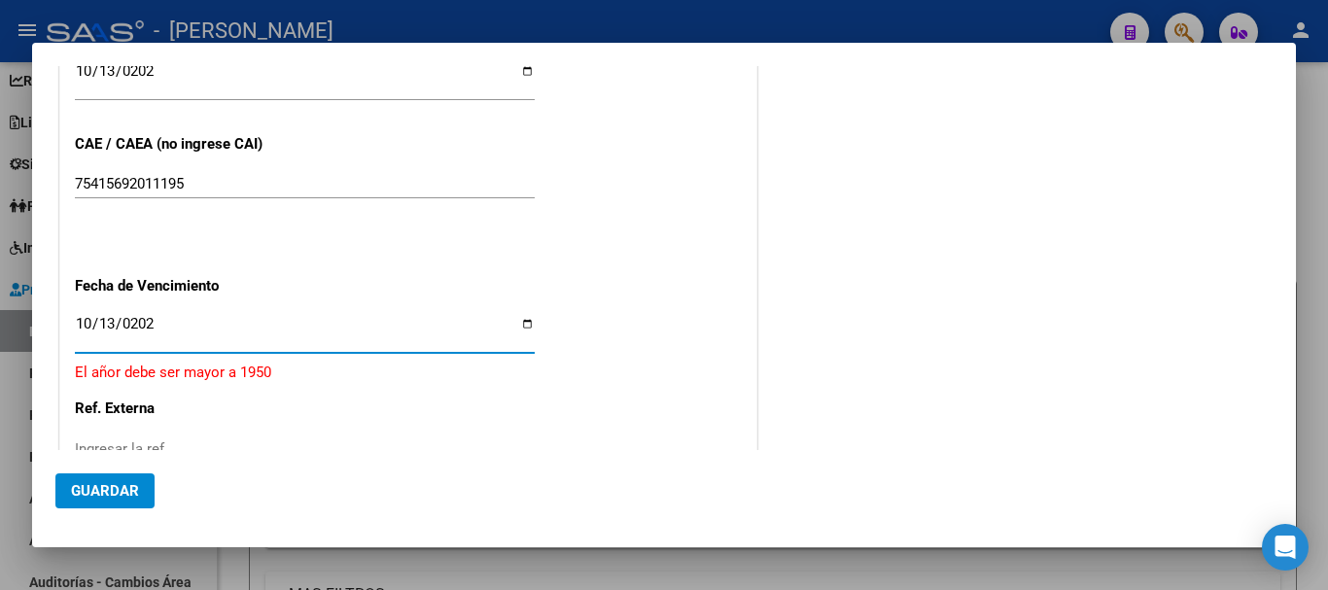
type input "2025-10-13"
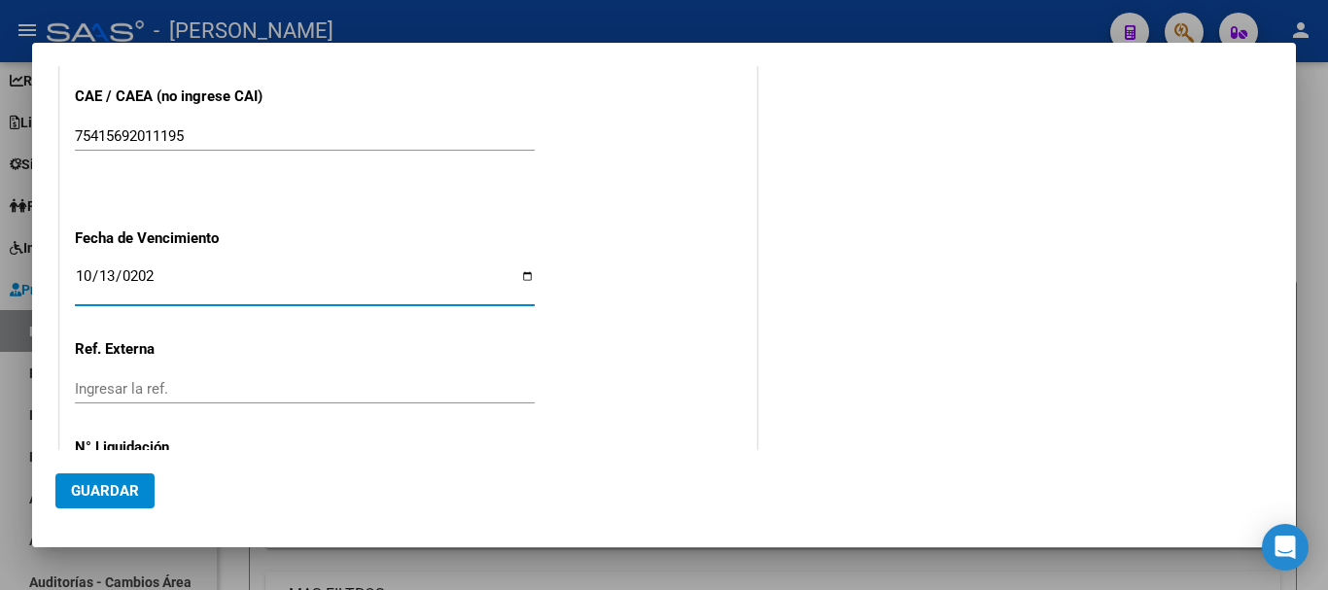
scroll to position [1131, 0]
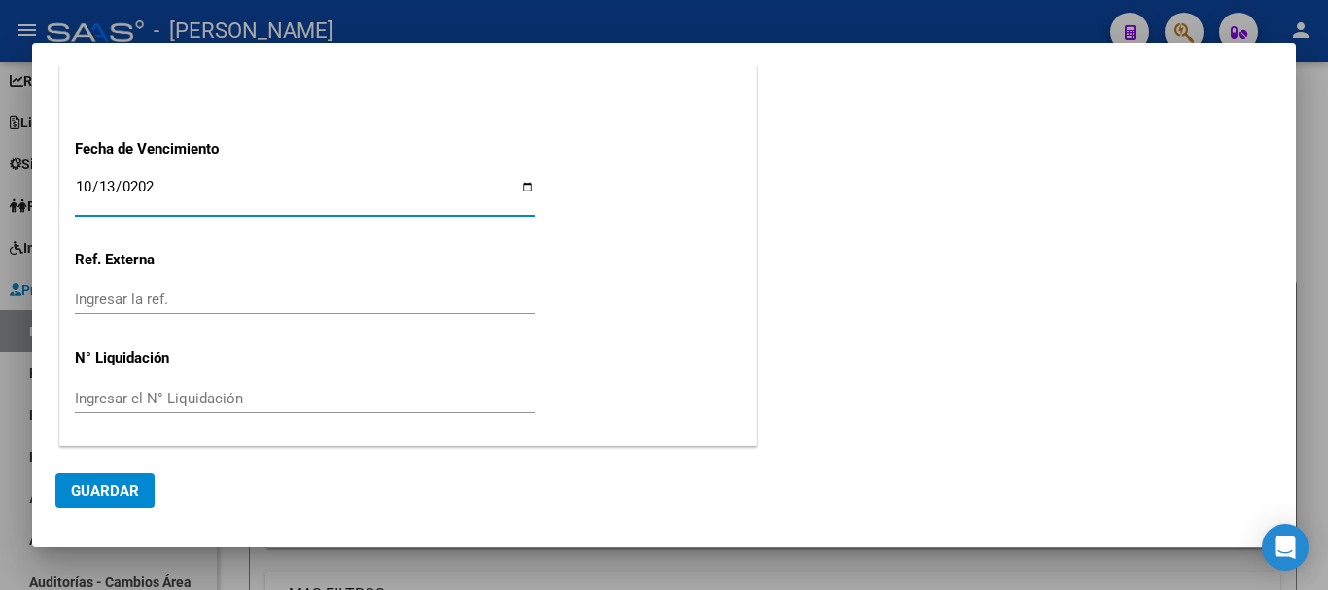
click at [102, 491] on span "Guardar" at bounding box center [105, 490] width 68 height 17
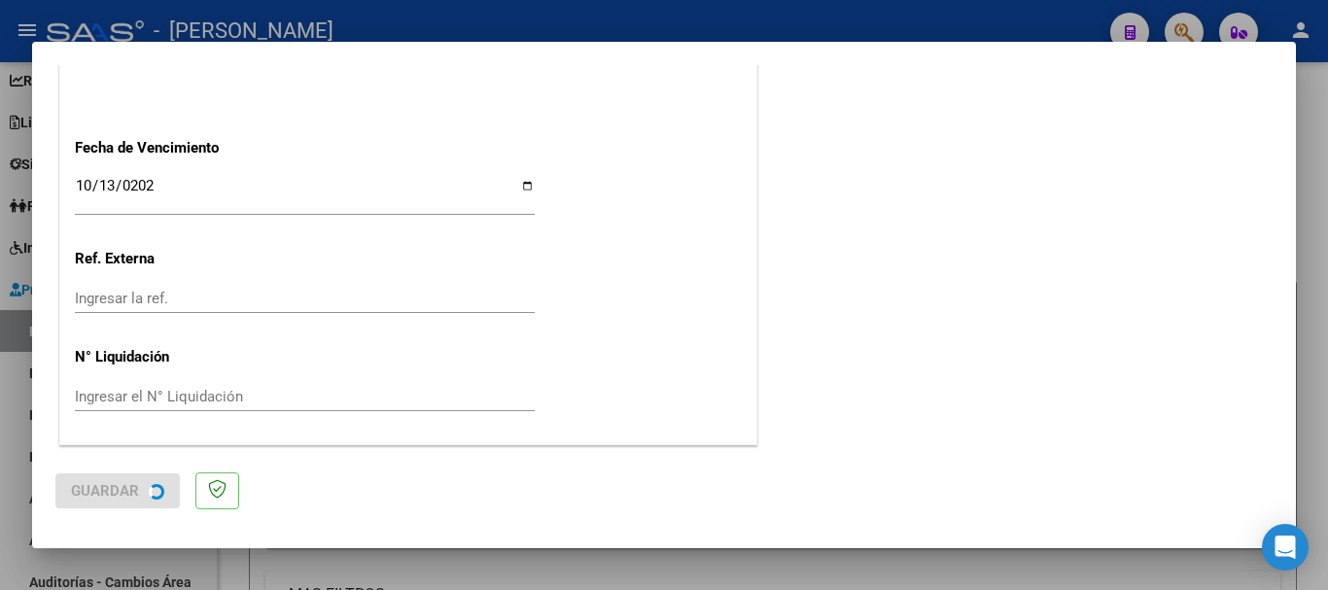
scroll to position [0, 0]
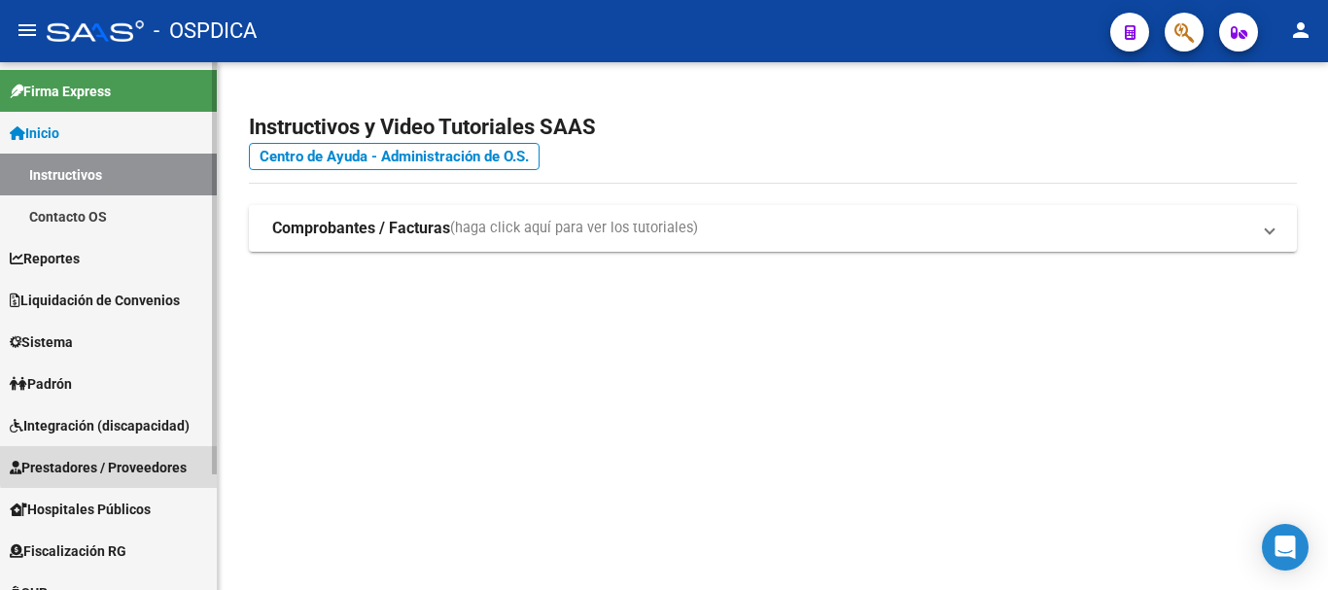
click at [136, 463] on span "Prestadores / Proveedores" at bounding box center [98, 467] width 177 height 21
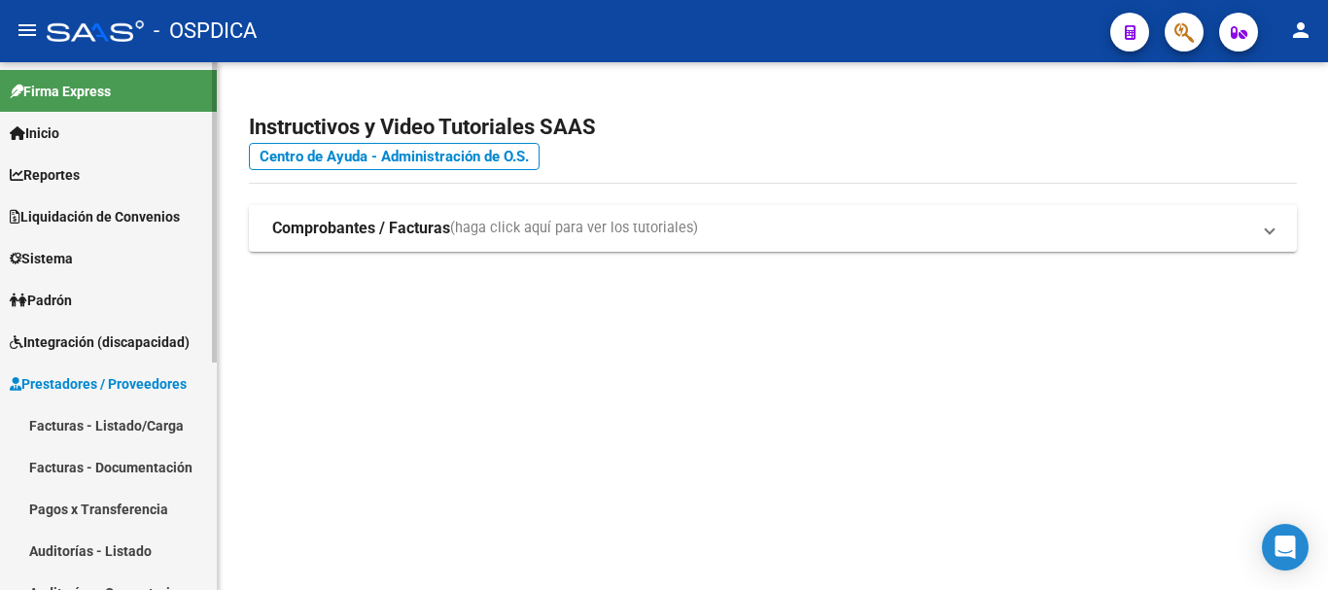
click at [101, 431] on link "Facturas - Listado/Carga" at bounding box center [108, 425] width 217 height 42
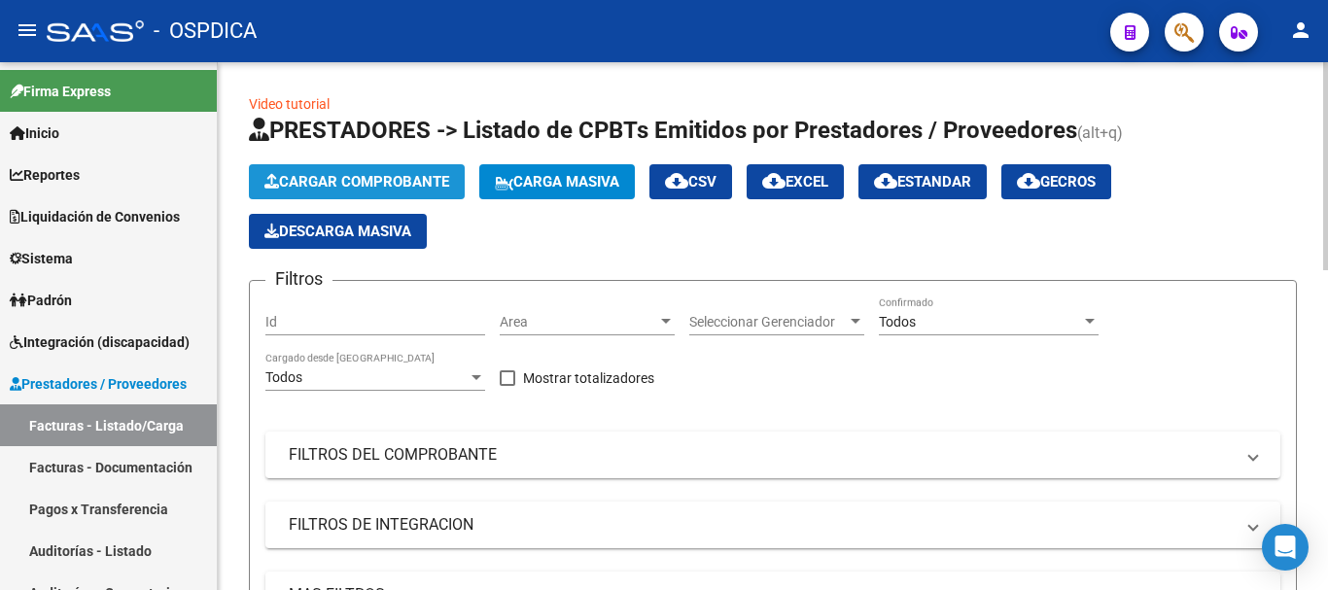
click at [374, 179] on span "Cargar Comprobante" at bounding box center [356, 181] width 185 height 17
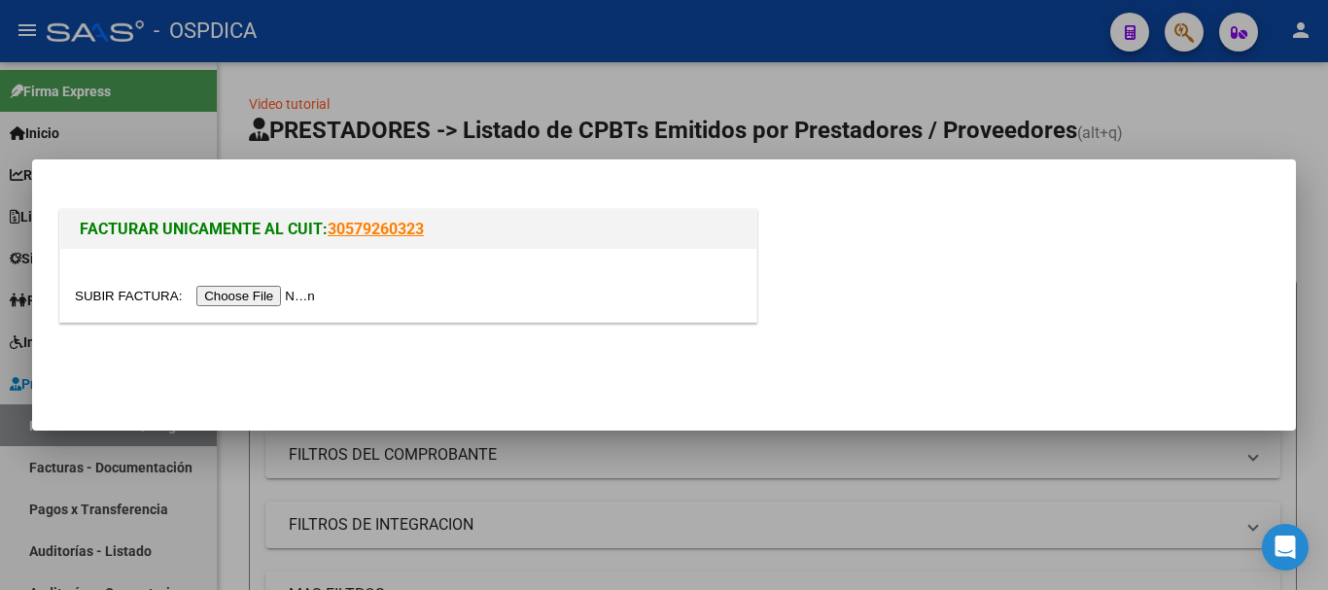
click at [250, 305] on input "file" at bounding box center [198, 296] width 246 height 20
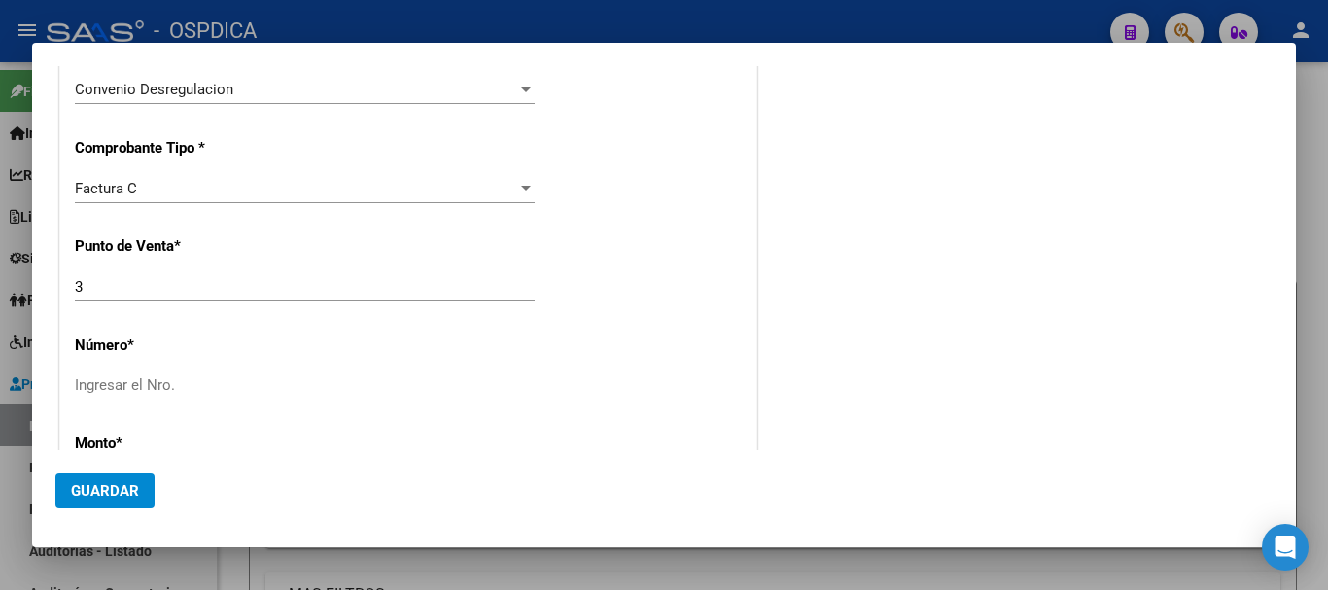
scroll to position [583, 0]
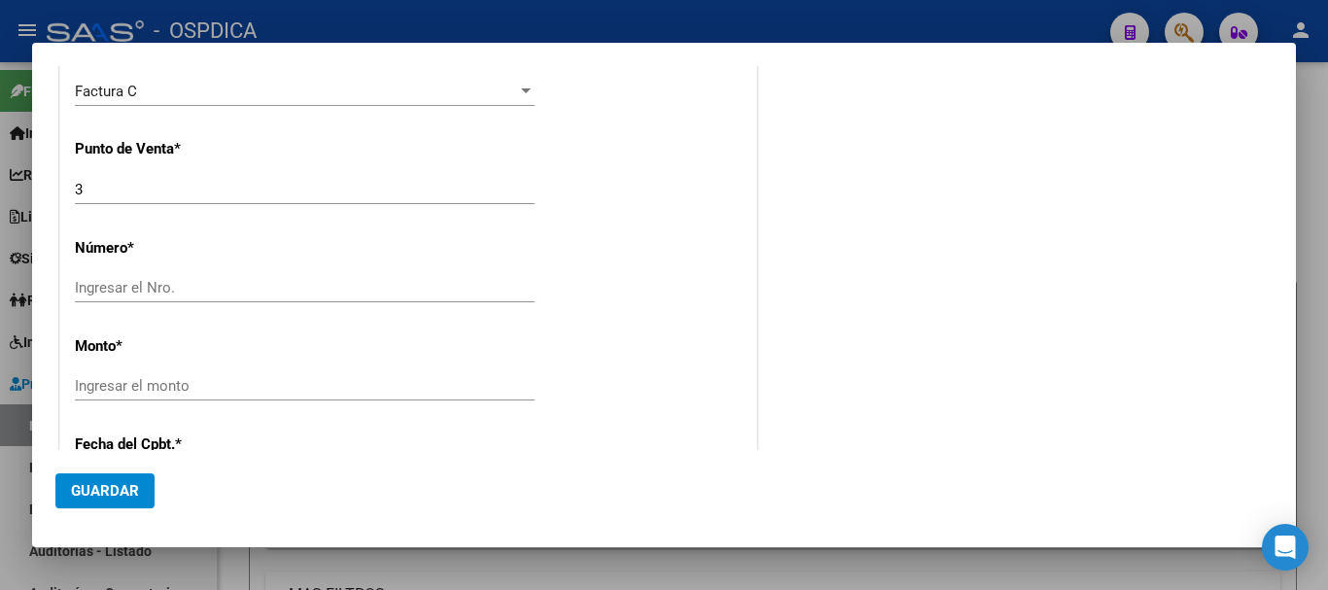
click at [120, 275] on div "Ingresar el Nro." at bounding box center [305, 287] width 460 height 29
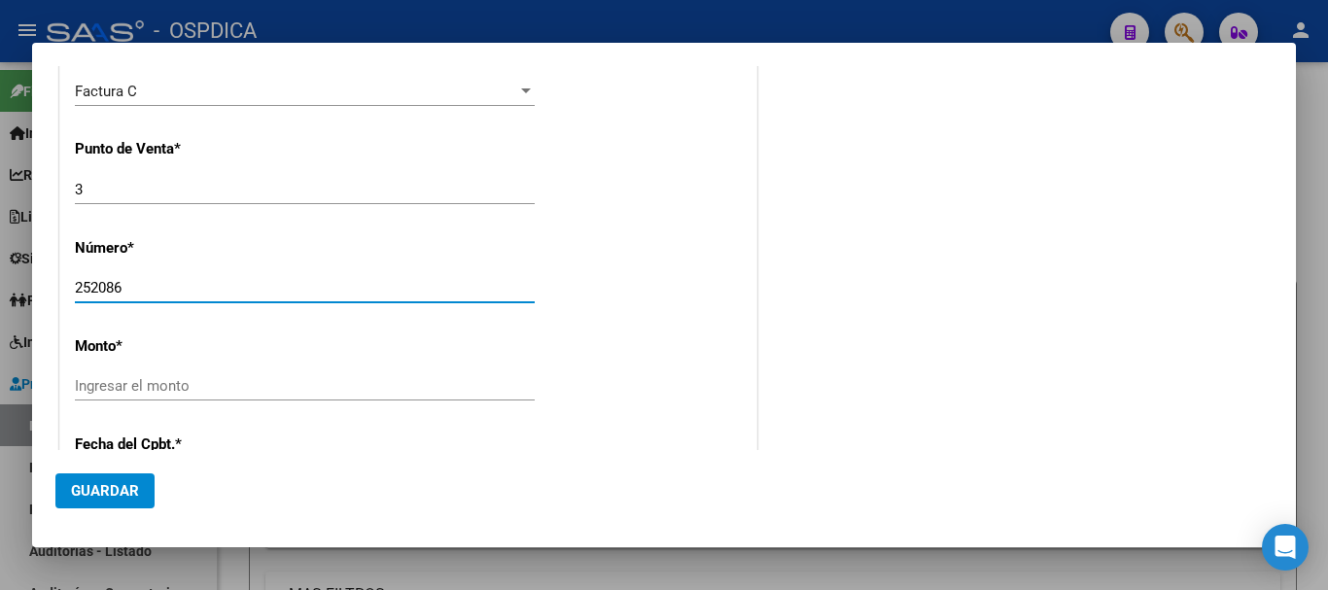
type input "252086"
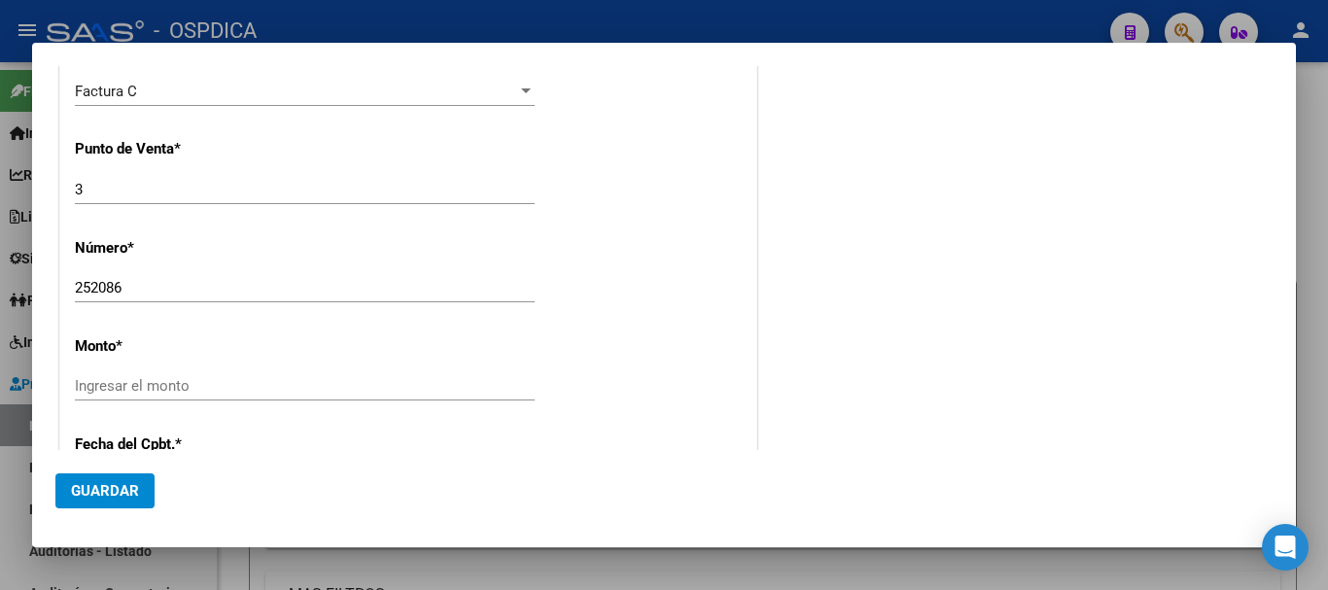
click at [96, 403] on div "Ingresar el monto" at bounding box center [305, 395] width 460 height 48
click at [100, 392] on input "Ingresar el monto" at bounding box center [305, 385] width 460 height 17
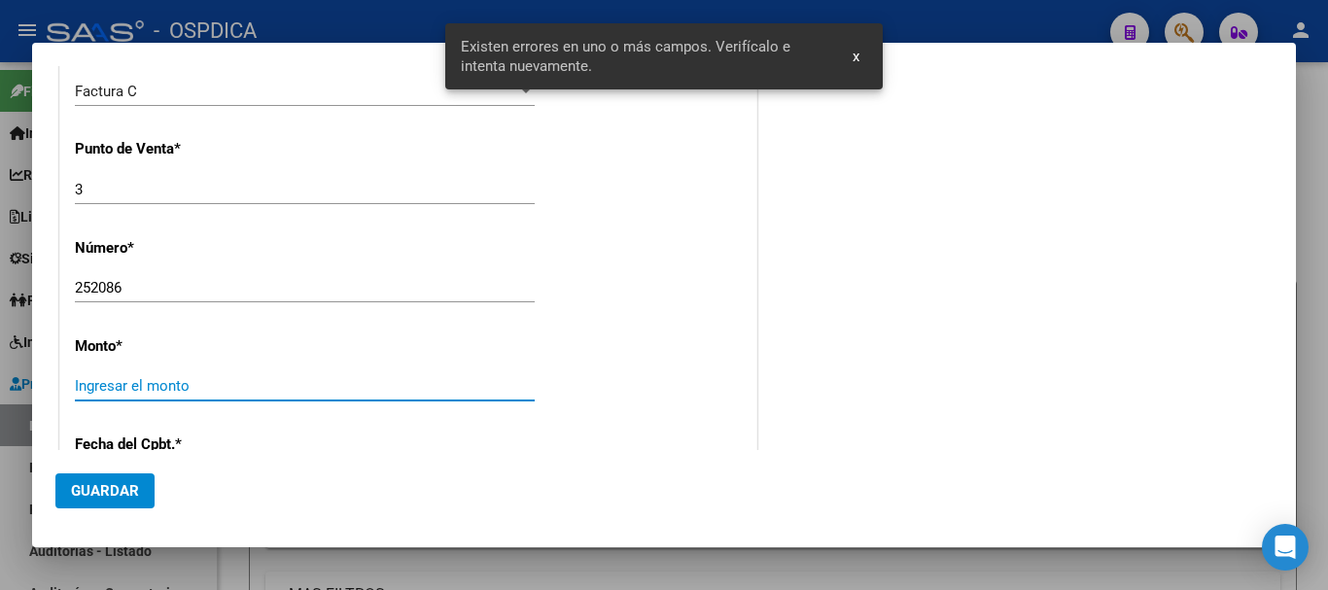
scroll to position [703, 0]
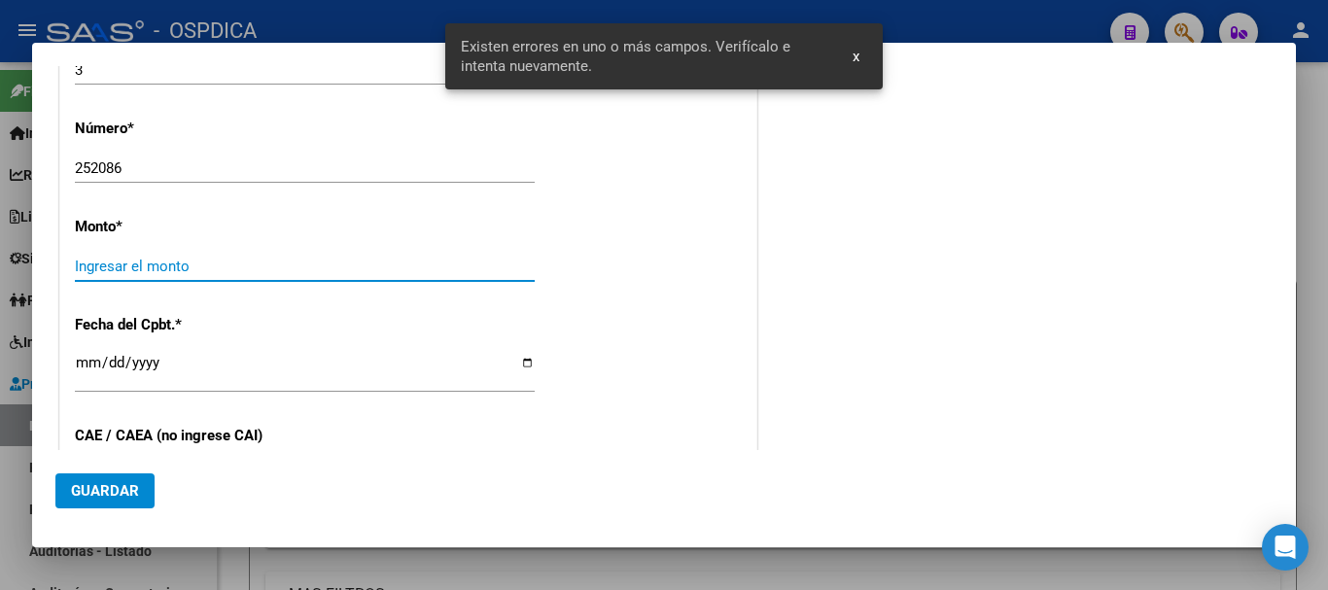
click at [108, 351] on div "Ingresar la fecha" at bounding box center [305, 372] width 460 height 42
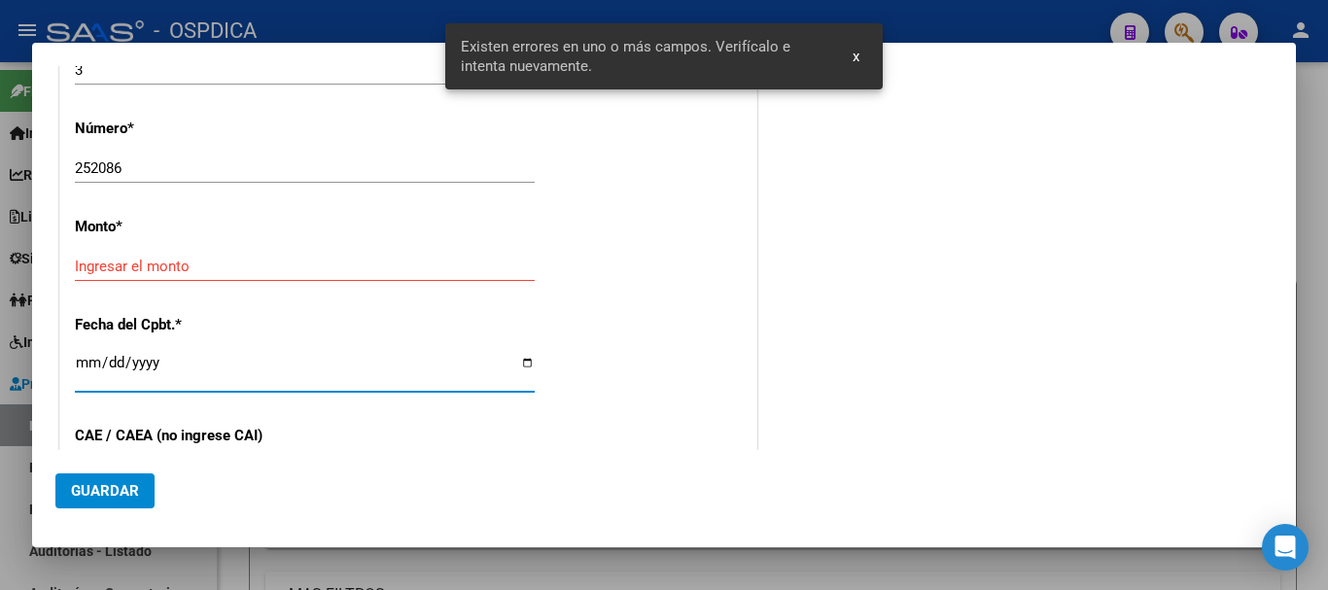
click at [117, 260] on input "Ingresar el monto" at bounding box center [305, 266] width 460 height 17
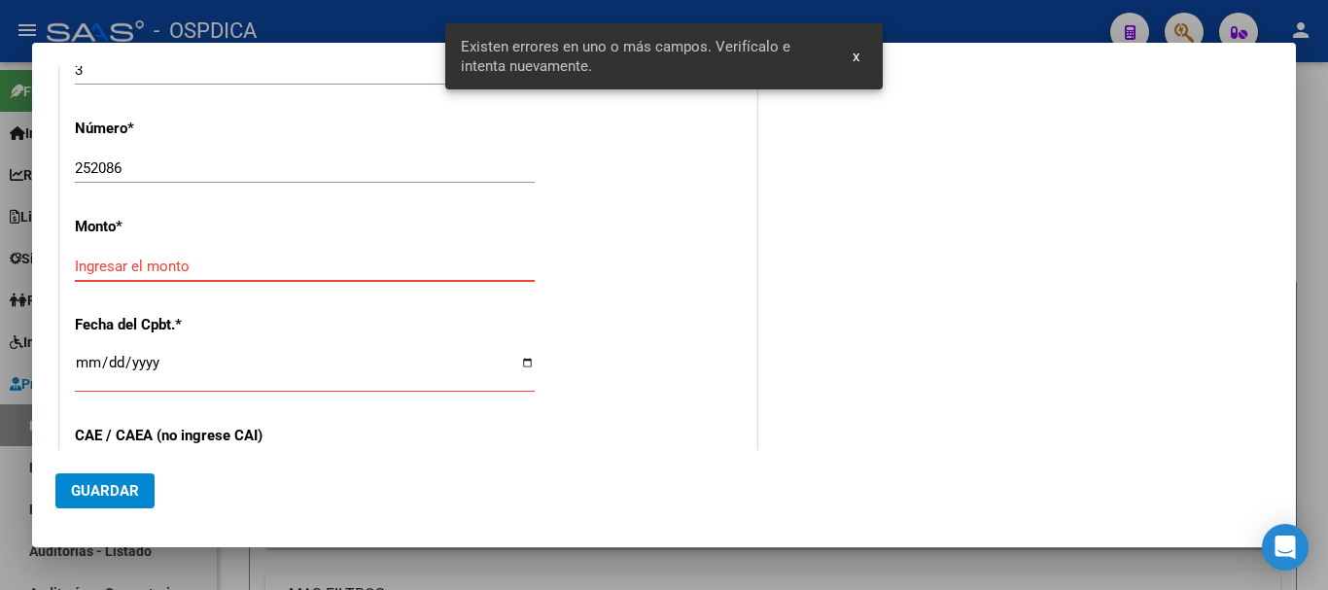
click at [117, 259] on input "Ingresar el monto" at bounding box center [305, 266] width 460 height 17
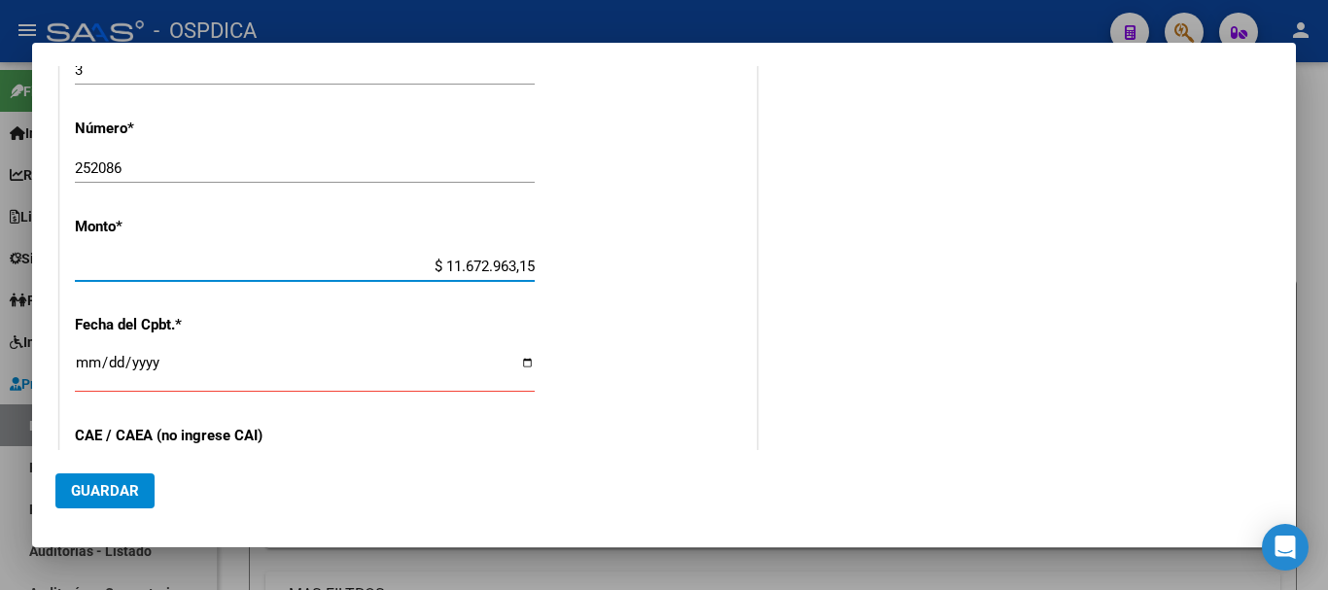
type input "$ 116.729.631,51"
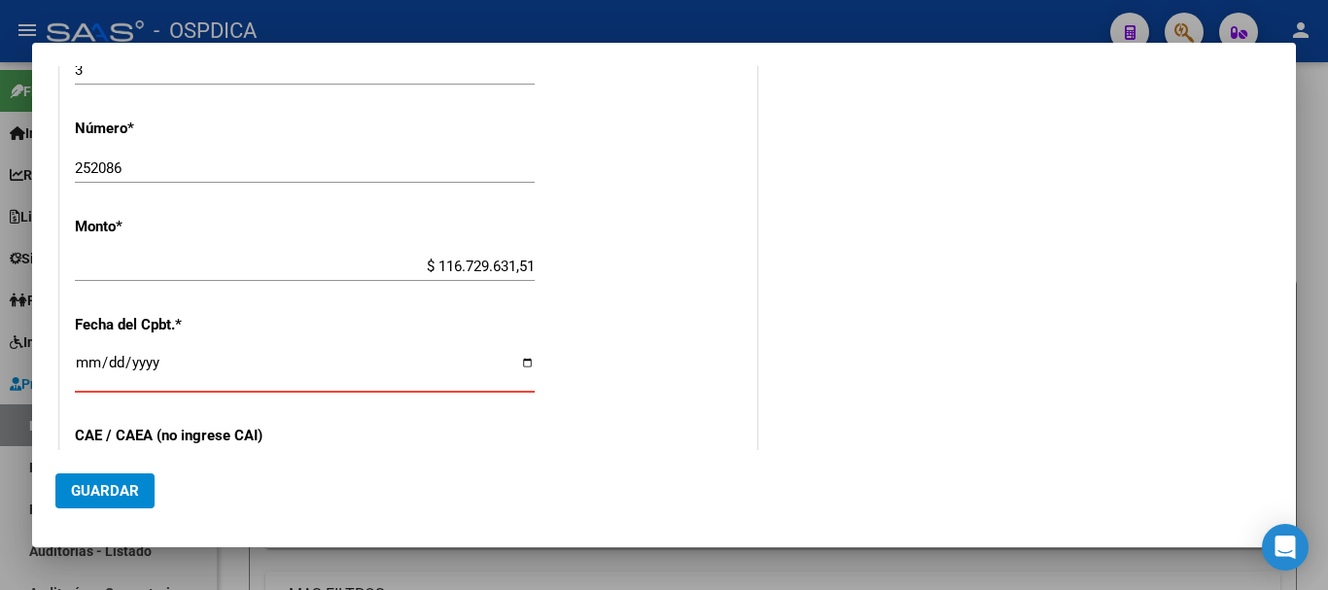
click at [95, 372] on input "Ingresar la fecha" at bounding box center [305, 370] width 460 height 31
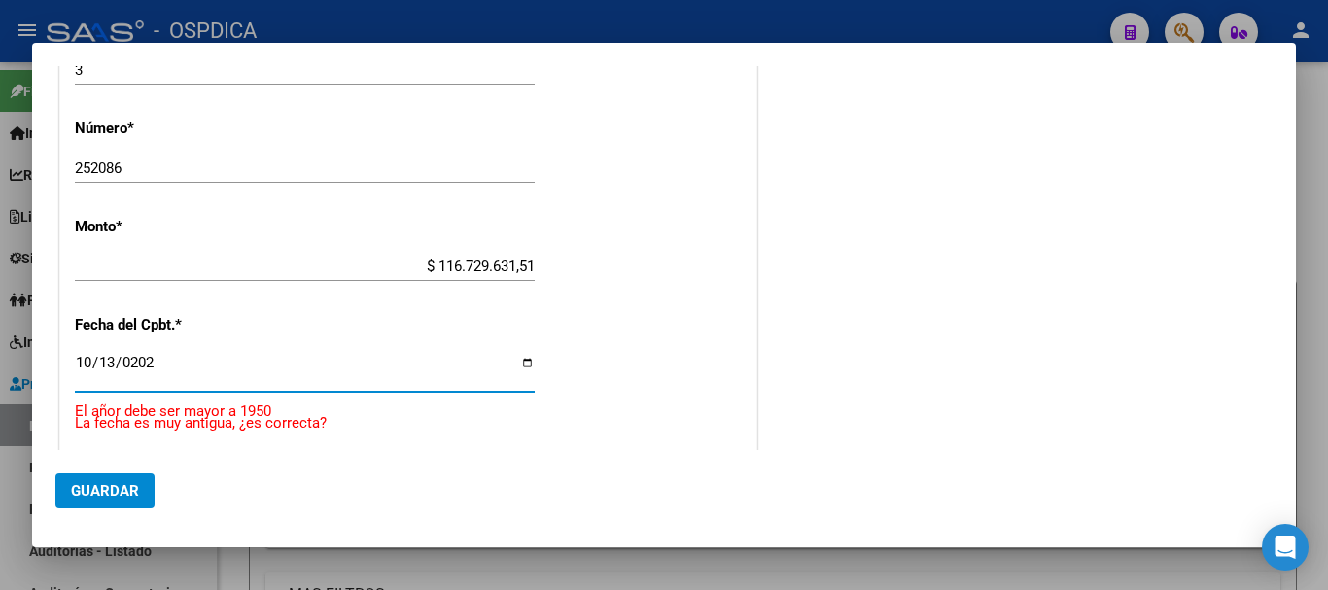
type input "2025-10-13"
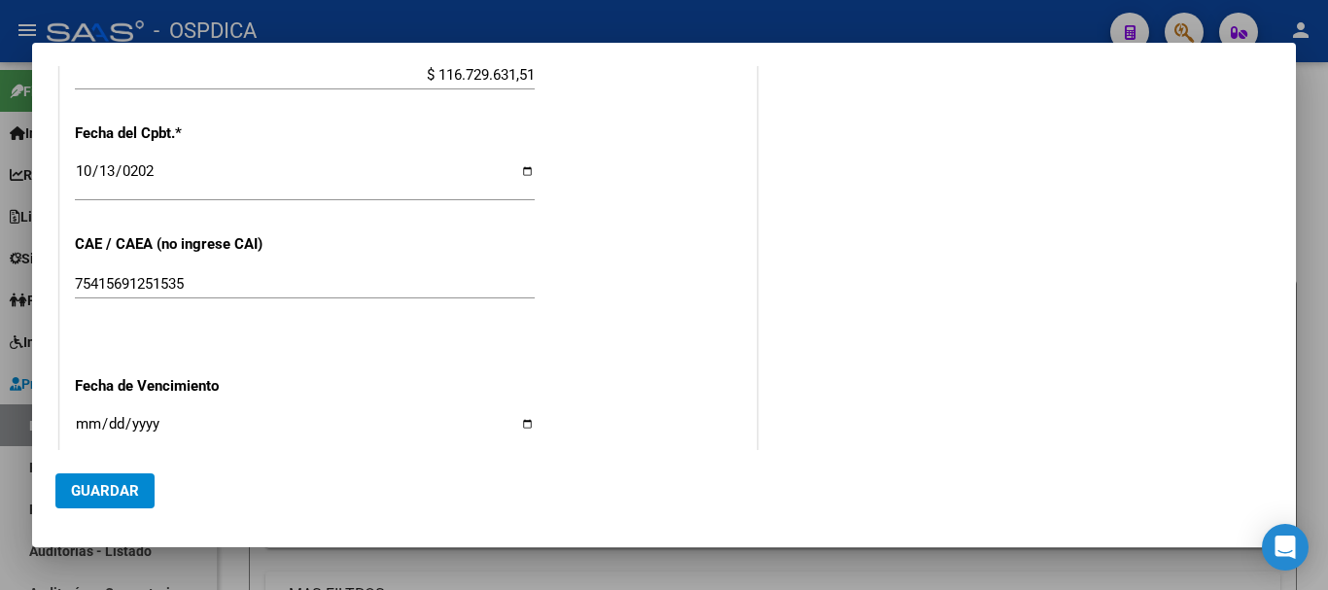
scroll to position [897, 0]
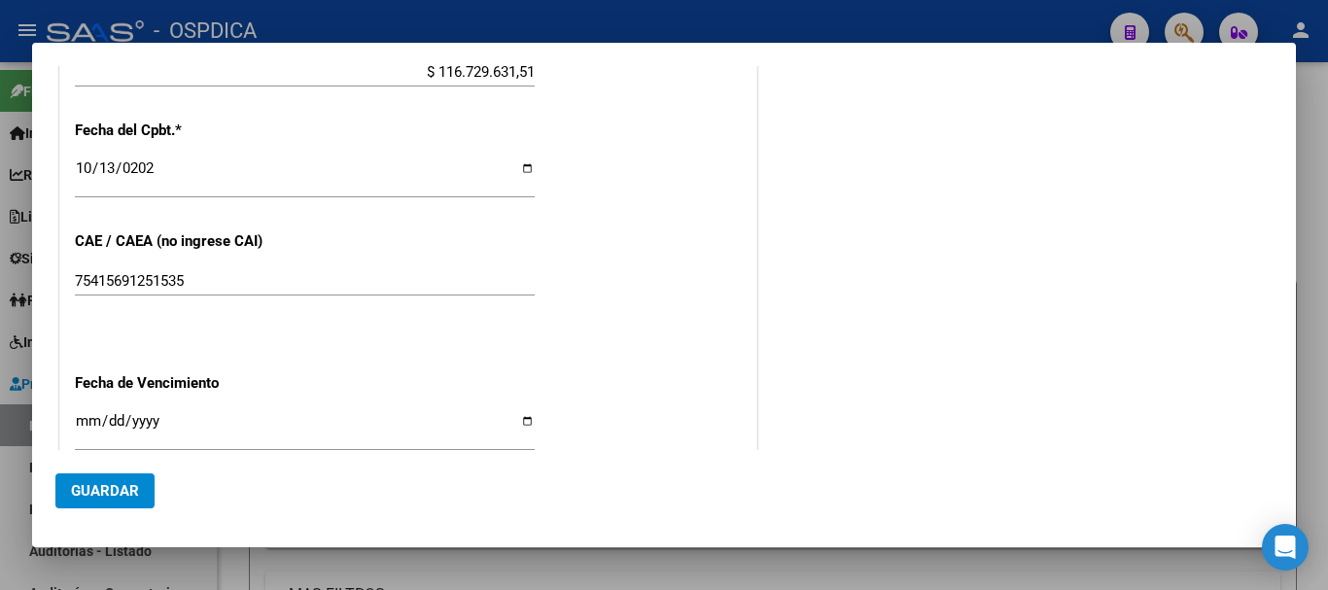
click at [80, 419] on input "Ingresar la fecha" at bounding box center [305, 428] width 460 height 31
type input "2025-10-13"
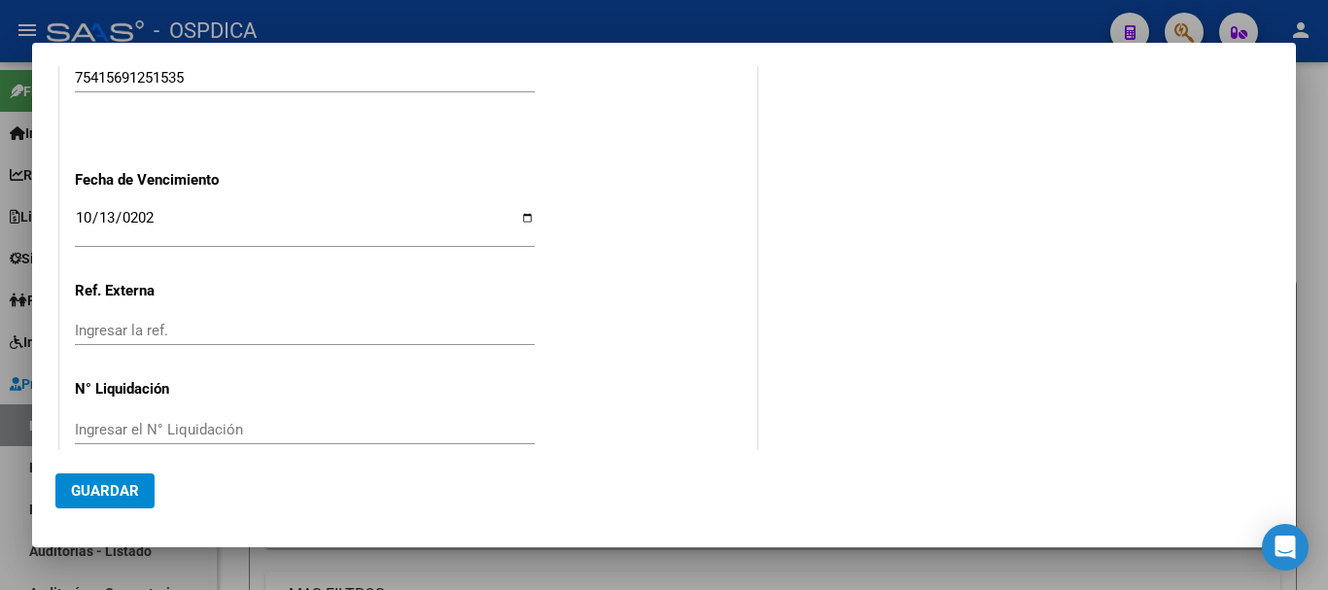
scroll to position [1131, 0]
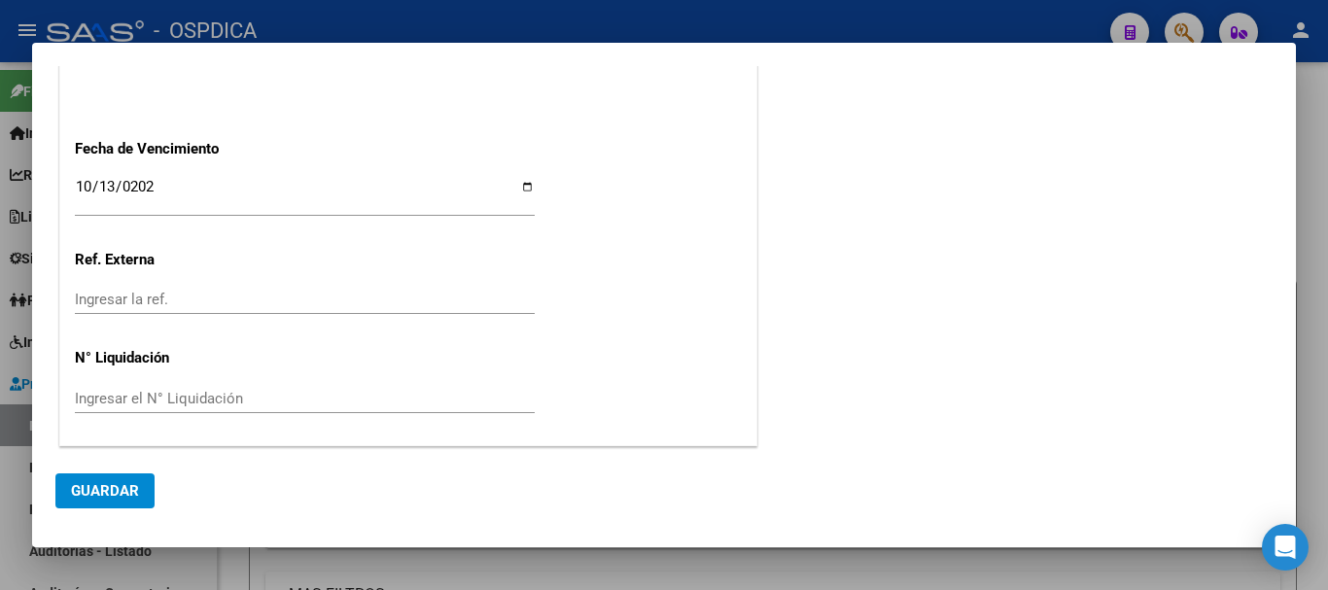
click at [114, 486] on span "Guardar" at bounding box center [105, 490] width 68 height 17
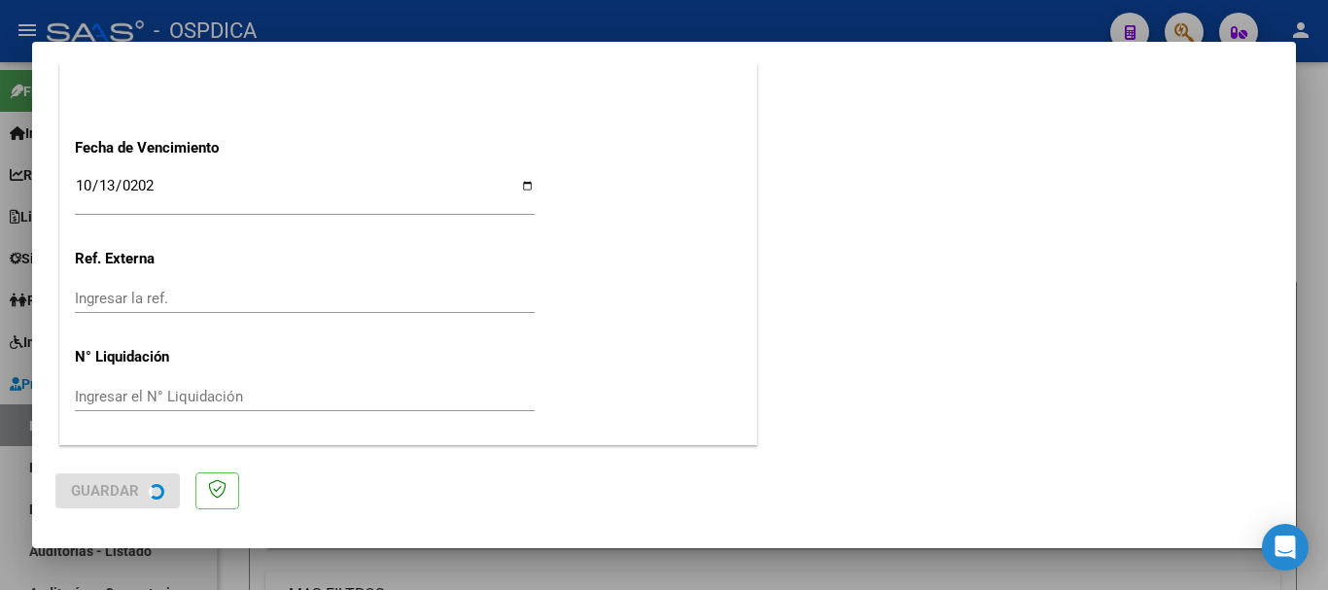
scroll to position [0, 0]
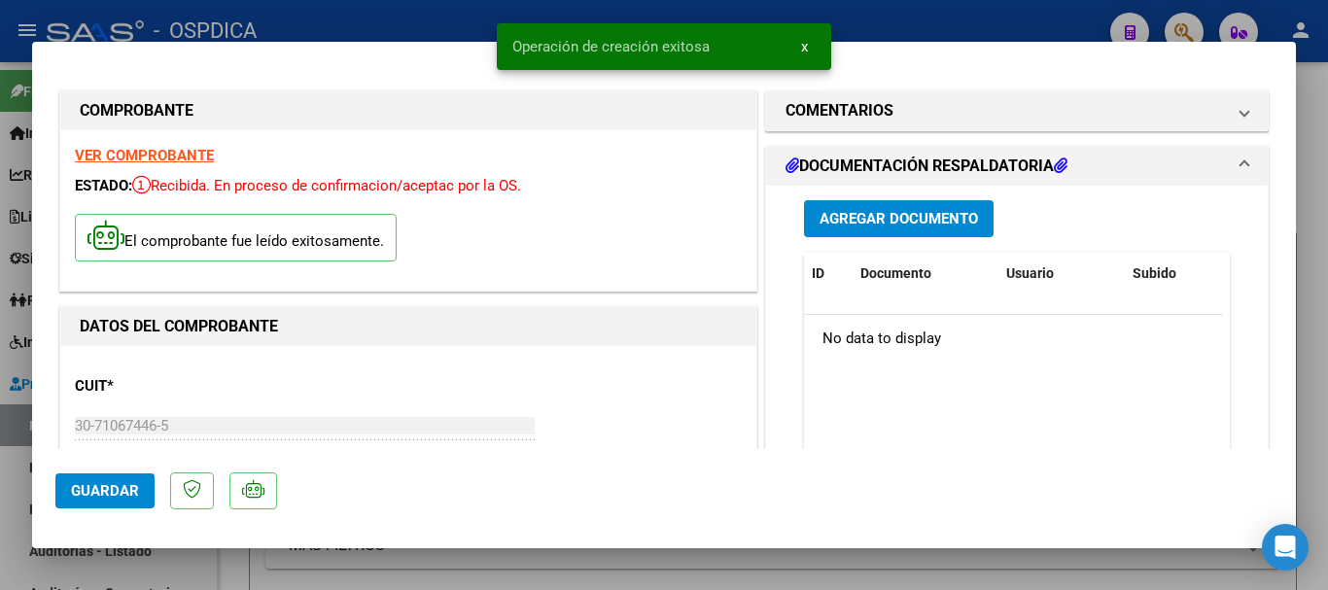
click at [1320, 142] on div at bounding box center [664, 295] width 1328 height 590
type input "$ 0,00"
